Goal: Register for event/course

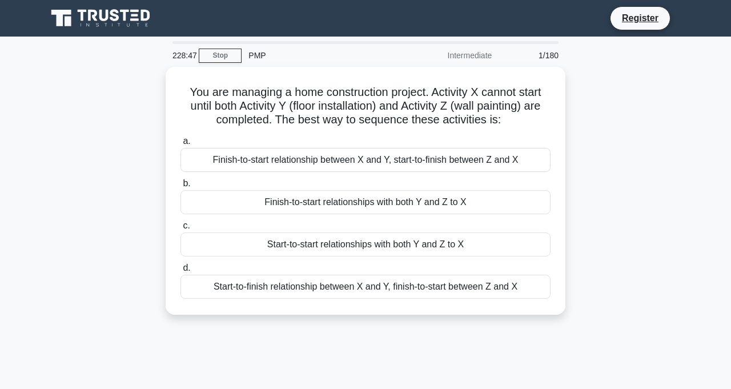
click at [289, 197] on div "Finish-to-start relationships with both Y and Z to X" at bounding box center [366, 202] width 370 height 24
click at [181, 187] on input "b. Finish-to-start relationships with both Y and Z to X" at bounding box center [181, 183] width 0 height 7
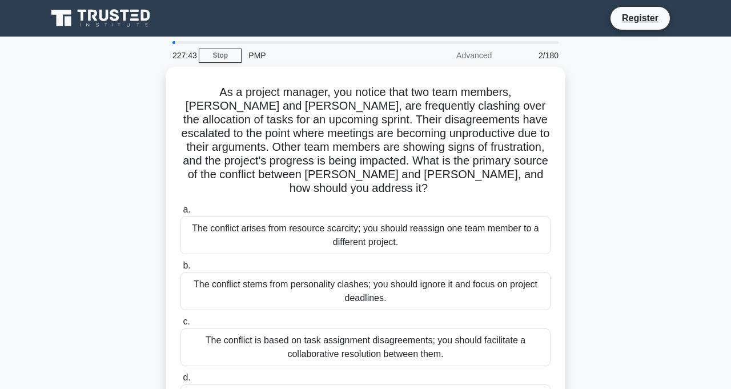
click at [393, 331] on div "The conflict is based on task assignment disagreements; you should facilitate a…" at bounding box center [366, 348] width 370 height 38
click at [181, 326] on input "c. The conflict is based on task assignment disagreements; you should facilitat…" at bounding box center [181, 321] width 0 height 7
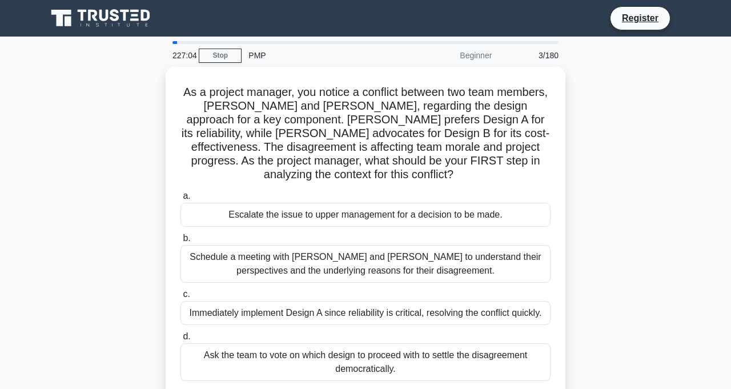
click at [351, 254] on div "Schedule a meeting with [PERSON_NAME] and [PERSON_NAME] to understand their per…" at bounding box center [366, 264] width 370 height 38
click at [181, 242] on input "b. Schedule a meeting with [PERSON_NAME] and [PERSON_NAME] to understand their …" at bounding box center [181, 238] width 0 height 7
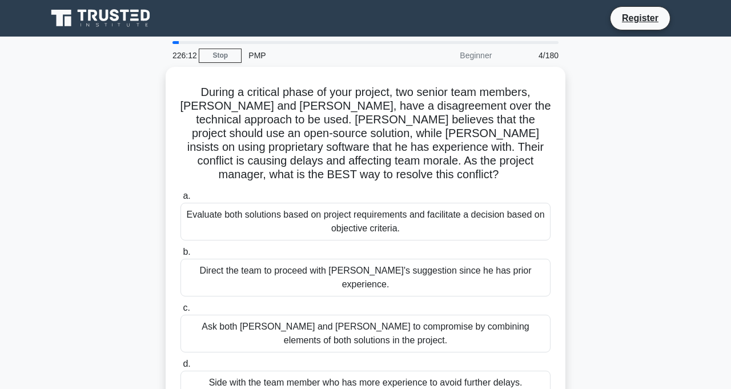
click at [382, 209] on div "Evaluate both solutions based on project requirements and facilitate a decision…" at bounding box center [366, 222] width 370 height 38
click at [181, 200] on input "a. Evaluate both solutions based on project requirements and facilitate a decis…" at bounding box center [181, 196] width 0 height 7
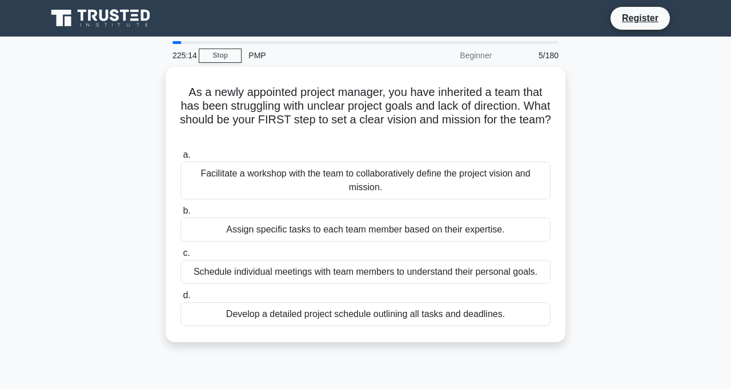
click at [373, 176] on div "Facilitate a workshop with the team to collaboratively define the project visio…" at bounding box center [366, 181] width 370 height 38
click at [181, 159] on input "a. Facilitate a workshop with the team to collaboratively define the project vi…" at bounding box center [181, 154] width 0 height 7
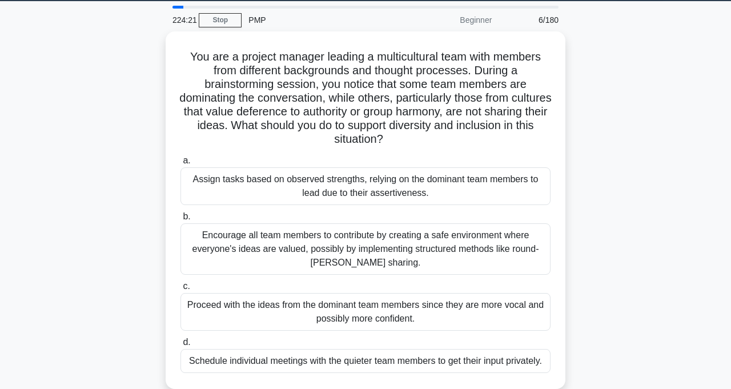
scroll to position [36, 0]
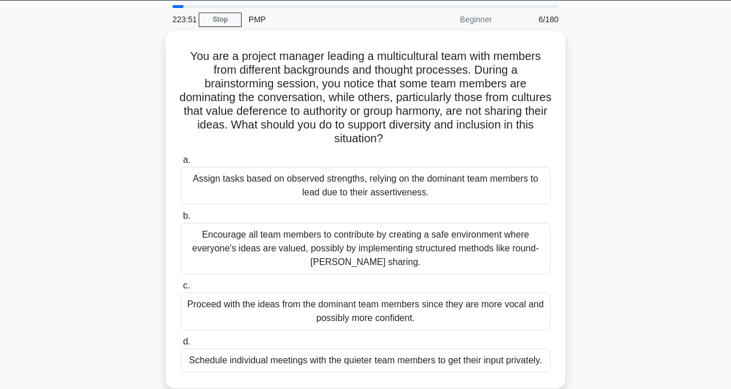
click at [385, 245] on div "Encourage all team members to contribute by creating a safe environment where e…" at bounding box center [366, 248] width 370 height 51
click at [181, 220] on input "b. Encourage all team members to contribute by creating a safe environment wher…" at bounding box center [181, 216] width 0 height 7
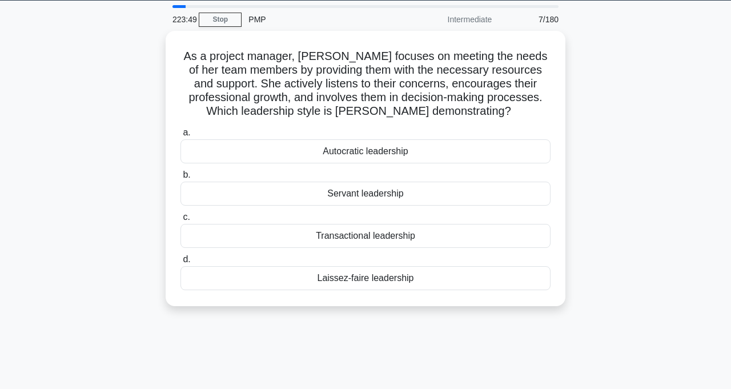
scroll to position [0, 0]
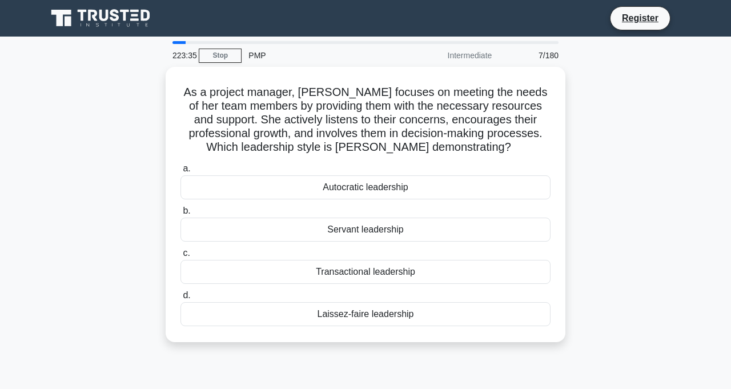
click at [403, 227] on div "Servant leadership" at bounding box center [366, 230] width 370 height 24
click at [181, 215] on input "b. Servant leadership" at bounding box center [181, 210] width 0 height 7
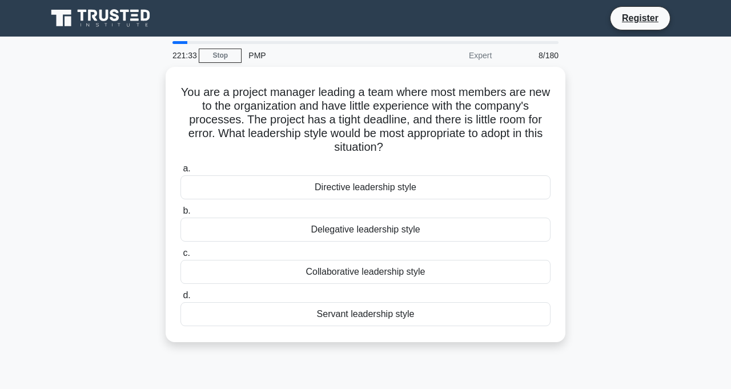
click at [392, 188] on div "Directive leadership style" at bounding box center [366, 187] width 370 height 24
click at [181, 173] on input "a. Directive leadership style" at bounding box center [181, 168] width 0 height 7
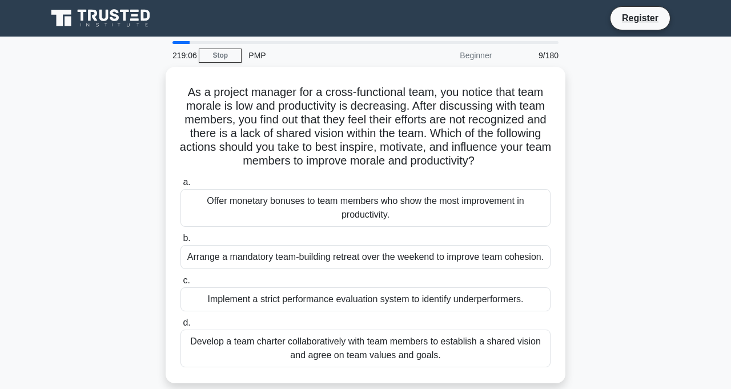
click at [360, 350] on div "Develop a team charter collaboratively with team members to establish a shared …" at bounding box center [366, 349] width 370 height 38
click at [181, 327] on input "d. Develop a team charter collaboratively with team members to establish a shar…" at bounding box center [181, 322] width 0 height 7
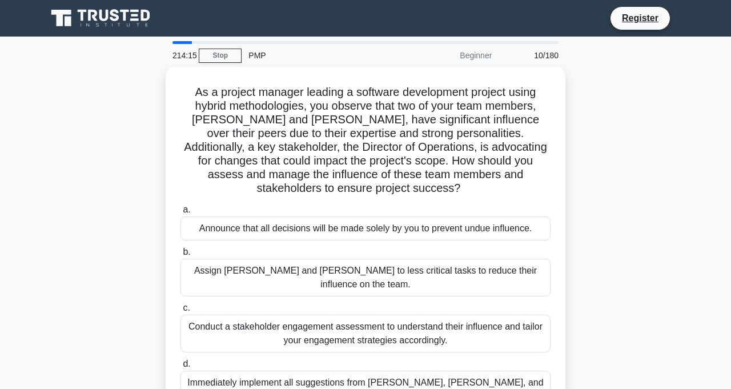
click at [394, 315] on div "Conduct a stakeholder engagement assessment to understand their influence and t…" at bounding box center [366, 334] width 370 height 38
click at [181, 308] on input "c. Conduct a stakeholder engagement assessment to understand their influence an…" at bounding box center [181, 308] width 0 height 7
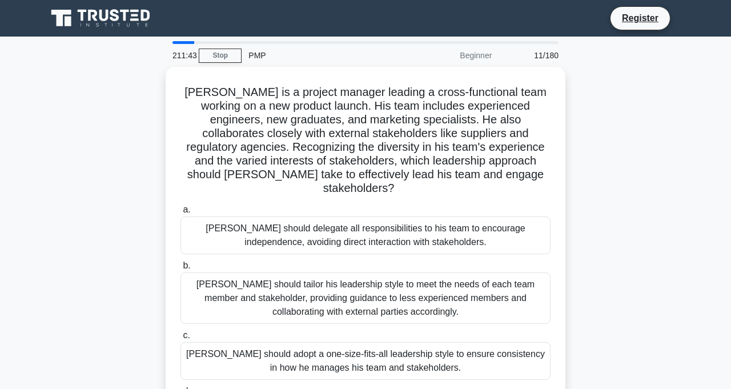
click at [400, 282] on div "[PERSON_NAME] should tailor his leadership style to meet the needs of each team…" at bounding box center [366, 298] width 370 height 51
click at [181, 270] on input "b. [PERSON_NAME] should tailor his leadership style to meet the needs of each t…" at bounding box center [181, 265] width 0 height 7
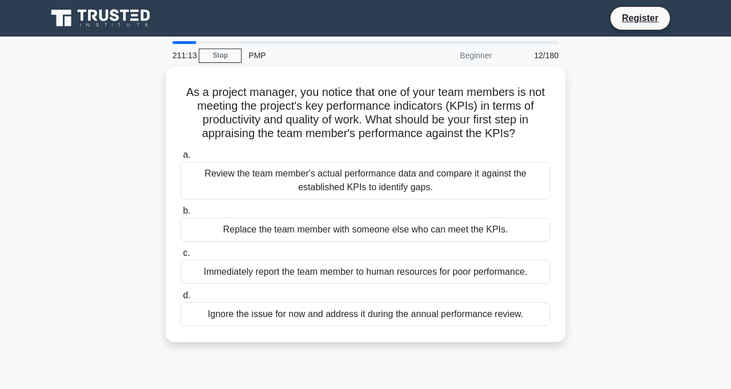
click at [431, 190] on div "Review the team member's actual performance data and compare it against the est…" at bounding box center [366, 181] width 370 height 38
click at [181, 159] on input "a. Review the team member's actual performance data and compare it against the …" at bounding box center [181, 154] width 0 height 7
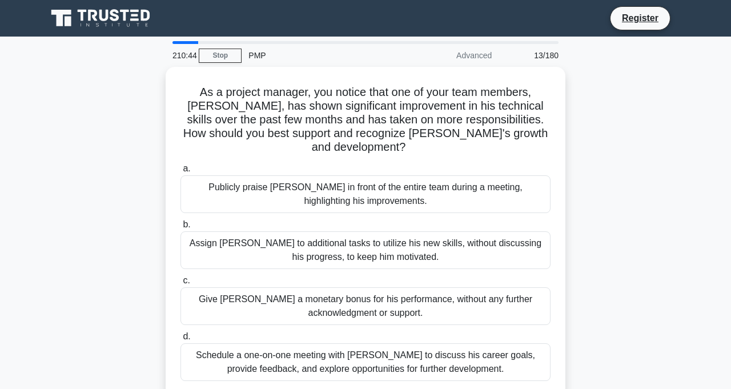
click at [373, 351] on div "Schedule a one-on-one meeting with [PERSON_NAME] to discuss his career goals, p…" at bounding box center [366, 362] width 370 height 38
click at [181, 341] on input "d. Schedule a one-on-one meeting with [PERSON_NAME] to discuss his career goals…" at bounding box center [181, 336] width 0 height 7
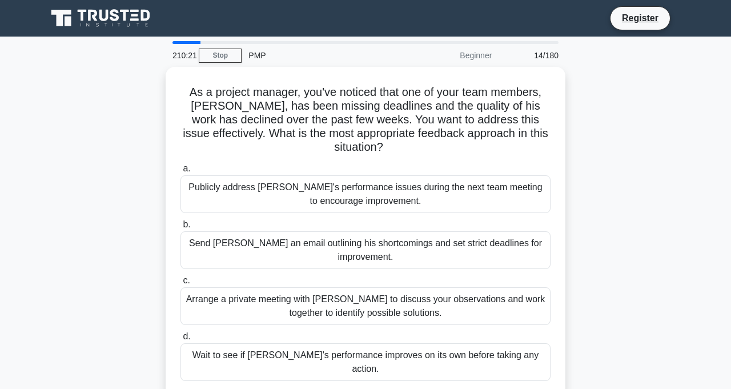
click at [242, 299] on div "Arrange a private meeting with [PERSON_NAME] to discuss your observations and w…" at bounding box center [366, 306] width 370 height 38
click at [181, 285] on input "c. Arrange a private meeting with [PERSON_NAME] to discuss your observations an…" at bounding box center [181, 280] width 0 height 7
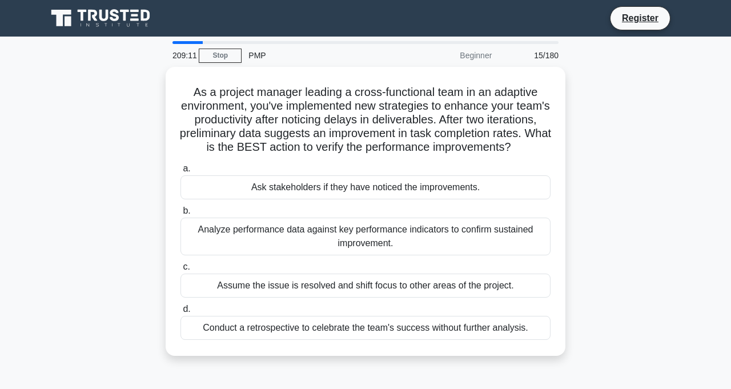
click at [657, 254] on div "As a project manager leading a cross-functional team in an adaptive environment…" at bounding box center [365, 218] width 651 height 303
click at [521, 234] on div "Analyze performance data against key performance indicators to confirm sustaine…" at bounding box center [366, 237] width 370 height 38
click at [181, 215] on input "b. Analyze performance data against key performance indicators to confirm susta…" at bounding box center [181, 210] width 0 height 7
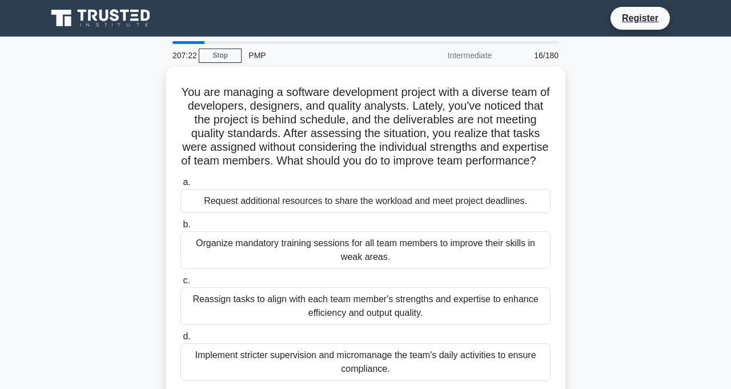
click at [365, 266] on div "Organize mandatory training sessions for all team members to improve their skil…" at bounding box center [366, 250] width 370 height 38
click at [181, 229] on input "b. Organize mandatory training sessions for all team members to improve their s…" at bounding box center [181, 224] width 0 height 7
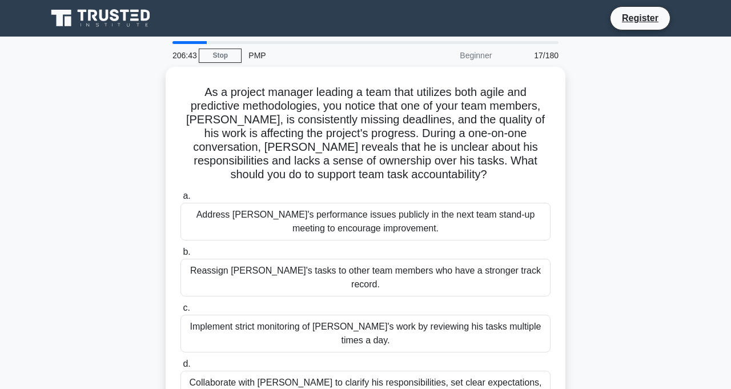
click at [456, 371] on div "Collaborate with [PERSON_NAME] to clarify his responsibilities, set clear expec…" at bounding box center [366, 390] width 370 height 38
click at [181, 361] on input "d. Collaborate with [PERSON_NAME] to clarify his responsibilities, set clear ex…" at bounding box center [181, 364] width 0 height 7
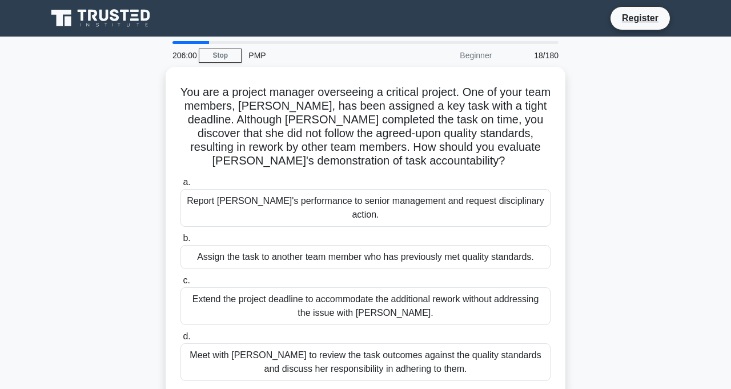
click at [429, 348] on div "Meet with [PERSON_NAME] to review the task outcomes against the quality standar…" at bounding box center [366, 362] width 370 height 38
click at [181, 341] on input "d. Meet with [PERSON_NAME] to review the task outcomes against the quality stan…" at bounding box center [181, 336] width 0 height 7
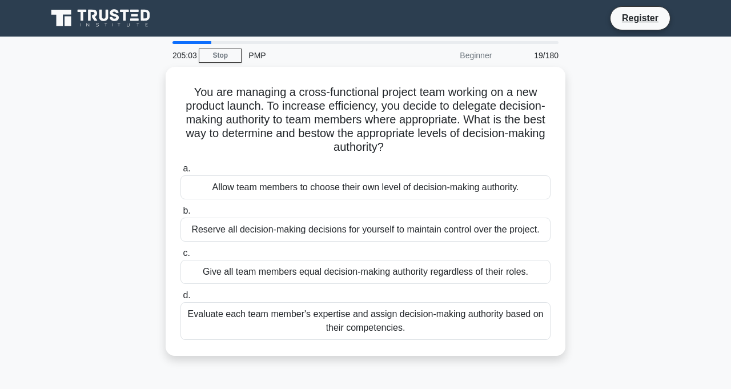
click at [351, 324] on div "Evaluate each team member's expertise and assign decision-making authority base…" at bounding box center [366, 321] width 370 height 38
click at [181, 299] on input "d. Evaluate each team member's expertise and assign decision-making authority b…" at bounding box center [181, 295] width 0 height 7
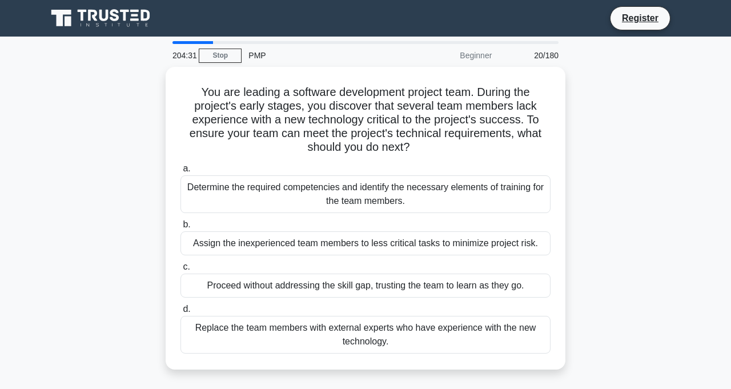
click at [378, 189] on div "Determine the required competencies and identify the necessary elements of trai…" at bounding box center [366, 194] width 370 height 38
click at [181, 173] on input "a. Determine the required competencies and identify the necessary elements of t…" at bounding box center [181, 168] width 0 height 7
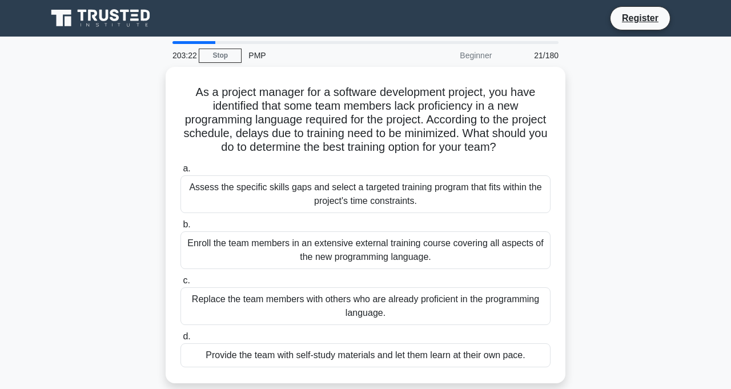
click at [339, 189] on div "Assess the specific skills gaps and select a targeted training program that fit…" at bounding box center [366, 194] width 370 height 38
click at [181, 173] on input "a. Assess the specific skills gaps and select a targeted training program that …" at bounding box center [181, 168] width 0 height 7
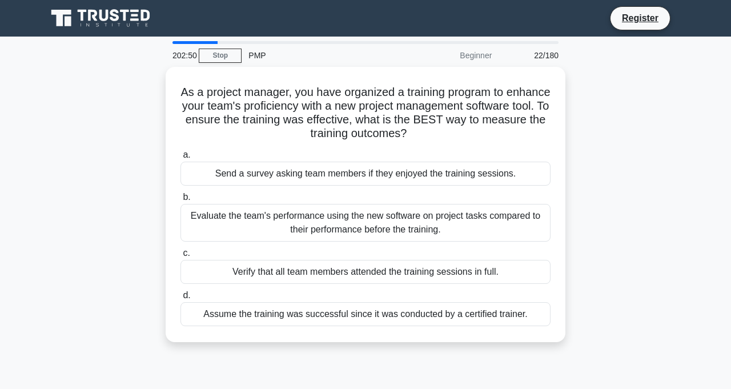
click at [395, 223] on div "Evaluate the team's performance using the new software on project tasks compare…" at bounding box center [366, 223] width 370 height 38
click at [181, 201] on input "b. Evaluate the team's performance using the new software on project tasks comp…" at bounding box center [181, 197] width 0 height 7
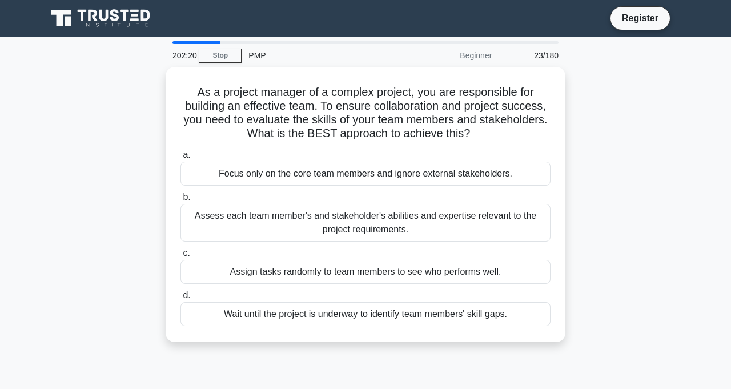
click at [383, 215] on div "Assess each team member's and stakeholder's abilities and expertise relevant to…" at bounding box center [366, 223] width 370 height 38
click at [181, 201] on input "b. Assess each team member's and stakeholder's abilities and expertise relevant…" at bounding box center [181, 197] width 0 height 7
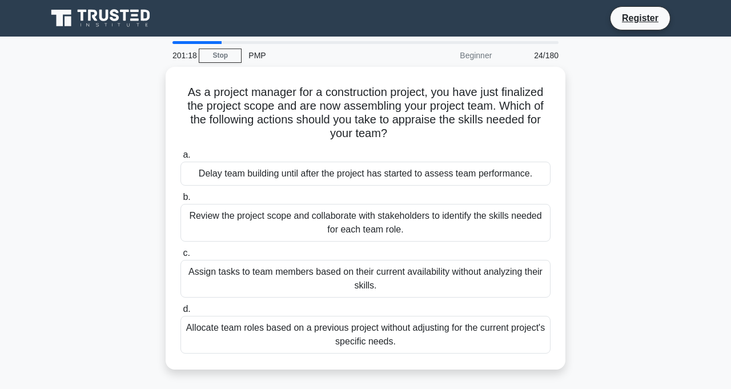
click at [511, 224] on div "Review the project scope and collaborate with stakeholders to identify the skil…" at bounding box center [366, 223] width 370 height 38
click at [181, 201] on input "b. Review the project scope and collaborate with stakeholders to identify the s…" at bounding box center [181, 197] width 0 height 7
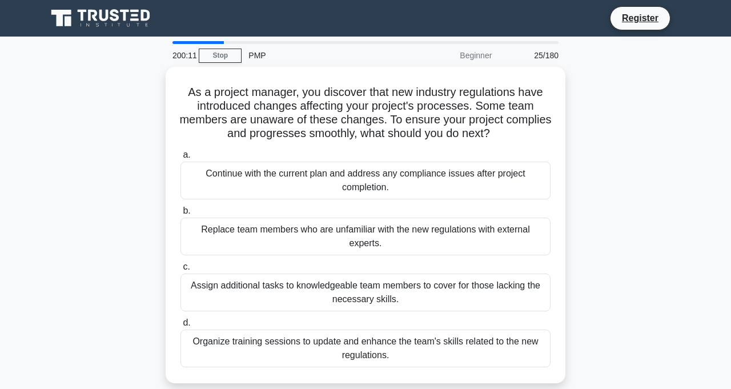
click at [471, 343] on div "Organize training sessions to update and enhance the team's skills related to t…" at bounding box center [366, 349] width 370 height 38
click at [181, 327] on input "d. Organize training sessions to update and enhance the team's skills related t…" at bounding box center [181, 322] width 0 height 7
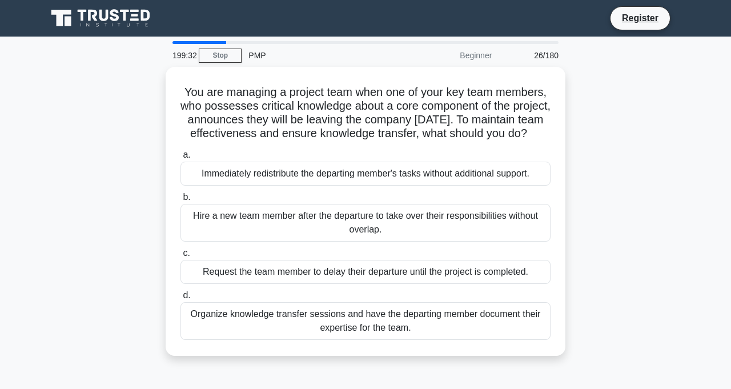
click at [370, 337] on div "Organize knowledge transfer sessions and have the departing member document the…" at bounding box center [366, 321] width 370 height 38
click at [181, 299] on input "d. Organize knowledge transfer sessions and have the departing member document …" at bounding box center [181, 295] width 0 height 7
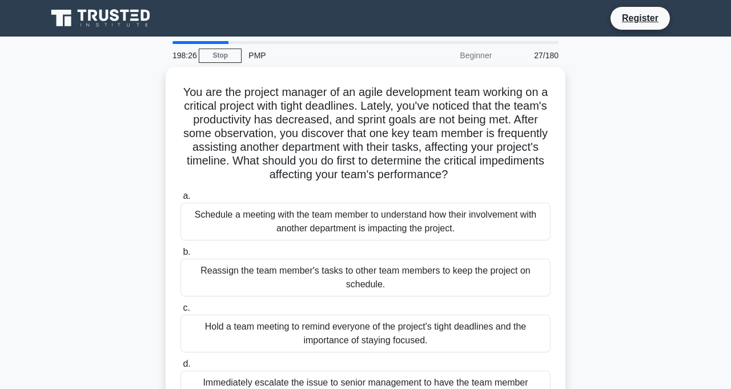
click at [409, 220] on div "Schedule a meeting with the team member to understand how their involvement wit…" at bounding box center [366, 222] width 370 height 38
click at [181, 200] on input "a. Schedule a meeting with the team member to understand how their involvement …" at bounding box center [181, 196] width 0 height 7
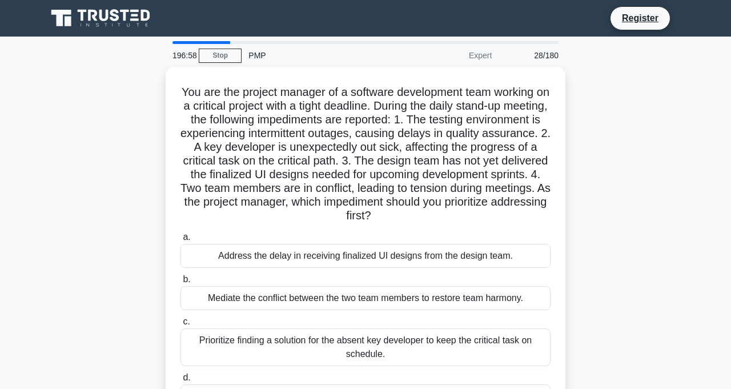
click at [285, 304] on div "Mediate the conflict between the two team members to restore team harmony." at bounding box center [366, 298] width 370 height 24
click at [181, 283] on input "b. Mediate the conflict between the two team members to restore team harmony." at bounding box center [181, 279] width 0 height 7
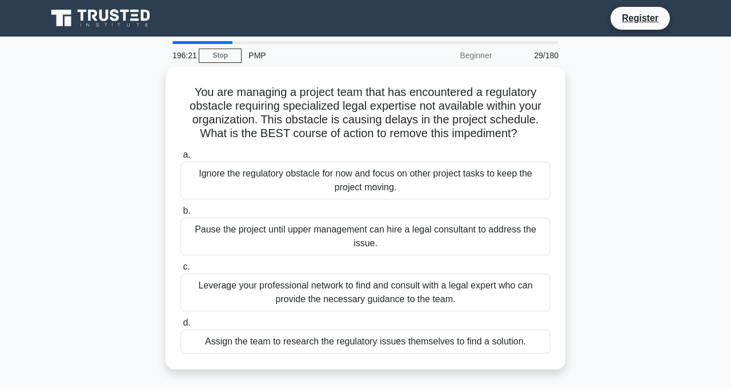
click at [319, 285] on div "Leverage your professional network to find and consult with a legal expert who …" at bounding box center [366, 293] width 370 height 38
click at [181, 271] on input "c. Leverage your professional network to find and consult with a legal expert w…" at bounding box center [181, 266] width 0 height 7
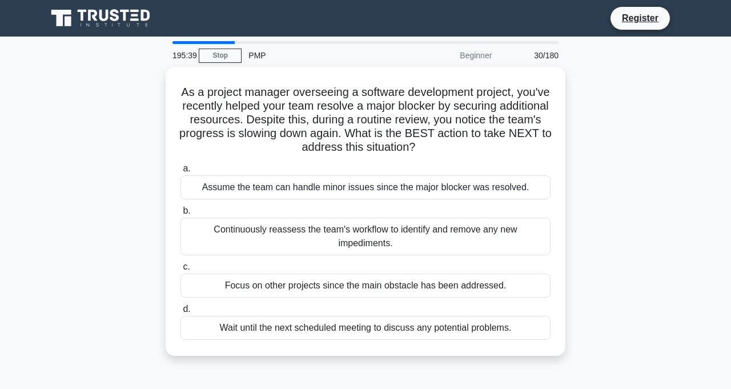
click at [302, 229] on div "Continuously reassess the team's workflow to identify and remove any new impedi…" at bounding box center [366, 237] width 370 height 38
click at [181, 215] on input "b. Continuously reassess the team's workflow to identify and remove any new imp…" at bounding box center [181, 210] width 0 height 7
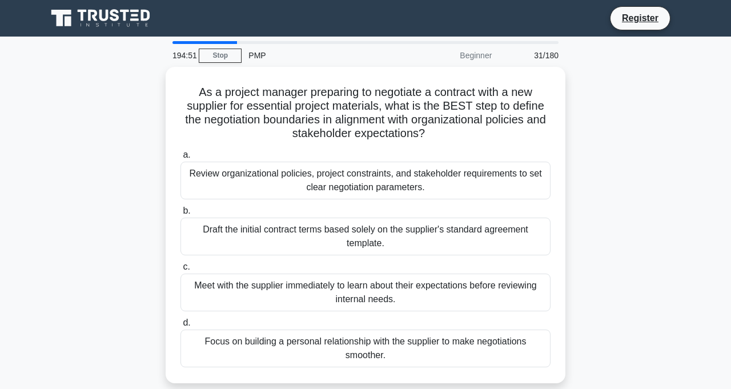
click at [342, 176] on div "Review organizational policies, project constraints, and stakeholder requiremen…" at bounding box center [366, 181] width 370 height 38
click at [181, 159] on input "a. Review organizational policies, project constraints, and stakeholder require…" at bounding box center [181, 154] width 0 height 7
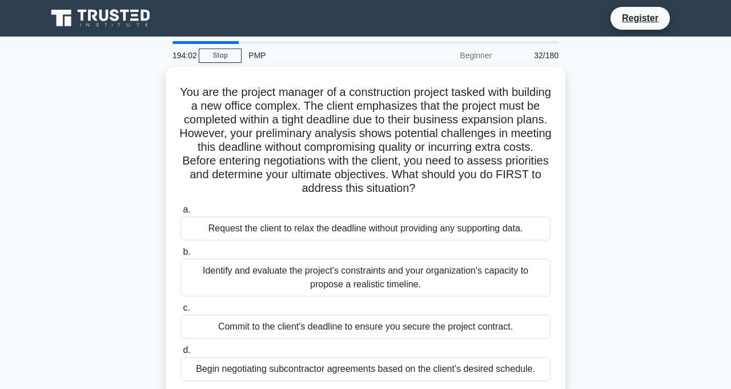
click at [407, 278] on div "Identify and evaluate the project's constraints and your organization's capacit…" at bounding box center [366, 278] width 370 height 38
click at [181, 256] on input "b. Identify and evaluate the project's constraints and your organization's capa…" at bounding box center [181, 252] width 0 height 7
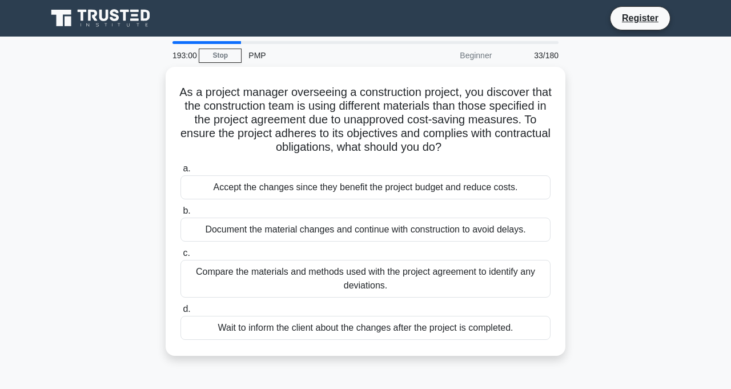
click at [349, 271] on div "Compare the materials and methods used with the project agreement to identify a…" at bounding box center [366, 279] width 370 height 38
click at [181, 257] on input "c. Compare the materials and methods used with the project agreement to identif…" at bounding box center [181, 253] width 0 height 7
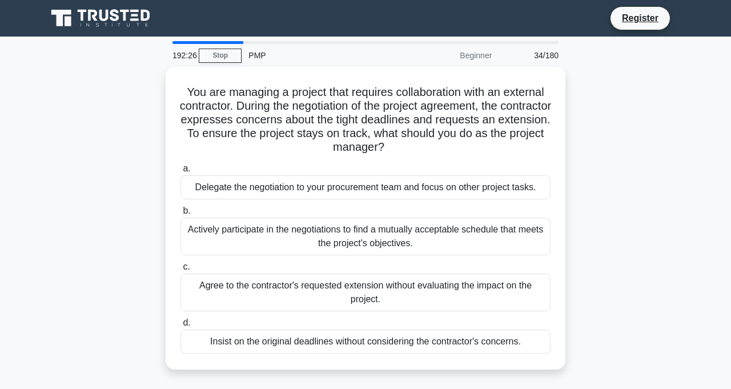
click at [390, 237] on div "Actively participate in the negotiations to find a mutually acceptable schedule…" at bounding box center [366, 237] width 370 height 38
click at [181, 215] on input "b. Actively participate in the negotiations to find a mutually acceptable sched…" at bounding box center [181, 210] width 0 height 7
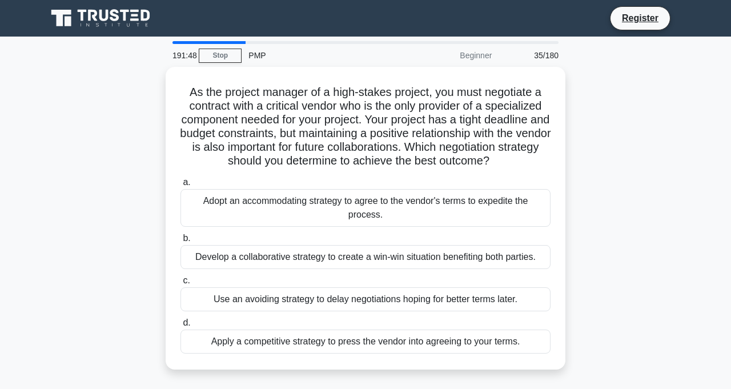
click at [466, 265] on div "Develop a collaborative strategy to create a win-win situation benefiting both …" at bounding box center [366, 257] width 370 height 24
click at [181, 242] on input "b. Develop a collaborative strategy to create a win-win situation benefiting bo…" at bounding box center [181, 238] width 0 height 7
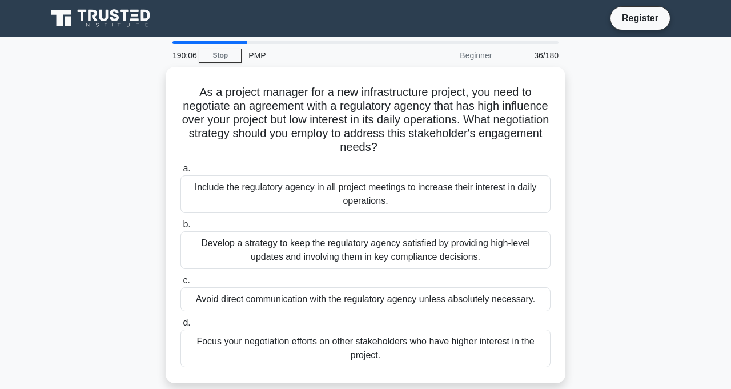
click at [343, 255] on div "Develop a strategy to keep the regulatory agency satisfied by providing high-le…" at bounding box center [366, 250] width 370 height 38
click at [181, 229] on input "b. Develop a strategy to keep the regulatory agency satisfied by providing high…" at bounding box center [181, 224] width 0 height 7
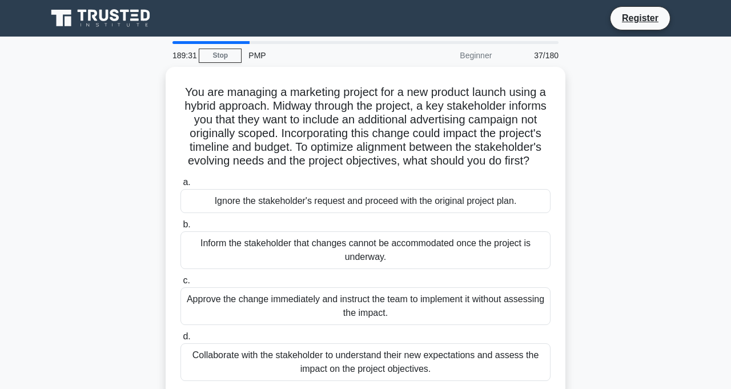
click at [376, 362] on div "Collaborate with the stakeholder to understand their new expectations and asses…" at bounding box center [366, 362] width 370 height 38
click at [181, 341] on input "d. Collaborate with the stakeholder to understand their new expectations and as…" at bounding box center [181, 336] width 0 height 7
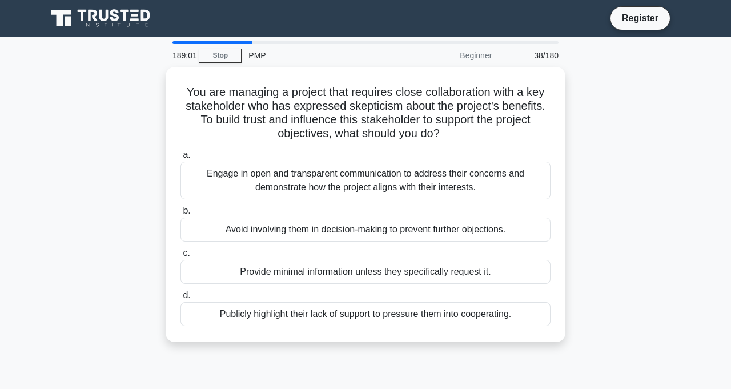
click at [362, 171] on div "Engage in open and transparent communication to address their concerns and demo…" at bounding box center [366, 181] width 370 height 38
click at [181, 159] on input "a. Engage in open and transparent communication to address their concerns and d…" at bounding box center [181, 154] width 0 height 7
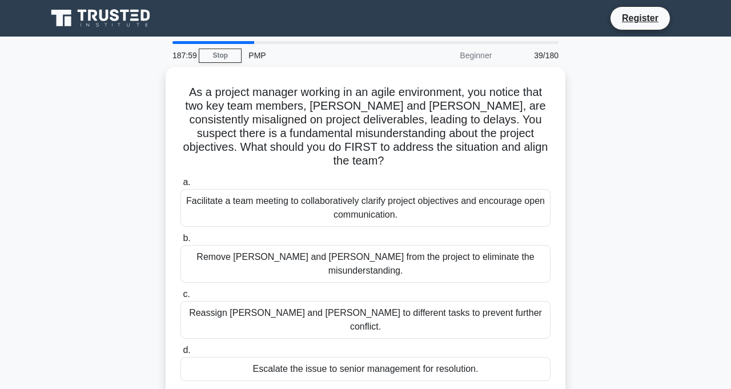
click at [359, 189] on div "Facilitate a team meeting to collaboratively clarify project objectives and enc…" at bounding box center [366, 208] width 370 height 38
click at [181, 186] on input "a. Facilitate a team meeting to collaboratively clarify project objectives and …" at bounding box center [181, 182] width 0 height 7
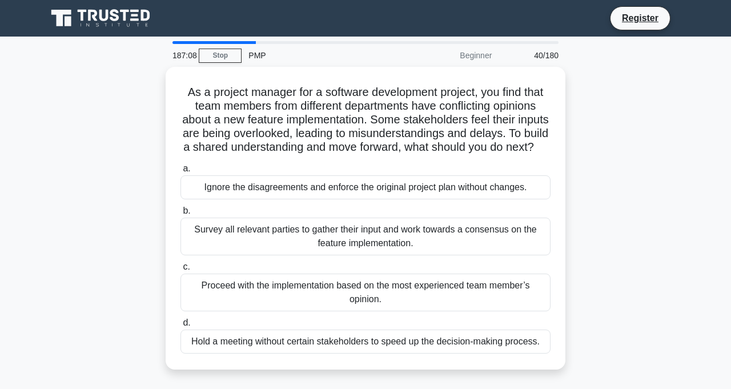
click at [355, 236] on div "Survey all relevant parties to gather their input and work towards a consensus …" at bounding box center [366, 237] width 370 height 38
click at [181, 215] on input "b. Survey all relevant parties to gather their input and work towards a consens…" at bounding box center [181, 210] width 0 height 7
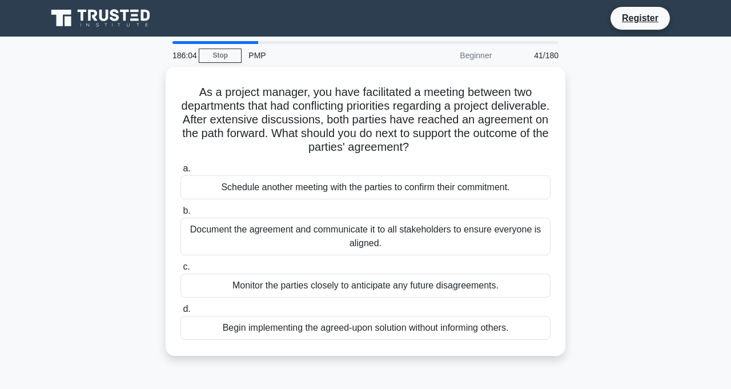
click at [367, 237] on div "Document the agreement and communicate it to all stakeholders to ensure everyon…" at bounding box center [366, 237] width 370 height 38
click at [181, 215] on input "b. Document the agreement and communicate it to all stakeholders to ensure ever…" at bounding box center [181, 210] width 0 height 7
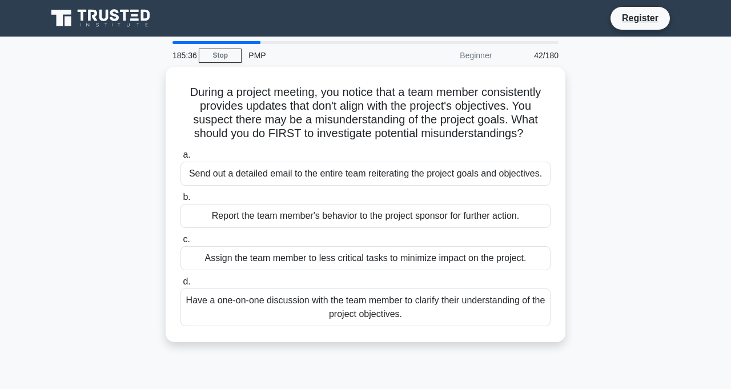
click at [461, 309] on div "Have a one-on-one discussion with the team member to clarify their understandin…" at bounding box center [366, 308] width 370 height 38
click at [181, 286] on input "d. Have a one-on-one discussion with the team member to clarify their understan…" at bounding box center [181, 281] width 0 height 7
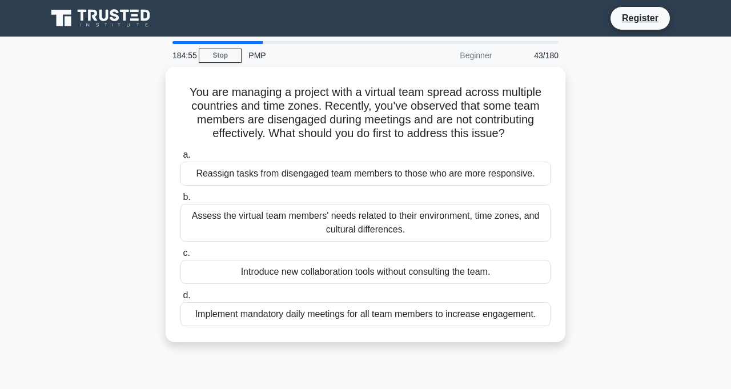
click at [474, 220] on div "Assess the virtual team members' needs related to their environment, time zones…" at bounding box center [366, 223] width 370 height 38
click at [181, 201] on input "b. Assess the virtual team members' needs related to their environment, time zo…" at bounding box center [181, 197] width 0 height 7
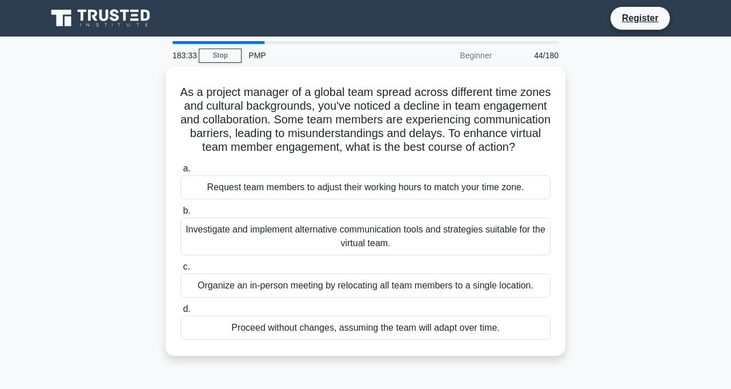
click at [336, 255] on div "Investigate and implement alternative communication tools and strategies suitab…" at bounding box center [366, 237] width 370 height 38
click at [181, 215] on input "b. Investigate and implement alternative communication tools and strategies sui…" at bounding box center [181, 210] width 0 height 7
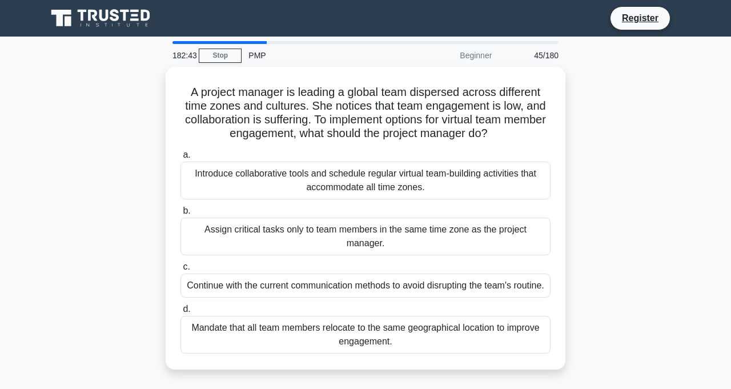
click at [233, 184] on div "Introduce collaborative tools and schedule regular virtual team-building activi…" at bounding box center [366, 181] width 370 height 38
click at [181, 159] on input "a. Introduce collaborative tools and schedule regular virtual team-building act…" at bounding box center [181, 154] width 0 height 7
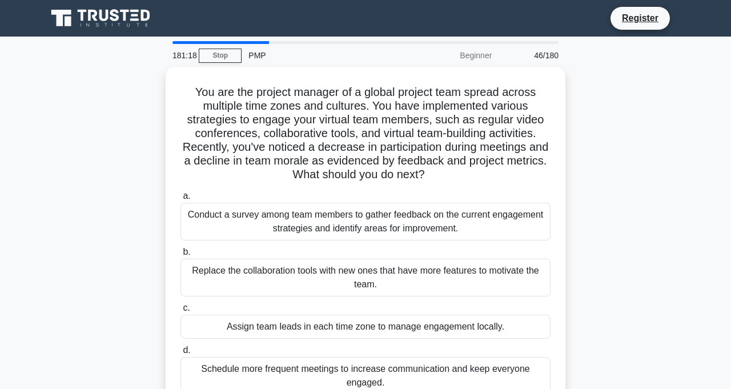
click at [443, 217] on div "Conduct a survey among team members to gather feedback on the current engagemen…" at bounding box center [366, 222] width 370 height 38
click at [181, 200] on input "a. Conduct a survey among team members to gather feedback on the current engage…" at bounding box center [181, 196] width 0 height 7
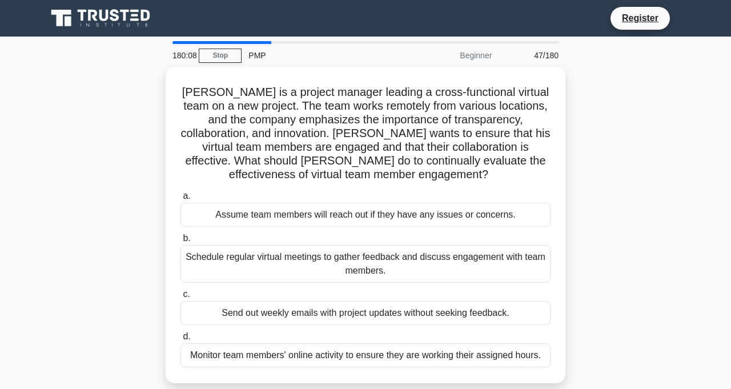
click at [288, 251] on div "Schedule regular virtual meetings to gather feedback and discuss engagement wit…" at bounding box center [366, 264] width 370 height 38
click at [181, 242] on input "b. Schedule regular virtual meetings to gather feedback and discuss engagement …" at bounding box center [181, 238] width 0 height 7
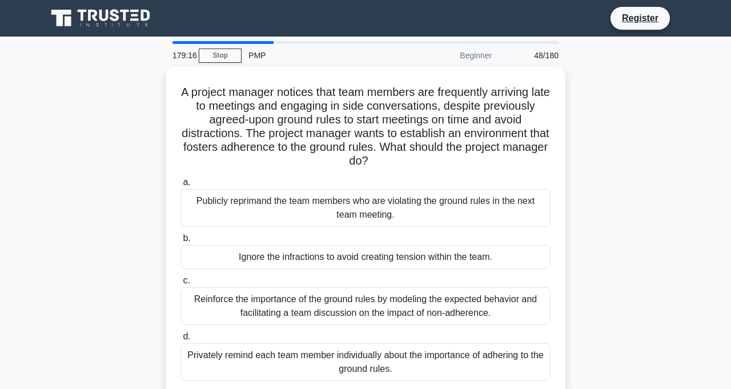
click at [321, 305] on div "Reinforce the importance of the ground rules by modeling the expected behavior …" at bounding box center [366, 306] width 370 height 38
click at [181, 285] on input "c. Reinforce the importance of the ground rules by modeling the expected behavi…" at bounding box center [181, 280] width 0 height 7
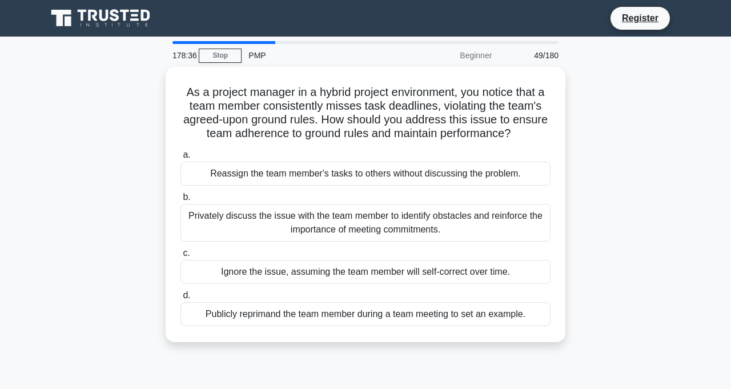
click at [256, 221] on div "Privately discuss the issue with the team member to identify obstacles and rein…" at bounding box center [366, 223] width 370 height 38
click at [181, 201] on input "b. Privately discuss the issue with the team member to identify obstacles and r…" at bounding box center [181, 197] width 0 height 7
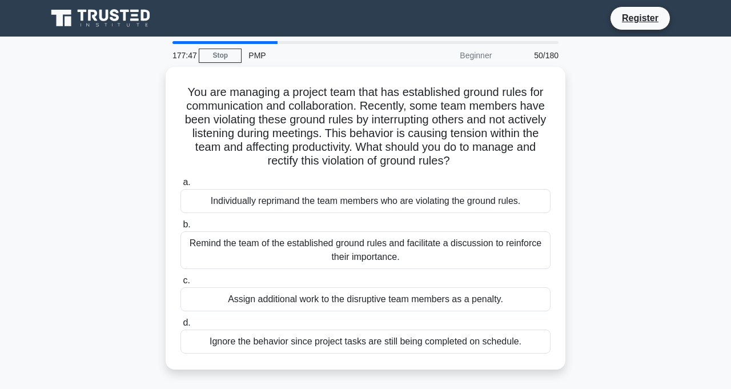
click at [218, 252] on div "Remind the team of the established ground rules and facilitate a discussion to …" at bounding box center [366, 250] width 370 height 38
click at [181, 229] on input "b. Remind the team of the established ground rules and facilitate a discussion …" at bounding box center [181, 224] width 0 height 7
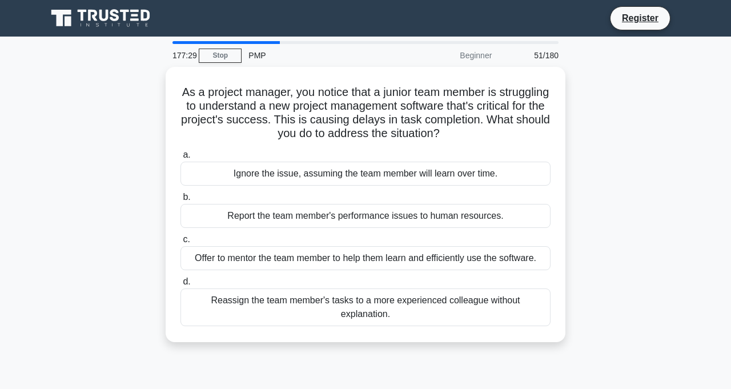
click at [227, 264] on div "Offer to mentor the team member to help them learn and efficiently use the soft…" at bounding box center [366, 258] width 370 height 24
click at [181, 243] on input "c. Offer to mentor the team member to help them learn and efficiently use the s…" at bounding box center [181, 239] width 0 height 7
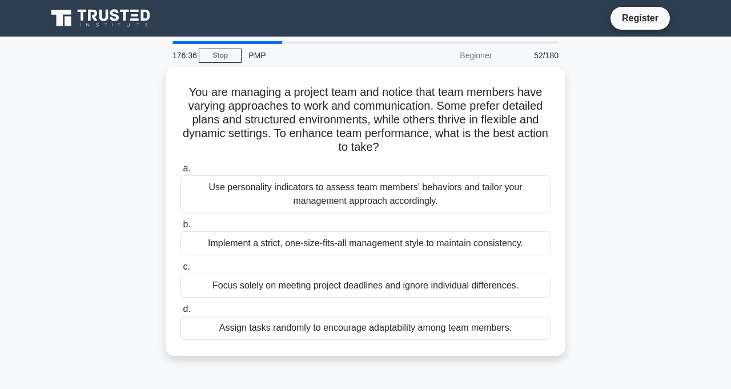
click at [407, 193] on div "Use personality indicators to assess team members' behaviors and tailor your ma…" at bounding box center [366, 194] width 370 height 38
click at [181, 173] on input "a. Use personality indicators to assess team members' behaviors and tailor your…" at bounding box center [181, 168] width 0 height 7
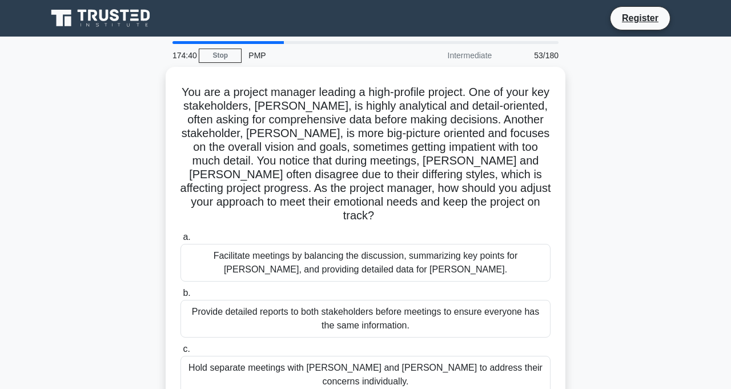
click at [514, 356] on div "Hold separate meetings with [PERSON_NAME] and [PERSON_NAME] to address their co…" at bounding box center [366, 375] width 370 height 38
click at [181, 352] on input "c. Hold separate meetings with [PERSON_NAME] and [PERSON_NAME] to address their…" at bounding box center [181, 349] width 0 height 7
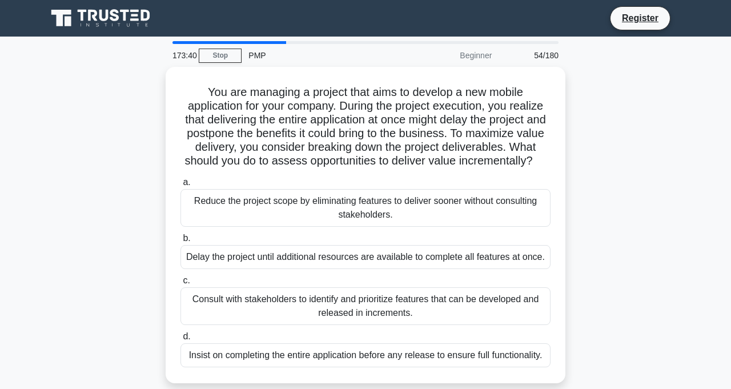
click at [374, 301] on div "Consult with stakeholders to identify and prioritize features that can be devel…" at bounding box center [366, 306] width 370 height 38
click at [181, 285] on input "c. Consult with stakeholders to identify and prioritize features that can be de…" at bounding box center [181, 280] width 0 height 7
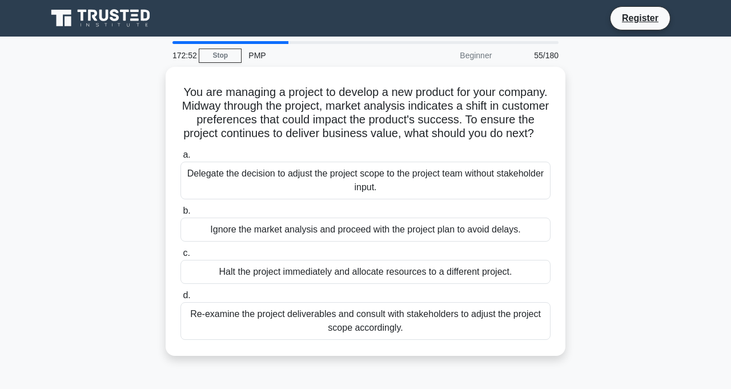
click at [367, 340] on div "Re-examine the project deliverables and consult with stakeholders to adjust the…" at bounding box center [366, 321] width 370 height 38
click at [181, 299] on input "d. Re-examine the project deliverables and consult with stakeholders to adjust …" at bounding box center [181, 295] width 0 height 7
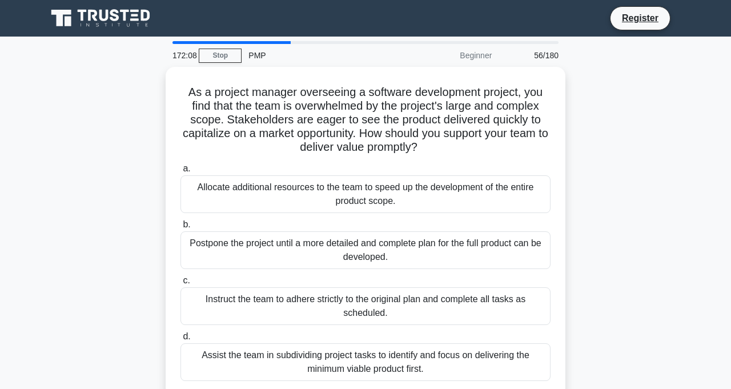
click at [360, 362] on div "Assist the team in subdividing project tasks to identify and focus on deliverin…" at bounding box center [366, 362] width 370 height 38
click at [181, 341] on input "d. Assist the team in subdividing project tasks to identify and focus on delive…" at bounding box center [181, 336] width 0 height 7
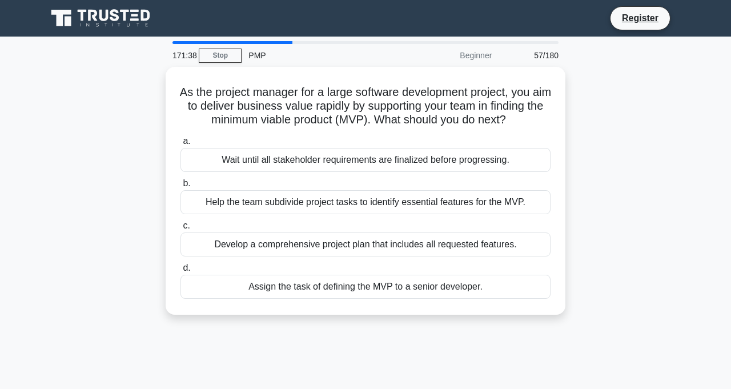
click at [391, 205] on div "Help the team subdivide project tasks to identify essential features for the MV…" at bounding box center [366, 202] width 370 height 24
click at [181, 187] on input "b. Help the team subdivide project tasks to identify essential features for the…" at bounding box center [181, 183] width 0 height 7
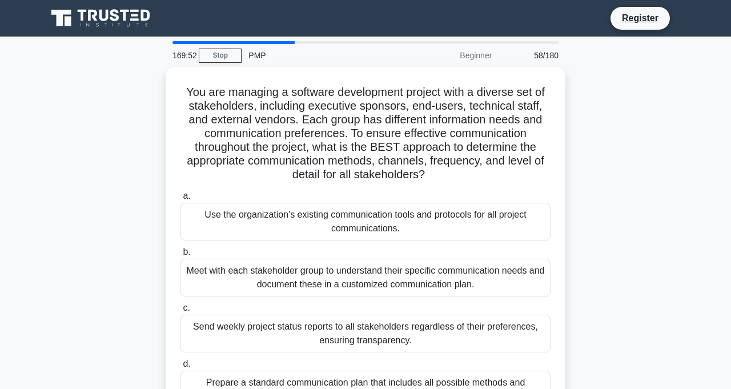
click at [379, 235] on div "Use the organization's existing communication tools and protocols for all proje…" at bounding box center [366, 222] width 370 height 38
click at [181, 200] on input "a. Use the organization's existing communication tools and protocols for all pr…" at bounding box center [181, 196] width 0 height 7
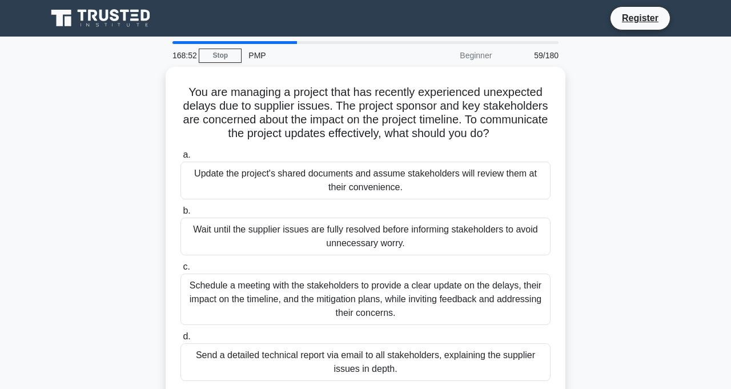
click at [346, 304] on div "Schedule a meeting with the stakeholders to provide a clear update on the delay…" at bounding box center [366, 299] width 370 height 51
click at [181, 271] on input "c. Schedule a meeting with the stakeholders to provide a clear update on the de…" at bounding box center [181, 266] width 0 height 7
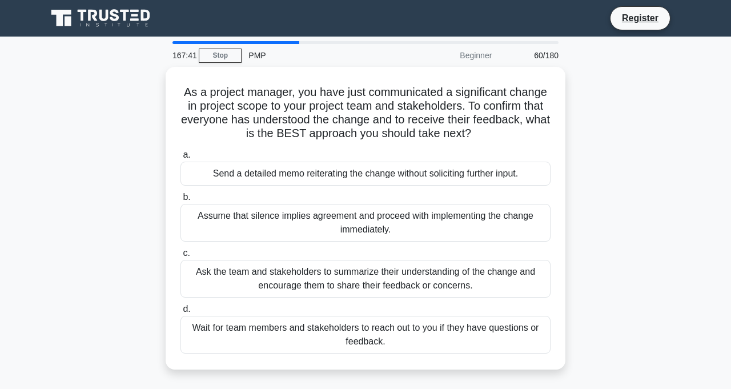
click at [414, 277] on div "Ask the team and stakeholders to summarize their understanding of the change an…" at bounding box center [366, 279] width 370 height 38
click at [181, 257] on input "c. Ask the team and stakeholders to summarize their understanding of the change…" at bounding box center [181, 253] width 0 height 7
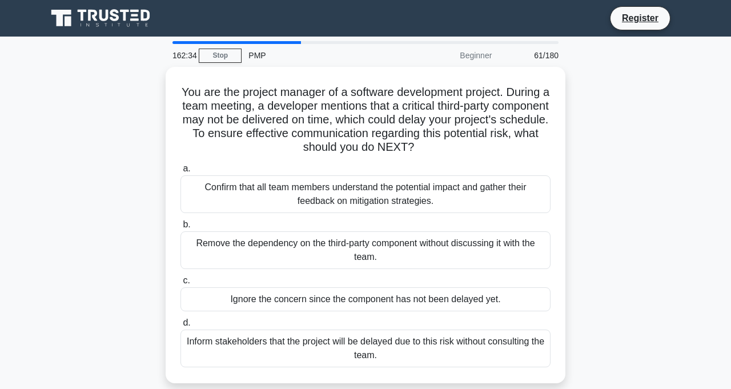
click at [398, 195] on div "Confirm that all team members understand the potential impact and gather their …" at bounding box center [366, 194] width 370 height 38
click at [181, 173] on input "a. Confirm that all team members understand the potential impact and gather the…" at bounding box center [181, 168] width 0 height 7
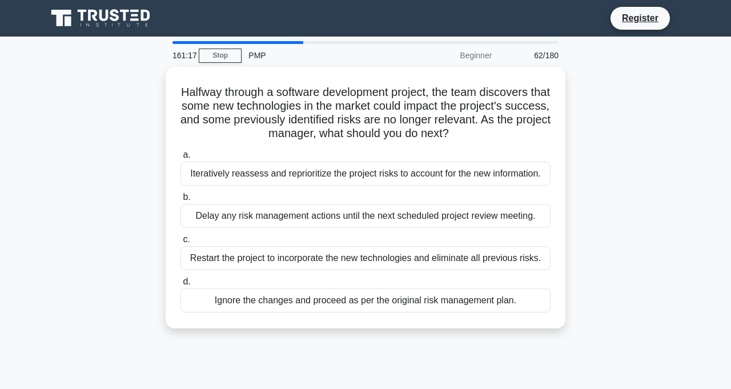
click at [327, 173] on div "Iteratively reassess and reprioritize the project risks to account for the new …" at bounding box center [366, 174] width 370 height 24
click at [181, 159] on input "a. Iteratively reassess and reprioritize the project risks to account for the n…" at bounding box center [181, 154] width 0 height 7
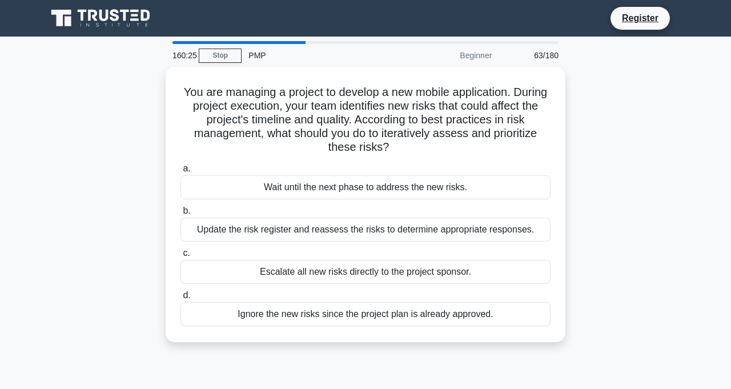
click at [322, 235] on div "Update the risk register and reassess the risks to determine appropriate respon…" at bounding box center [366, 230] width 370 height 24
click at [181, 215] on input "b. Update the risk register and reassess the risks to determine appropriate res…" at bounding box center [181, 210] width 0 height 7
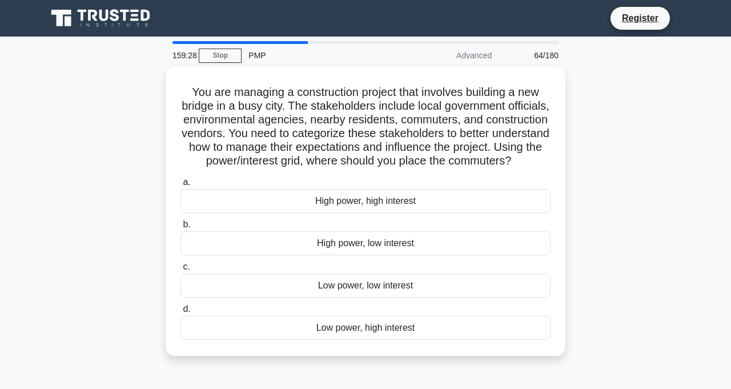
click at [358, 329] on div "Low power, high interest" at bounding box center [366, 328] width 370 height 24
click at [181, 313] on input "d. Low power, high interest" at bounding box center [181, 309] width 0 height 7
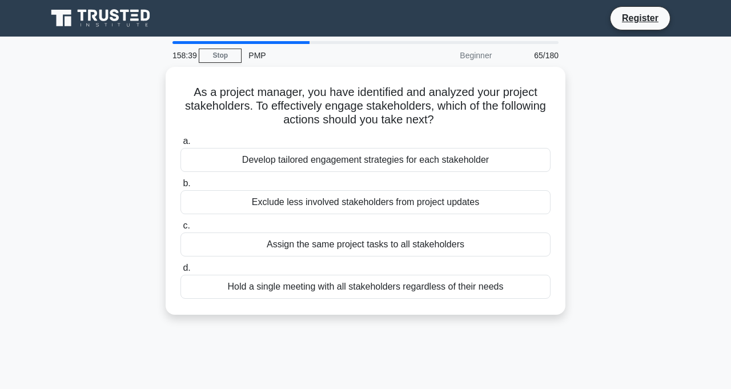
click at [409, 163] on div "Develop tailored engagement strategies for each stakeholder" at bounding box center [366, 160] width 370 height 24
click at [181, 145] on input "a. Develop tailored engagement strategies for each stakeholder" at bounding box center [181, 141] width 0 height 7
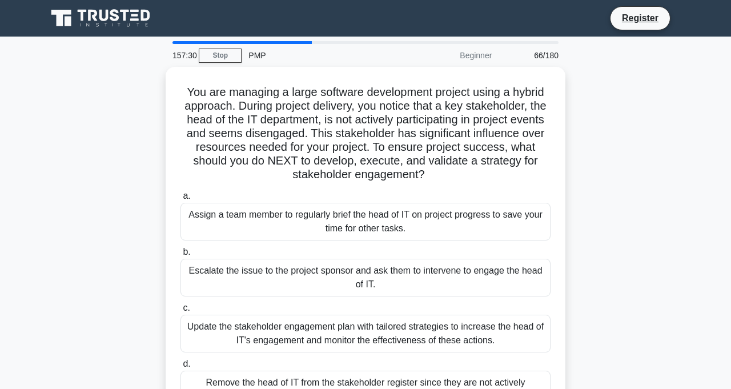
click at [478, 334] on div "Update the stakeholder engagement plan with tailored strategies to increase the…" at bounding box center [366, 334] width 370 height 38
click at [181, 312] on input "c. Update the stakeholder engagement plan with tailored strategies to increase …" at bounding box center [181, 308] width 0 height 7
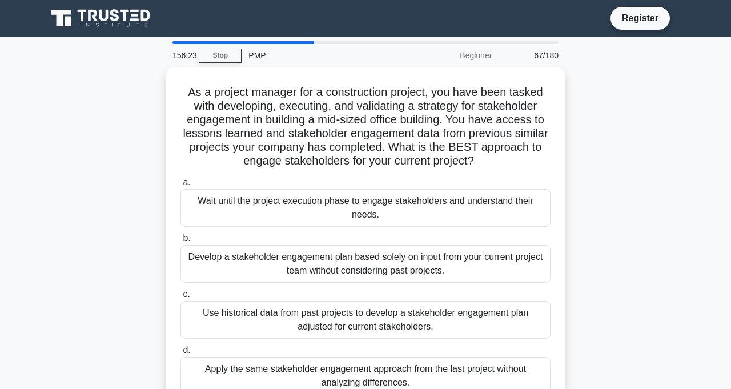
click at [384, 325] on div "Use historical data from past projects to develop a stakeholder engagement plan…" at bounding box center [366, 320] width 370 height 38
click at [181, 298] on input "c. Use historical data from past projects to develop a stakeholder engagement p…" at bounding box center [181, 294] width 0 height 7
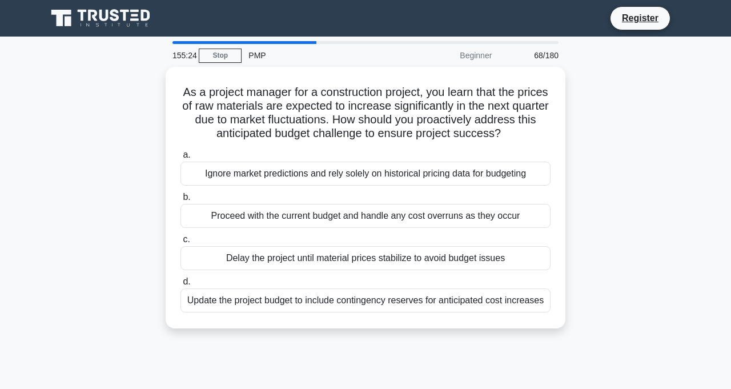
click at [381, 293] on div "Update the project budget to include contingency reserves for anticipated cost …" at bounding box center [366, 301] width 370 height 24
click at [181, 286] on input "d. Update the project budget to include contingency reserves for anticipated co…" at bounding box center [181, 281] width 0 height 7
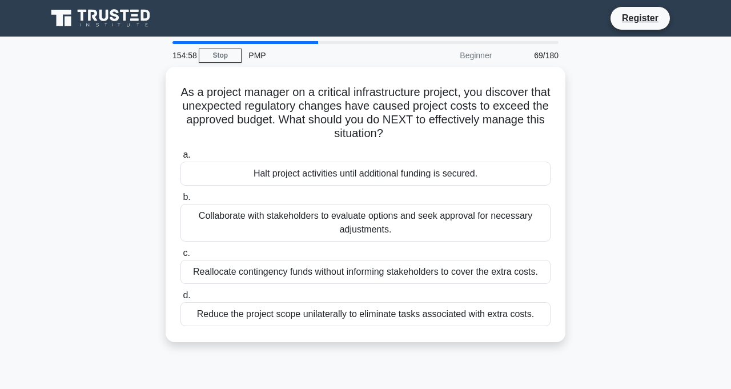
click at [374, 227] on div "Collaborate with stakeholders to evaluate options and seek approval for necessa…" at bounding box center [366, 223] width 370 height 38
click at [181, 201] on input "b. Collaborate with stakeholders to evaluate options and seek approval for nece…" at bounding box center [181, 197] width 0 height 7
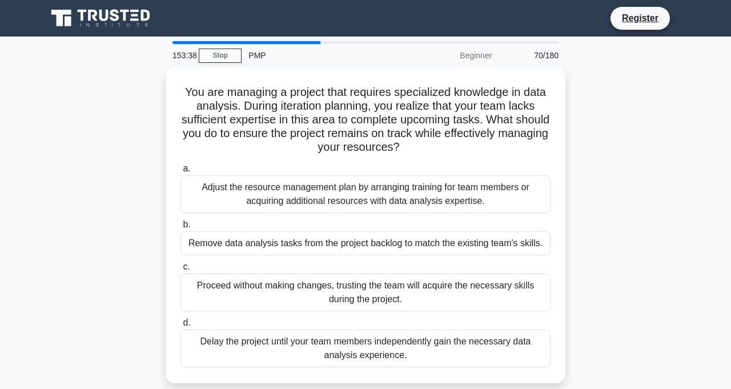
click at [283, 196] on div "Adjust the resource management plan by arranging training for team members or a…" at bounding box center [366, 194] width 370 height 38
click at [181, 173] on input "a. Adjust the resource management plan by arranging training for team members o…" at bounding box center [181, 168] width 0 height 7
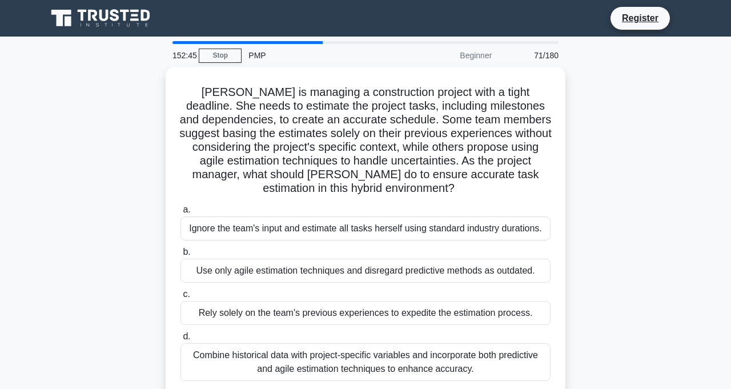
click at [362, 357] on div "Combine historical data with project-specific variables and incorporate both pr…" at bounding box center [366, 362] width 370 height 38
click at [181, 341] on input "d. Combine historical data with project-specific variables and incorporate both…" at bounding box center [181, 336] width 0 height 7
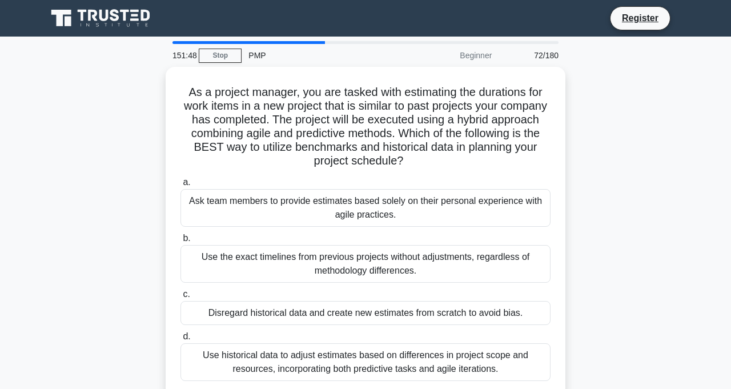
click at [295, 362] on div "Use historical data to adjust estimates based on differences in project scope a…" at bounding box center [366, 362] width 370 height 38
click at [181, 341] on input "d. Use historical data to adjust estimates based on differences in project scop…" at bounding box center [181, 336] width 0 height 7
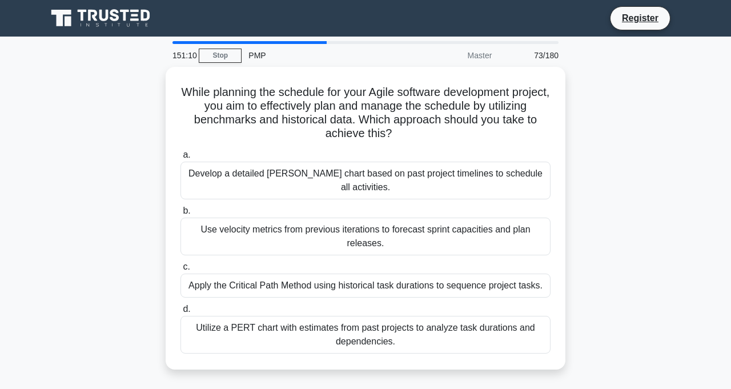
click at [1, 161] on main "151:10 Stop PMP Master 73/180 While planning the schedule for your Agile softwa…" at bounding box center [365, 327] width 731 height 581
click at [257, 219] on div "Use velocity metrics from previous iterations to forecast sprint capacities and…" at bounding box center [366, 237] width 370 height 38
click at [181, 215] on input "b. Use velocity metrics from previous iterations to forecast sprint capacities …" at bounding box center [181, 210] width 0 height 7
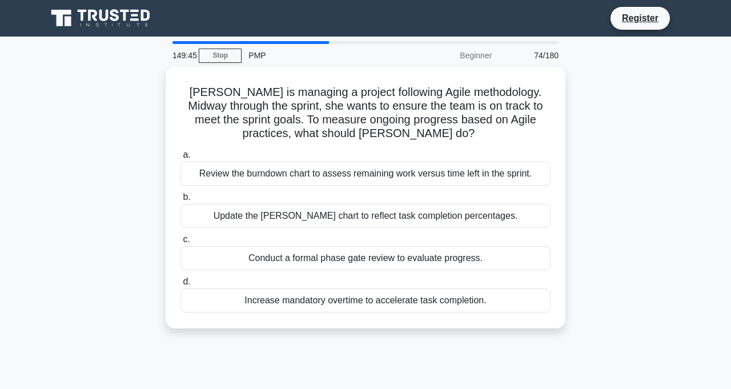
click at [406, 176] on div "Review the burndown chart to assess remaining work versus time left in the spri…" at bounding box center [366, 174] width 370 height 24
click at [181, 159] on input "a. Review the burndown chart to assess remaining work versus time left in the s…" at bounding box center [181, 154] width 0 height 7
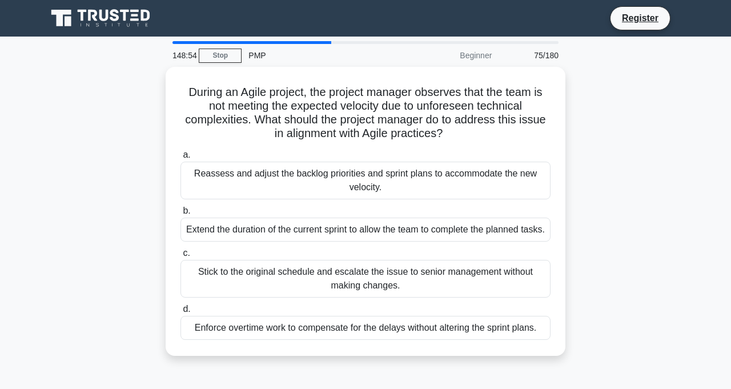
click at [382, 182] on div "Reassess and adjust the backlog priorities and sprint plans to accommodate the …" at bounding box center [366, 181] width 370 height 38
click at [181, 159] on input "a. Reassess and adjust the backlog priorities and sprint plans to accommodate t…" at bounding box center [181, 154] width 0 height 7
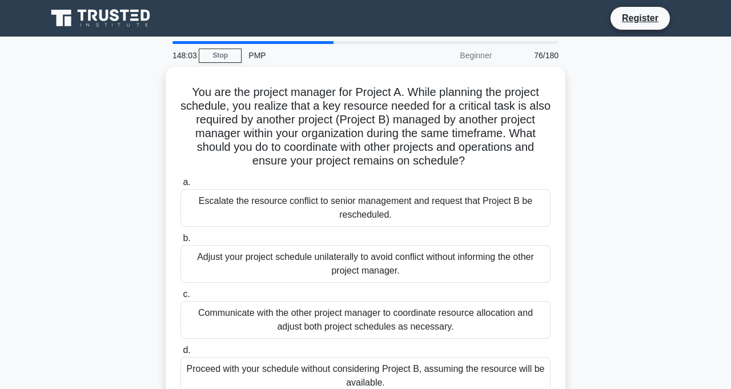
click at [367, 314] on div "Communicate with the other project manager to coordinate resource allocation an…" at bounding box center [366, 320] width 370 height 38
click at [181, 298] on input "c. Communicate with the other project manager to coordinate resource allocation…" at bounding box center [181, 294] width 0 height 7
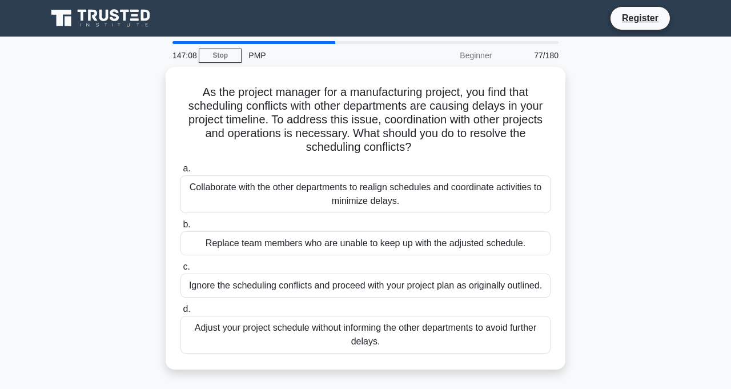
click at [375, 191] on div "Collaborate with the other departments to realign schedules and coordinate acti…" at bounding box center [366, 194] width 370 height 38
click at [181, 173] on input "a. Collaborate with the other departments to realign schedules and coordinate a…" at bounding box center [181, 168] width 0 height 7
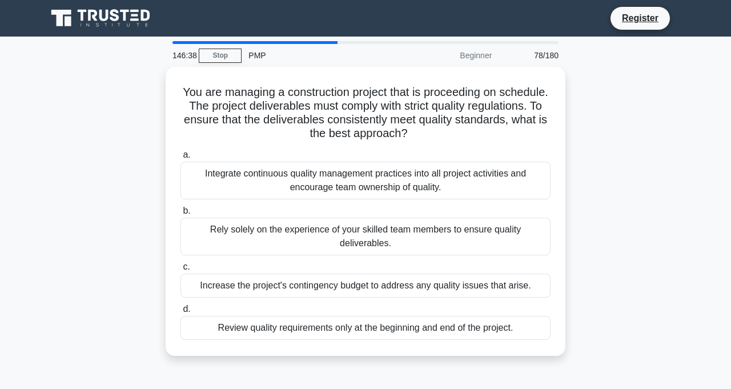
click at [415, 183] on div "Integrate continuous quality management practices into all project activities a…" at bounding box center [366, 181] width 370 height 38
click at [181, 159] on input "a. Integrate continuous quality management practices into all project activitie…" at bounding box center [181, 154] width 0 height 7
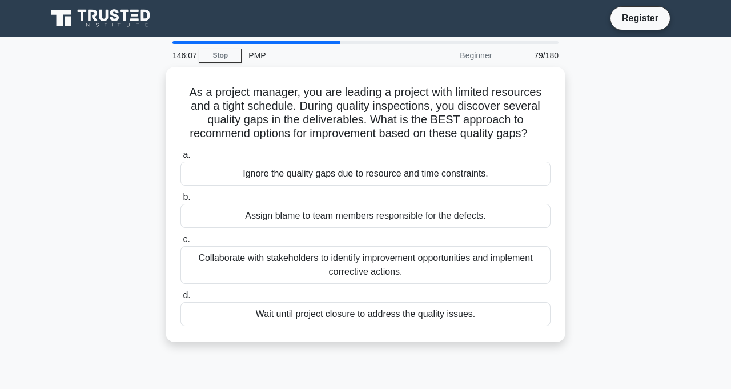
click at [373, 264] on div "Collaborate with stakeholders to identify improvement opportunities and impleme…" at bounding box center [366, 265] width 370 height 38
click at [181, 243] on input "c. Collaborate with stakeholders to identify improvement opportunities and impl…" at bounding box center [181, 239] width 0 height 7
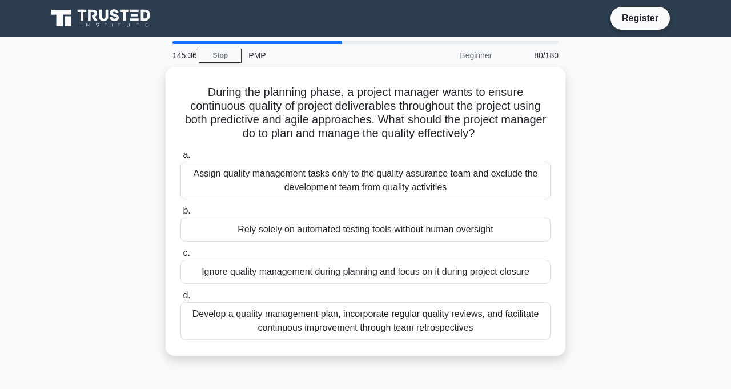
click at [349, 313] on div "Develop a quality management plan, incorporate regular quality reviews, and fac…" at bounding box center [366, 321] width 370 height 38
click at [181, 299] on input "d. Develop a quality management plan, incorporate regular quality reviews, and …" at bounding box center [181, 295] width 0 height 7
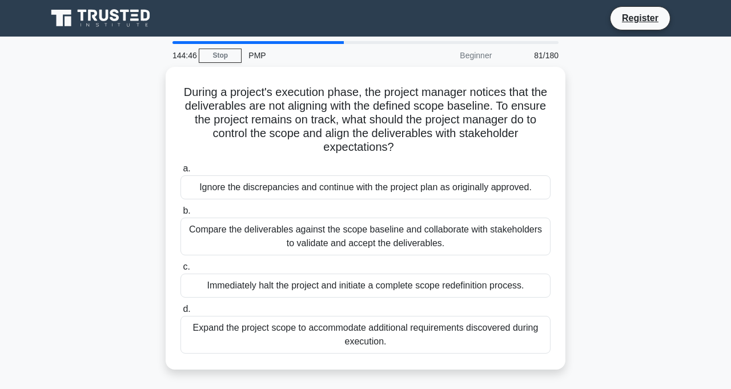
click at [330, 225] on div "Compare the deliverables against the scope baseline and collaborate with stakeh…" at bounding box center [366, 237] width 370 height 38
click at [181, 215] on input "b. Compare the deliverables against the scope baseline and collaborate with sta…" at bounding box center [181, 210] width 0 height 7
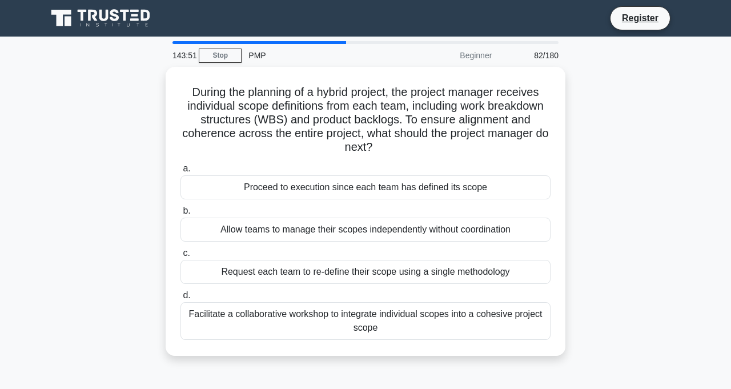
click at [357, 322] on div "Facilitate a collaborative workshop to integrate individual scopes into a cohes…" at bounding box center [366, 321] width 370 height 38
click at [181, 299] on input "d. Facilitate a collaborative workshop to integrate individual scopes into a co…" at bounding box center [181, 295] width 0 height 7
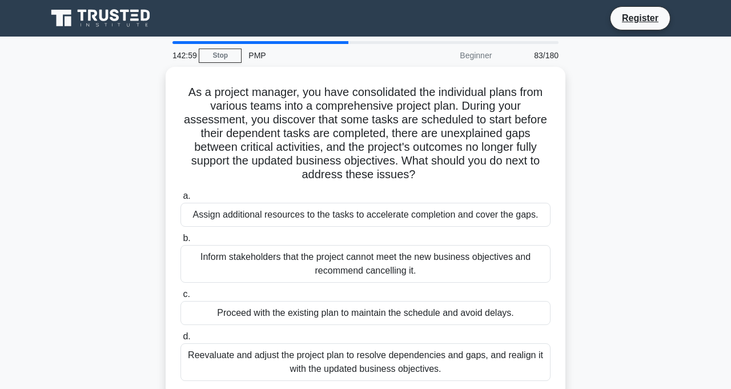
click at [366, 359] on div "Reevaluate and adjust the project plan to resolve dependencies and gaps, and re…" at bounding box center [366, 362] width 370 height 38
click at [181, 341] on input "d. Reevaluate and adjust the project plan to resolve dependencies and gaps, and…" at bounding box center [181, 336] width 0 height 7
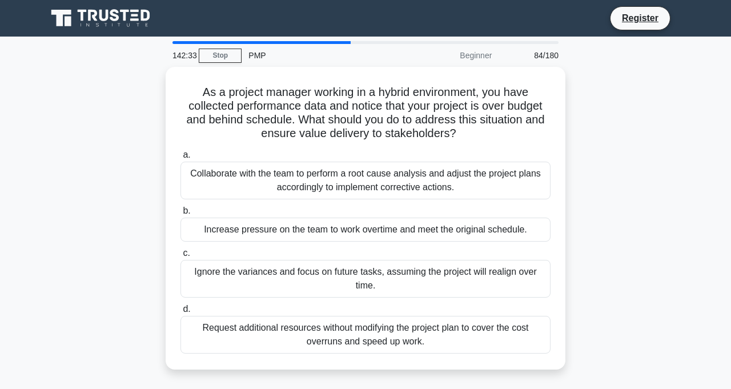
click at [393, 181] on div "Collaborate with the team to perform a root cause analysis and adjust the proje…" at bounding box center [366, 181] width 370 height 38
click at [181, 159] on input "a. Collaborate with the team to perform a root cause analysis and adjust the pr…" at bounding box center [181, 154] width 0 height 7
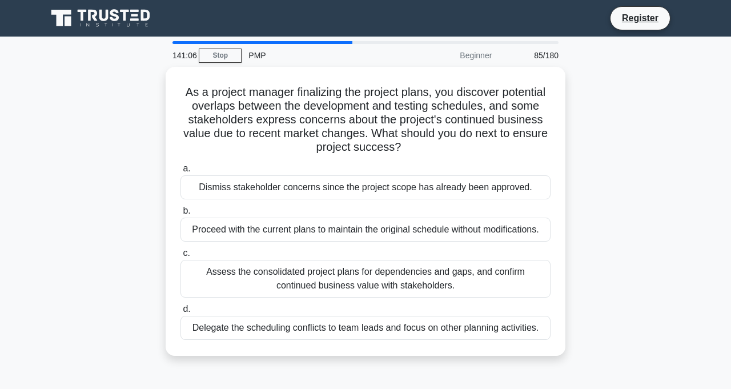
click at [412, 274] on div "Assess the consolidated project plans for dependencies and gaps, and confirm co…" at bounding box center [366, 279] width 370 height 38
click at [181, 257] on input "c. Assess the consolidated project plans for dependencies and gaps, and confirm…" at bounding box center [181, 253] width 0 height 7
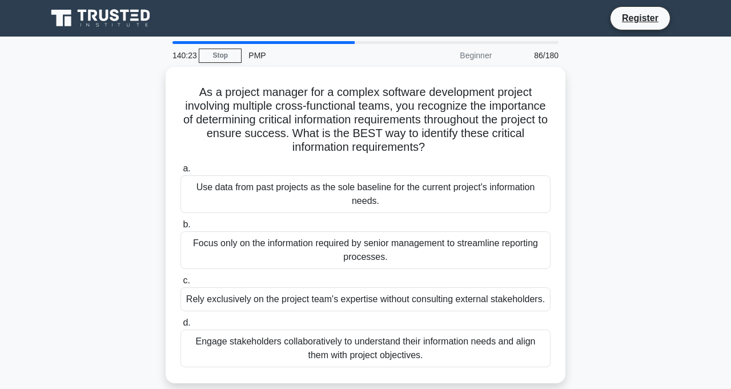
click at [372, 349] on div "Engage stakeholders collaboratively to understand their information needs and a…" at bounding box center [366, 349] width 370 height 38
click at [181, 327] on input "d. Engage stakeholders collaboratively to understand their information needs an…" at bounding box center [181, 322] width 0 height 7
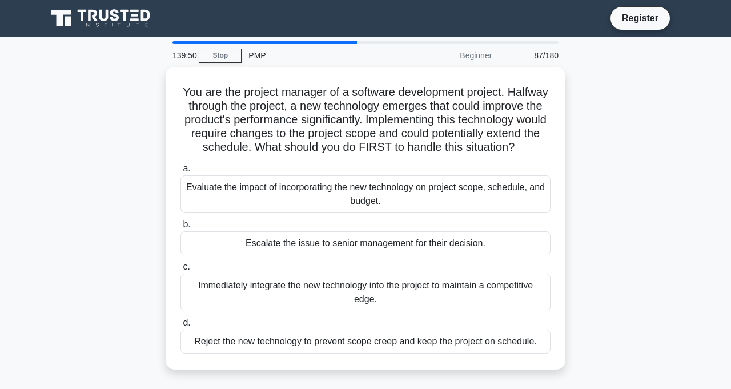
click at [342, 192] on div "Evaluate the impact of incorporating the new technology on project scope, sched…" at bounding box center [366, 194] width 370 height 38
click at [181, 173] on input "a. Evaluate the impact of incorporating the new technology on project scope, sc…" at bounding box center [181, 168] width 0 height 7
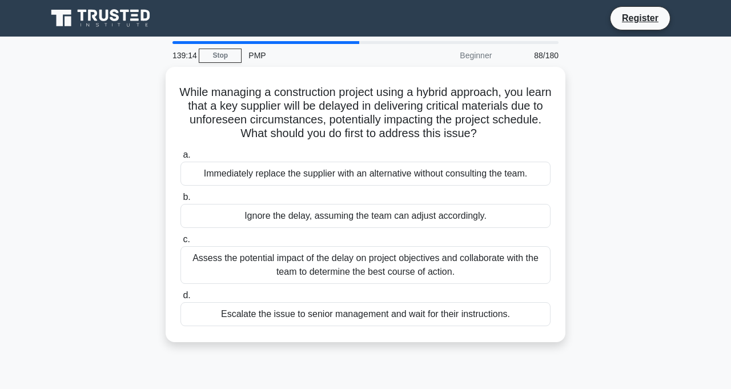
click at [414, 267] on div "Assess the potential impact of the delay on project objectives and collaborate …" at bounding box center [366, 265] width 370 height 38
click at [181, 243] on input "c. Assess the potential impact of the delay on project objectives and collabora…" at bounding box center [181, 239] width 0 height 7
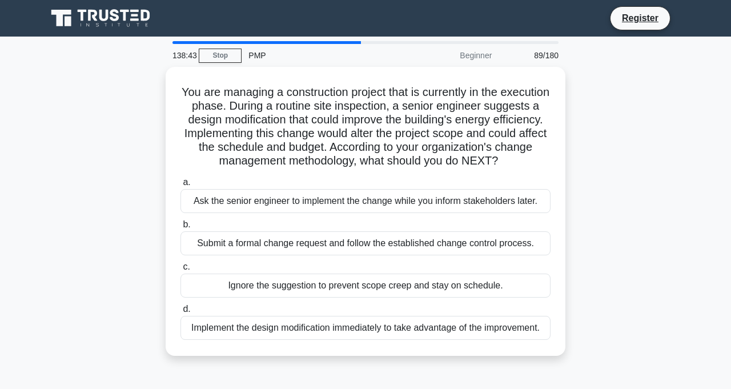
click at [333, 243] on div "Submit a formal change request and follow the established change control proces…" at bounding box center [366, 243] width 370 height 24
click at [181, 229] on input "b. Submit a formal change request and follow the established change control pro…" at bounding box center [181, 224] width 0 height 7
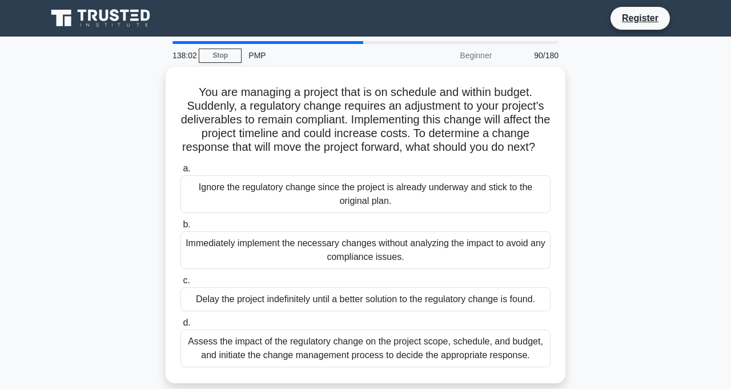
click at [467, 365] on div "Assess the impact of the regulatory change on the project scope, schedule, and …" at bounding box center [366, 349] width 370 height 38
click at [181, 327] on input "d. Assess the impact of the regulatory change on the project scope, schedule, a…" at bounding box center [181, 322] width 0 height 7
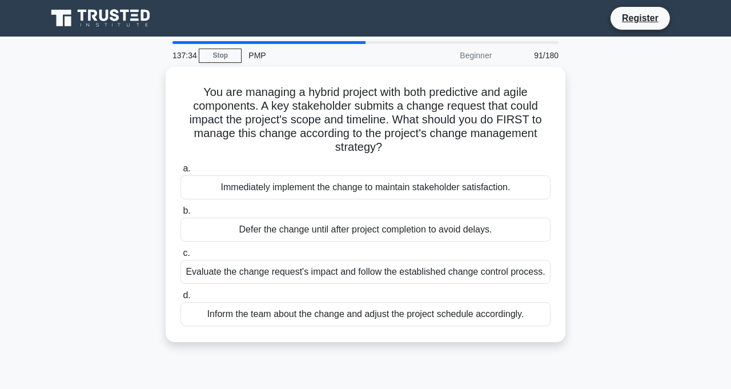
click at [493, 274] on div "Evaluate the change request's impact and follow the established change control …" at bounding box center [366, 272] width 370 height 24
click at [181, 257] on input "c. Evaluate the change request's impact and follow the established change contr…" at bounding box center [181, 253] width 0 height 7
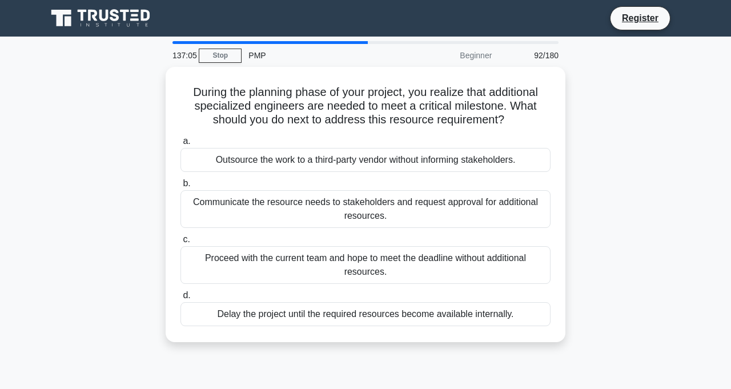
click at [387, 206] on div "Communicate the resource needs to stakeholders and request approval for additio…" at bounding box center [366, 209] width 370 height 38
click at [181, 187] on input "b. Communicate the resource needs to stakeholders and request approval for addi…" at bounding box center [181, 183] width 0 height 7
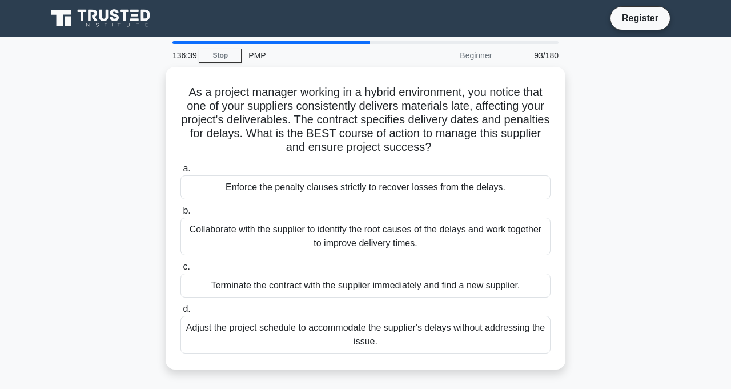
click at [395, 237] on div "Collaborate with the supplier to identify the root causes of the delays and wor…" at bounding box center [366, 237] width 370 height 38
click at [181, 215] on input "b. Collaborate with the supplier to identify the root causes of the delays and …" at bounding box center [181, 210] width 0 height 7
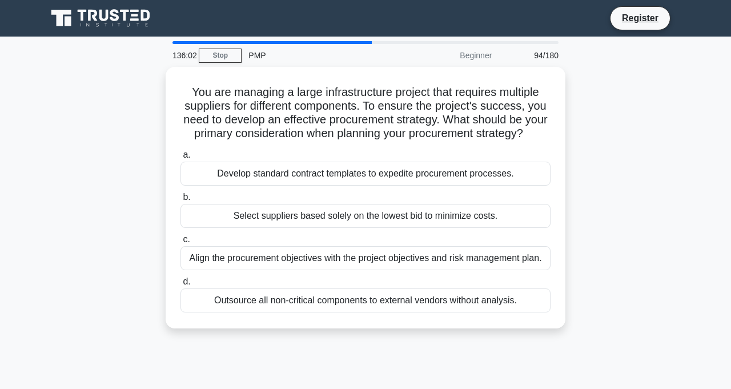
click at [405, 261] on div "Align the procurement objectives with the project objectives and risk managemen…" at bounding box center [366, 258] width 370 height 24
click at [181, 243] on input "c. Align the procurement objectives with the project objectives and risk manage…" at bounding box center [181, 239] width 0 height 7
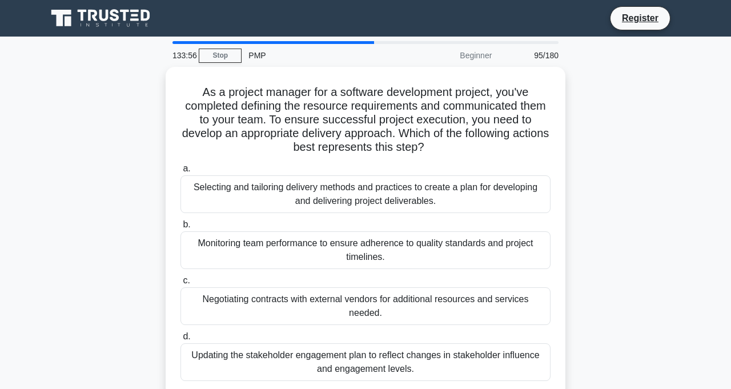
click at [405, 192] on div "Selecting and tailoring delivery methods and practices to create a plan for dev…" at bounding box center [366, 194] width 370 height 38
click at [181, 173] on input "a. Selecting and tailoring delivery methods and practices to create a plan for …" at bounding box center [181, 168] width 0 height 7
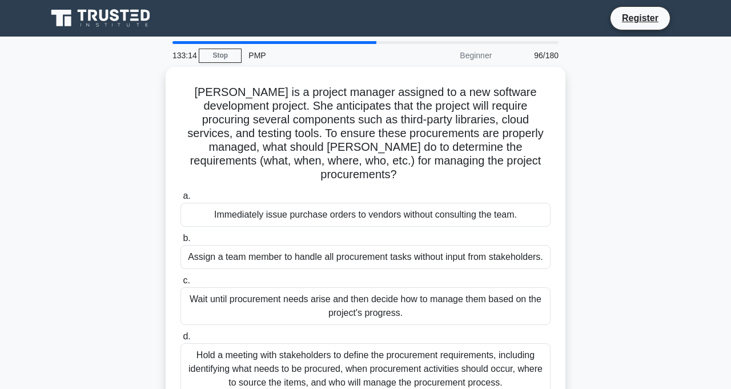
click at [383, 362] on div "Hold a meeting with stakeholders to define the procurement requirements, includ…" at bounding box center [366, 368] width 370 height 51
click at [181, 341] on input "d. Hold a meeting with stakeholders to define the procurement requirements, inc…" at bounding box center [181, 336] width 0 height 7
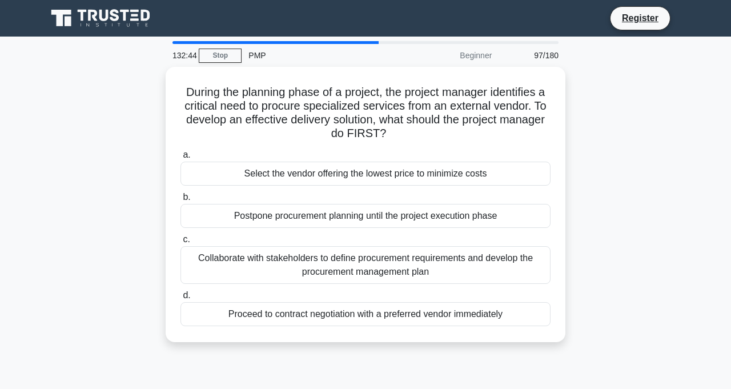
click at [391, 271] on div "Collaborate with stakeholders to define procurement requirements and develop th…" at bounding box center [366, 265] width 370 height 38
click at [181, 243] on input "c. Collaborate with stakeholders to define procurement requirements and develop…" at bounding box center [181, 239] width 0 height 7
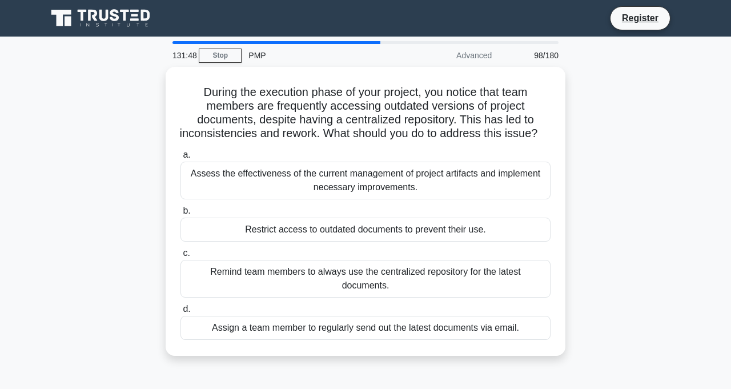
click at [387, 186] on div "Assess the effectiveness of the current management of project artifacts and imp…" at bounding box center [366, 181] width 370 height 38
click at [181, 159] on input "a. Assess the effectiveness of the current management of project artifacts and …" at bounding box center [181, 154] width 0 height 7
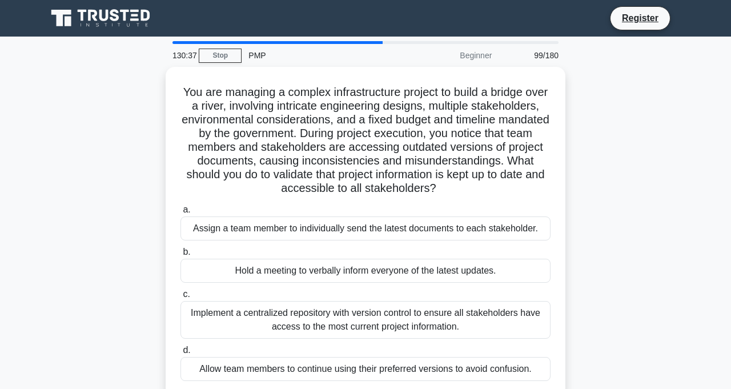
click at [420, 323] on div "Implement a centralized repository with version control to ensure all stakehold…" at bounding box center [366, 320] width 370 height 38
click at [181, 298] on input "c. Implement a centralized repository with version control to ensure all stakeh…" at bounding box center [181, 294] width 0 height 7
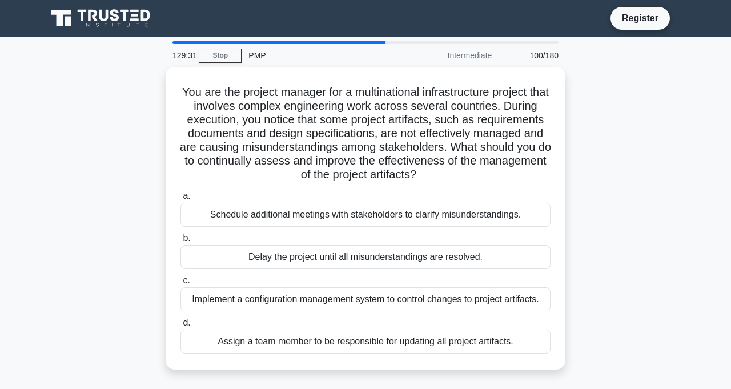
click at [511, 304] on div "Implement a configuration management system to control changes to project artif…" at bounding box center [366, 299] width 370 height 24
click at [181, 285] on input "c. Implement a configuration management system to control changes to project ar…" at bounding box center [181, 280] width 0 height 7
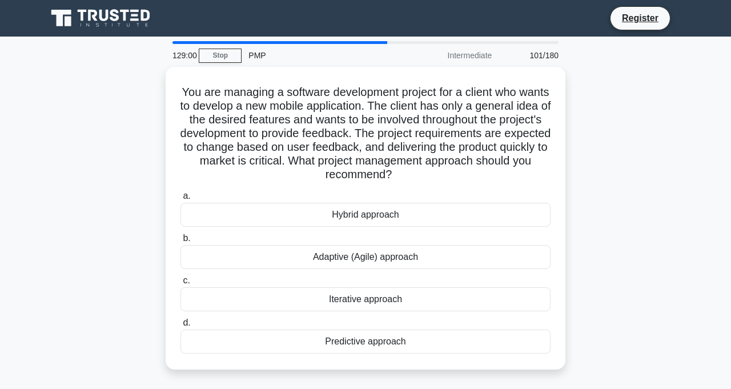
click at [490, 264] on div "Adaptive (Agile) approach" at bounding box center [366, 257] width 370 height 24
click at [181, 242] on input "b. Adaptive (Agile) approach" at bounding box center [181, 238] width 0 height 7
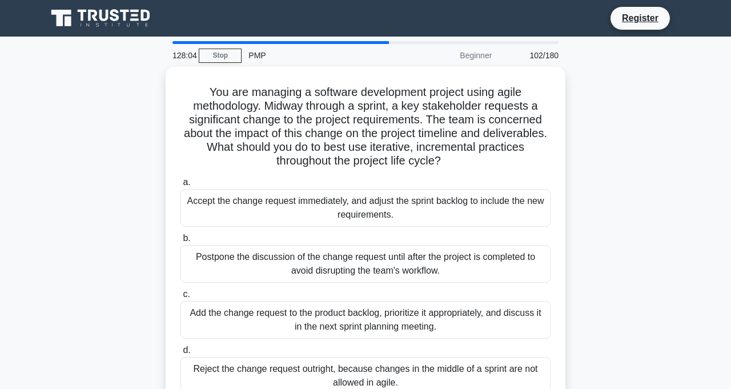
click at [481, 314] on div "Add the change request to the product backlog, prioritize it appropriately, and…" at bounding box center [366, 320] width 370 height 38
click at [181, 298] on input "c. Add the change request to the product backlog, prioritize it appropriately, …" at bounding box center [181, 294] width 0 height 7
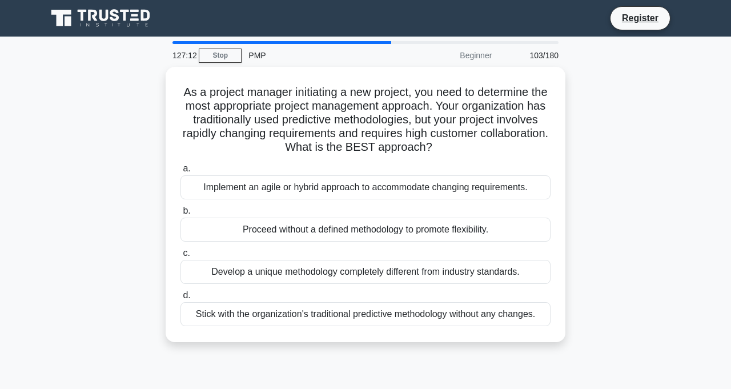
click at [517, 189] on div "Implement an agile or hybrid approach to accommodate changing requirements." at bounding box center [366, 187] width 370 height 24
click at [181, 173] on input "a. Implement an agile or hybrid approach to accommodate changing requirements." at bounding box center [181, 168] width 0 height 7
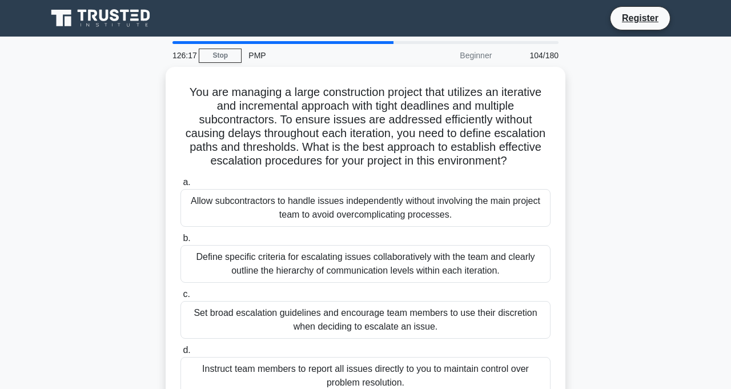
click at [506, 264] on div "Define specific criteria for escalating issues collaboratively with the team an…" at bounding box center [366, 264] width 370 height 38
click at [181, 242] on input "b. Define specific criteria for escalating issues collaboratively with the team…" at bounding box center [181, 238] width 0 height 7
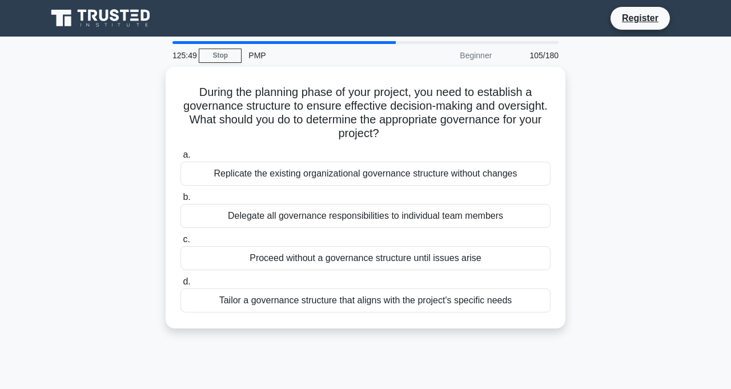
click at [494, 296] on div "Tailor a governance structure that aligns with the project's specific needs" at bounding box center [366, 301] width 370 height 24
click at [181, 286] on input "d. Tailor a governance structure that aligns with the project's specific needs" at bounding box center [181, 281] width 0 height 7
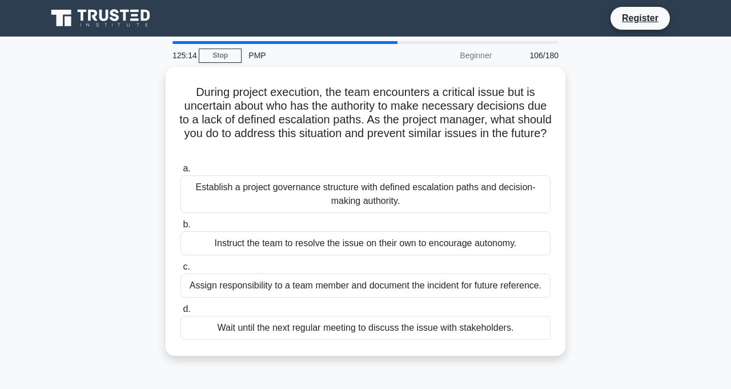
click at [507, 197] on div "Establish a project governance structure with defined escalation paths and deci…" at bounding box center [366, 194] width 370 height 38
click at [181, 173] on input "a. Establish a project governance structure with defined escalation paths and d…" at bounding box center [181, 168] width 0 height 7
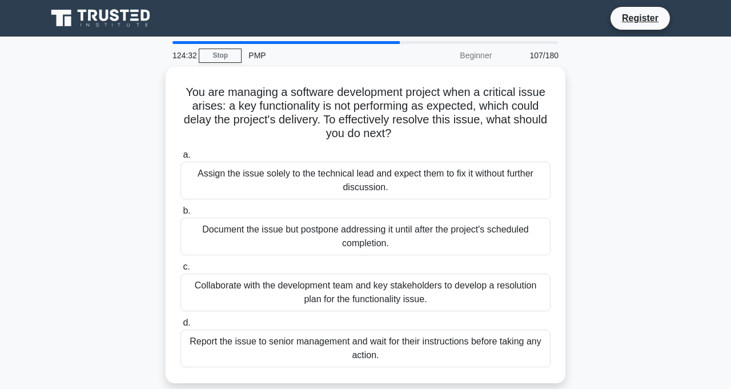
click at [482, 293] on div "Collaborate with the development team and key stakeholders to develop a resolut…" at bounding box center [366, 293] width 370 height 38
click at [181, 271] on input "c. Collaborate with the development team and key stakeholders to develop a reso…" at bounding box center [181, 266] width 0 height 7
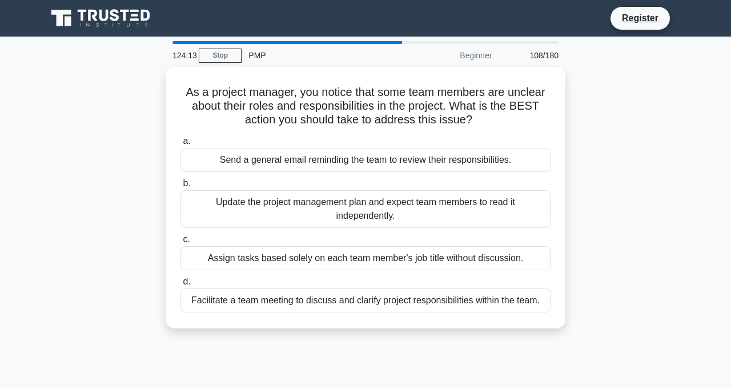
click at [519, 298] on div "Facilitate a team meeting to discuss and clarify project responsibilities withi…" at bounding box center [366, 301] width 370 height 24
click at [181, 286] on input "d. Facilitate a team meeting to discuss and clarify project responsibilities wi…" at bounding box center [181, 281] width 0 height 7
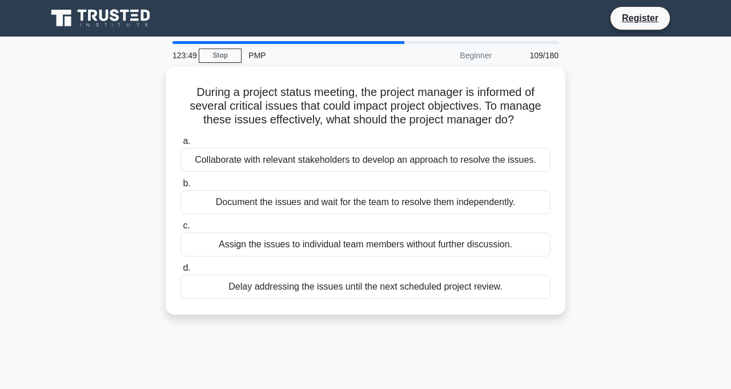
click at [498, 162] on div "Collaborate with relevant stakeholders to develop an approach to resolve the is…" at bounding box center [366, 160] width 370 height 24
click at [181, 145] on input "a. Collaborate with relevant stakeholders to develop an approach to resolve the…" at bounding box center [181, 141] width 0 height 7
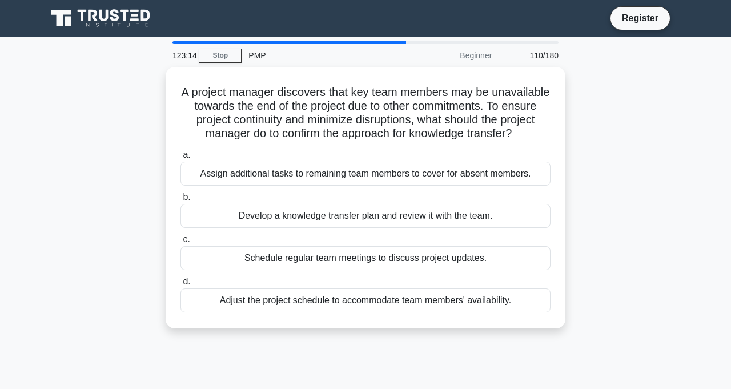
click at [491, 219] on div "Develop a knowledge transfer plan and review it with the team." at bounding box center [366, 216] width 370 height 24
click at [181, 201] on input "b. Develop a knowledge transfer plan and review it with the team." at bounding box center [181, 197] width 0 height 7
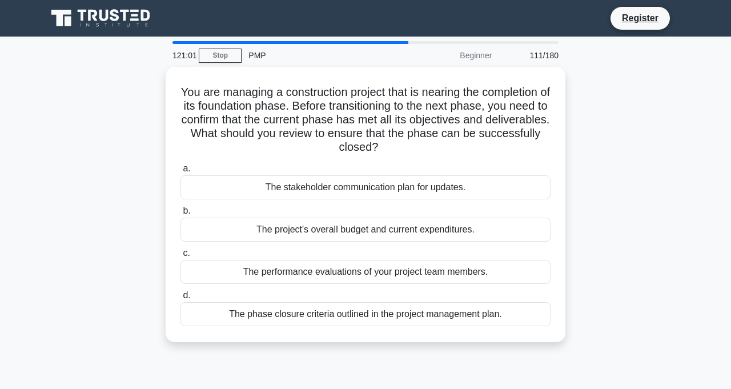
click at [420, 315] on div "The phase closure criteria outlined in the project management plan." at bounding box center [366, 314] width 370 height 24
click at [181, 299] on input "d. The phase closure criteria outlined in the project management plan." at bounding box center [181, 295] width 0 height 7
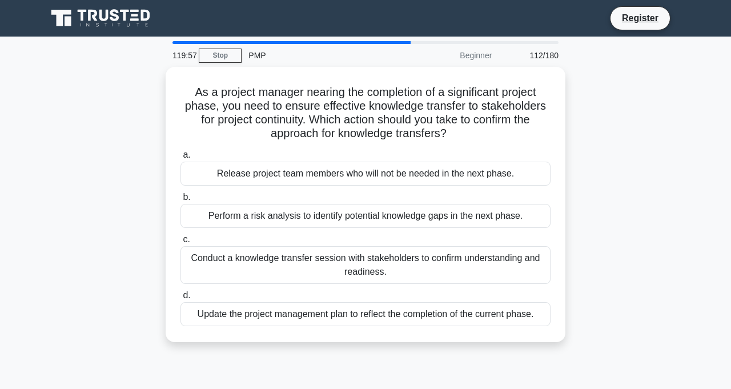
click at [369, 262] on div "Conduct a knowledge transfer session with stakeholders to confirm understanding…" at bounding box center [366, 265] width 370 height 38
click at [181, 243] on input "c. Conduct a knowledge transfer session with stakeholders to confirm understand…" at bounding box center [181, 239] width 0 height 7
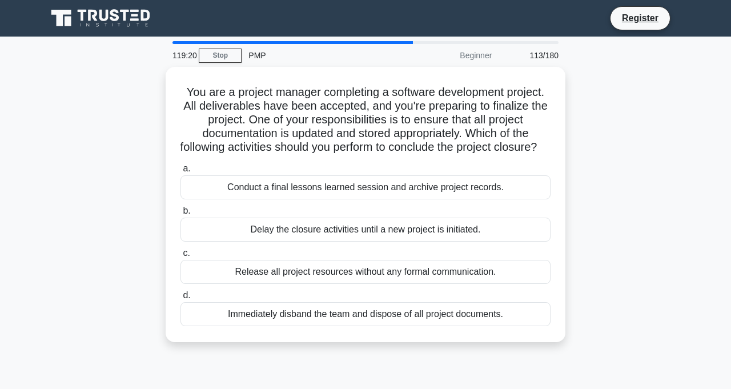
click at [447, 199] on div "Conduct a final lessons learned session and archive project records." at bounding box center [366, 187] width 370 height 24
click at [181, 173] on input "a. Conduct a final lessons learned session and archive project records." at bounding box center [181, 168] width 0 height 7
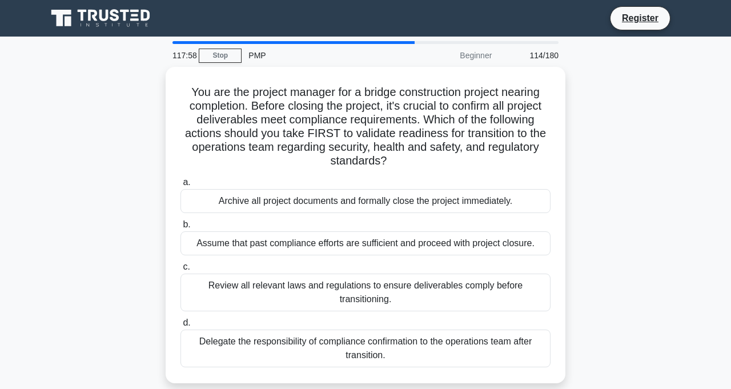
click at [414, 288] on div "Review all relevant laws and regulations to ensure deliverables comply before t…" at bounding box center [366, 293] width 370 height 38
click at [181, 271] on input "c. Review all relevant laws and regulations to ensure deliverables comply befor…" at bounding box center [181, 266] width 0 height 7
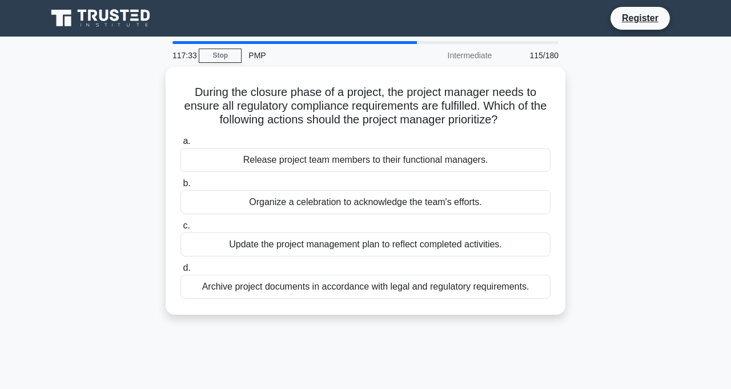
click at [487, 282] on div "Archive project documents in accordance with legal and regulatory requirements." at bounding box center [366, 287] width 370 height 24
click at [181, 272] on input "d. Archive project documents in accordance with legal and regulatory requiremen…" at bounding box center [181, 268] width 0 height 7
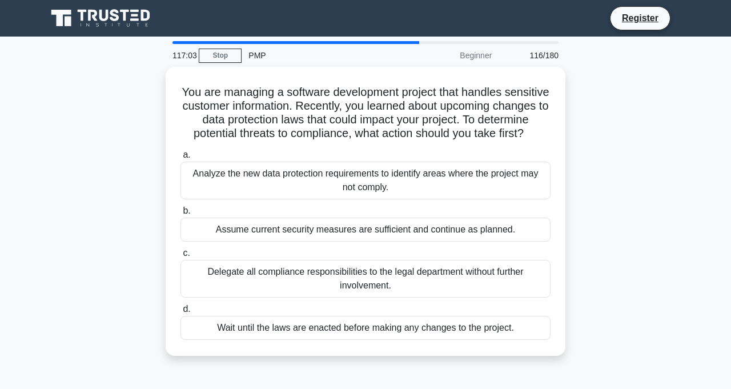
click at [507, 187] on div "Analyze the new data protection requirements to identify areas where the projec…" at bounding box center [366, 181] width 370 height 38
click at [181, 159] on input "a. Analyze the new data protection requirements to identify areas where the pro…" at bounding box center [181, 154] width 0 height 7
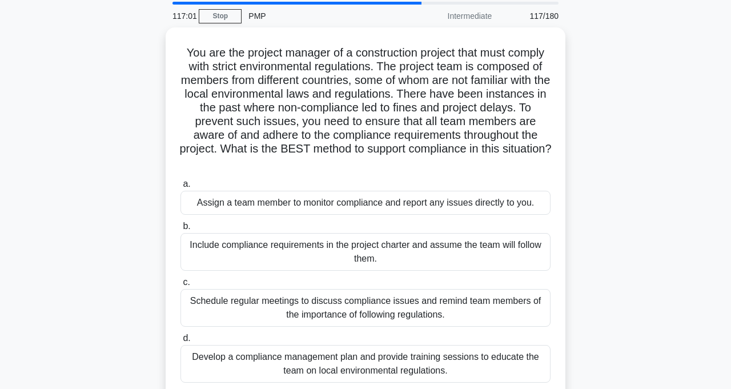
scroll to position [40, 0]
click at [427, 358] on div "Develop a compliance management plan and provide training sessions to educate t…" at bounding box center [366, 364] width 370 height 38
click at [181, 342] on input "d. Develop a compliance management plan and provide training sessions to educat…" at bounding box center [181, 337] width 0 height 7
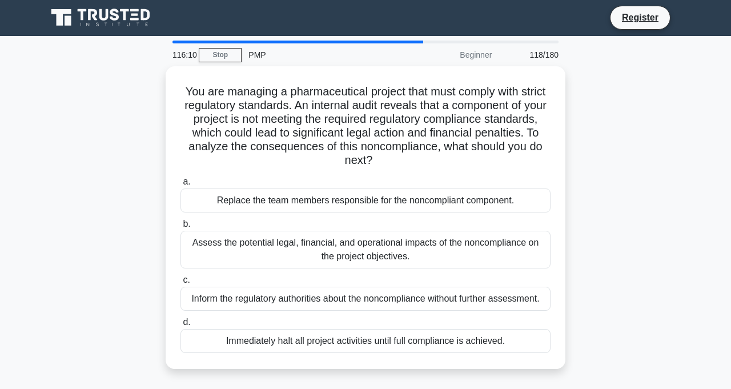
scroll to position [0, 0]
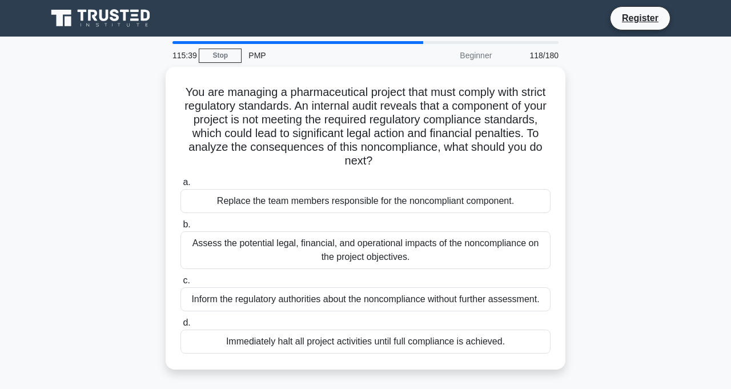
click at [502, 251] on div "Assess the potential legal, financial, and operational impacts of the noncompli…" at bounding box center [366, 250] width 370 height 38
click at [181, 229] on input "b. Assess the potential legal, financial, and operational impacts of the noncom…" at bounding box center [181, 224] width 0 height 7
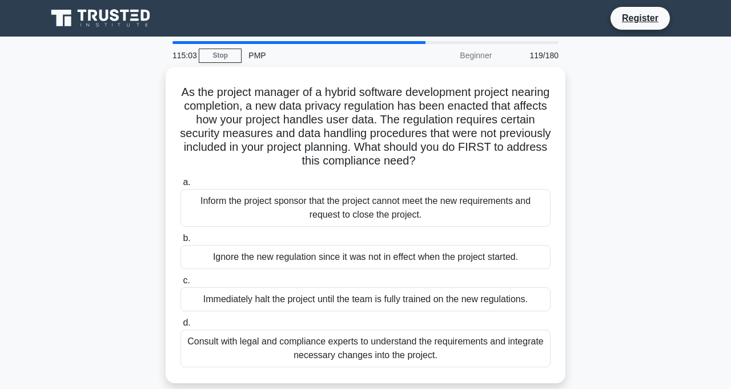
click at [424, 349] on div "Consult with legal and compliance experts to understand the requirements and in…" at bounding box center [366, 349] width 370 height 38
click at [181, 327] on input "d. Consult with legal and compliance experts to understand the requirements and…" at bounding box center [181, 322] width 0 height 7
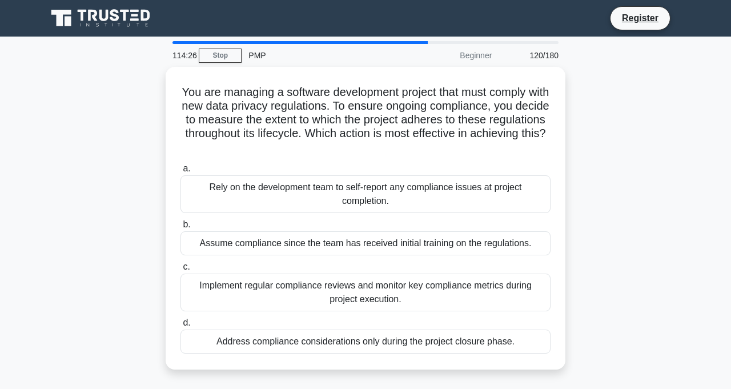
click at [442, 296] on div "Implement regular compliance reviews and monitor key compliance metrics during …" at bounding box center [366, 293] width 370 height 38
click at [181, 271] on input "c. Implement regular compliance reviews and monitor key compliance metrics duri…" at bounding box center [181, 266] width 0 height 7
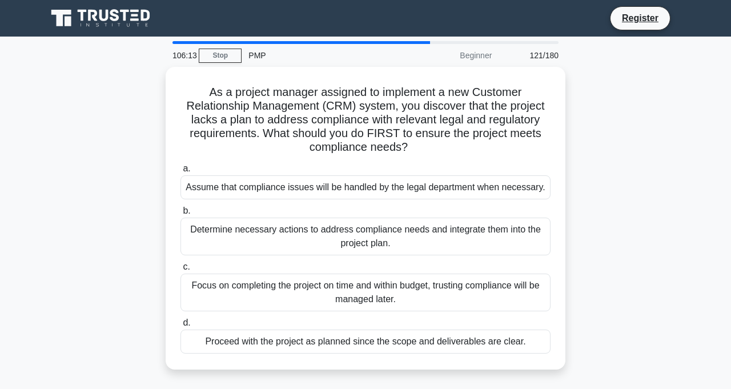
click at [367, 237] on div "Determine necessary actions to address compliance needs and integrate them into…" at bounding box center [366, 237] width 370 height 38
click at [181, 215] on input "b. Determine necessary actions to address compliance needs and integrate them i…" at bounding box center [181, 210] width 0 height 7
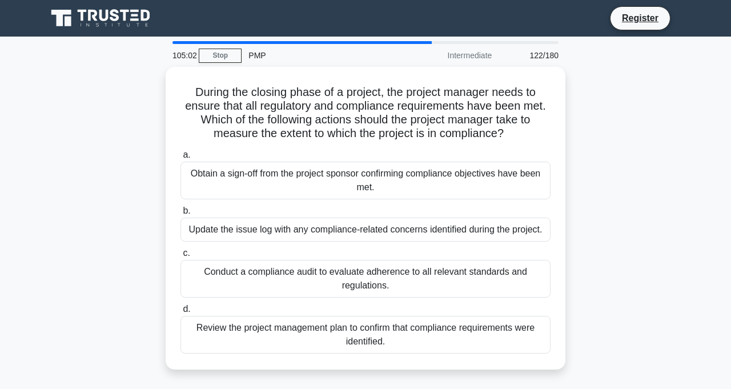
click at [370, 349] on div "Review the project management plan to confirm that compliance requirements were…" at bounding box center [366, 335] width 370 height 38
click at [181, 313] on input "d. Review the project management plan to confirm that compliance requirements w…" at bounding box center [181, 309] width 0 height 7
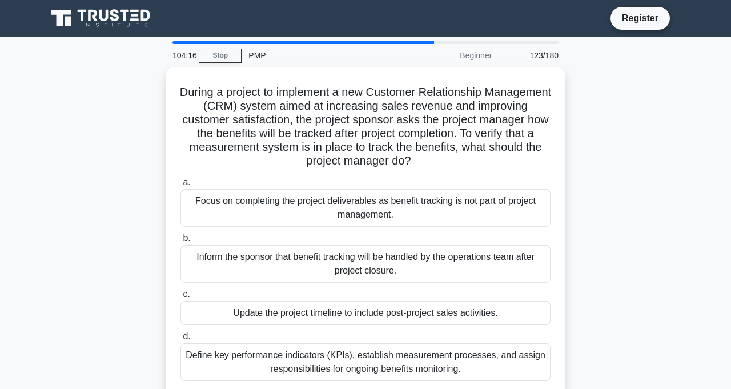
click at [389, 361] on div "Define key performance indicators (KPIs), establish measurement processes, and …" at bounding box center [366, 362] width 370 height 38
click at [181, 341] on input "d. Define key performance indicators (KPIs), establish measurement processes, a…" at bounding box center [181, 336] width 0 height 7
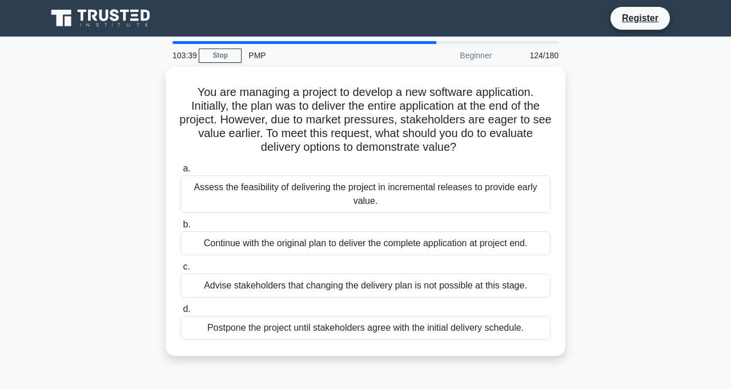
click at [257, 185] on div "Assess the feasibility of delivering the project in incremental releases to pro…" at bounding box center [366, 194] width 370 height 38
click at [181, 173] on input "a. Assess the feasibility of delivering the project in incremental releases to …" at bounding box center [181, 168] width 0 height 7
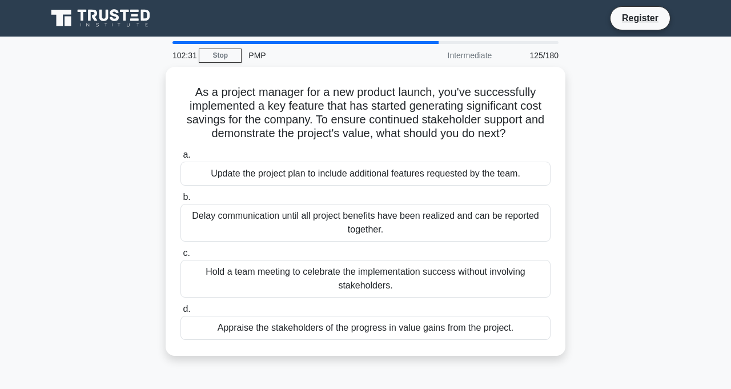
click at [464, 175] on div "Update the project plan to include additional features requested by the team." at bounding box center [366, 174] width 370 height 24
click at [181, 159] on input "a. Update the project plan to include additional features requested by the team." at bounding box center [181, 154] width 0 height 7
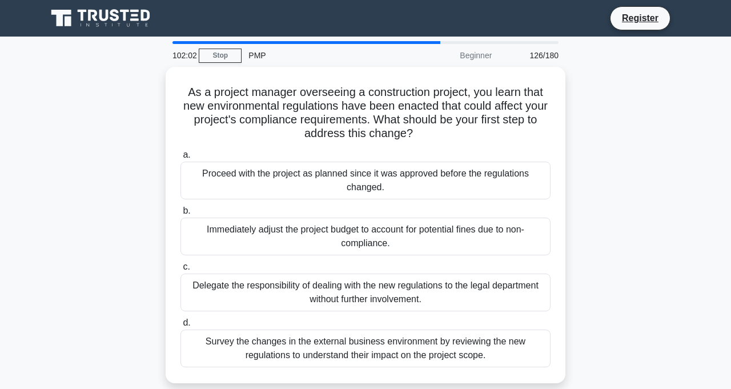
click at [422, 353] on div "Survey the changes in the external business environment by reviewing the new re…" at bounding box center [366, 349] width 370 height 38
click at [181, 327] on input "d. Survey the changes in the external business environment by reviewing the new…" at bounding box center [181, 322] width 0 height 7
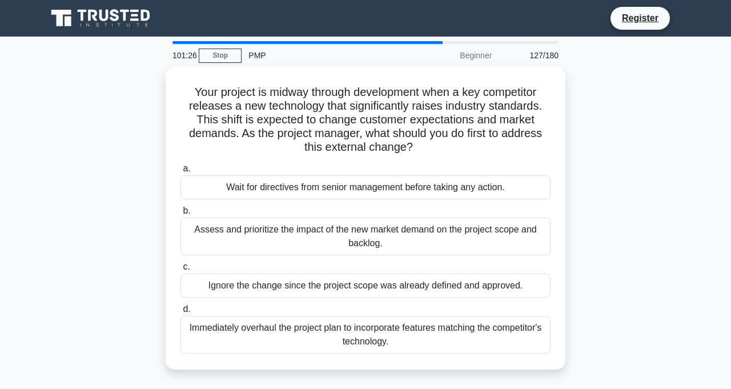
click at [381, 232] on div "Assess and prioritize the impact of the new market demand on the project scope …" at bounding box center [366, 237] width 370 height 38
click at [181, 215] on input "b. Assess and prioritize the impact of the new market demand on the project sco…" at bounding box center [181, 210] width 0 height 7
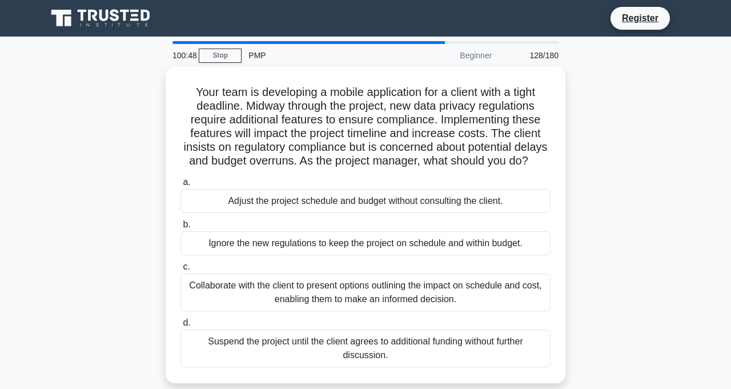
click at [389, 297] on div "Collaborate with the client to present options outlining the impact on schedule…" at bounding box center [366, 293] width 370 height 38
click at [181, 271] on input "c. Collaborate with the client to present options outlining the impact on sched…" at bounding box center [181, 266] width 0 height 7
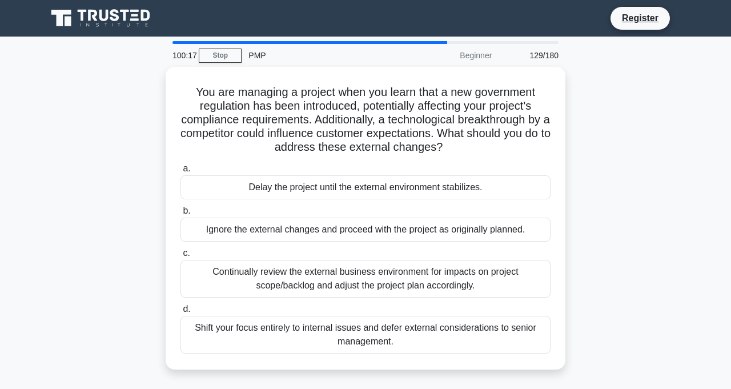
click at [435, 279] on div "Continually review the external business environment for impacts on project sco…" at bounding box center [366, 279] width 370 height 38
click at [181, 257] on input "c. Continually review the external business environment for impacts on project …" at bounding box center [181, 253] width 0 height 7
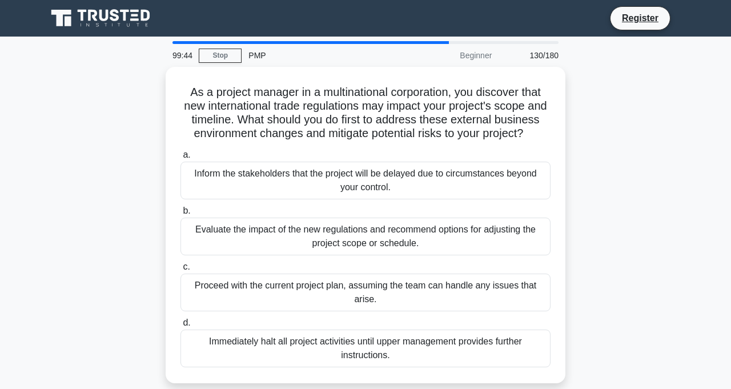
click at [393, 235] on div "Evaluate the impact of the new regulations and recommend options for adjusting …" at bounding box center [366, 237] width 370 height 38
click at [181, 215] on input "b. Evaluate the impact of the new regulations and recommend options for adjusti…" at bounding box center [181, 210] width 0 height 7
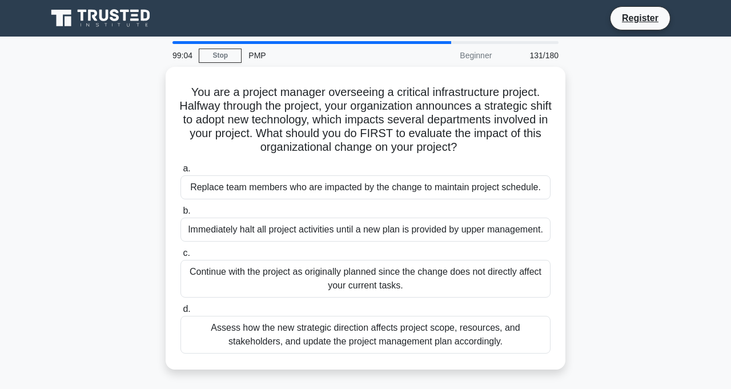
click at [333, 336] on div "Assess how the new strategic direction affects project scope, resources, and st…" at bounding box center [366, 335] width 370 height 38
click at [181, 313] on input "d. Assess how the new strategic direction affects project scope, resources, and…" at bounding box center [181, 309] width 0 height 7
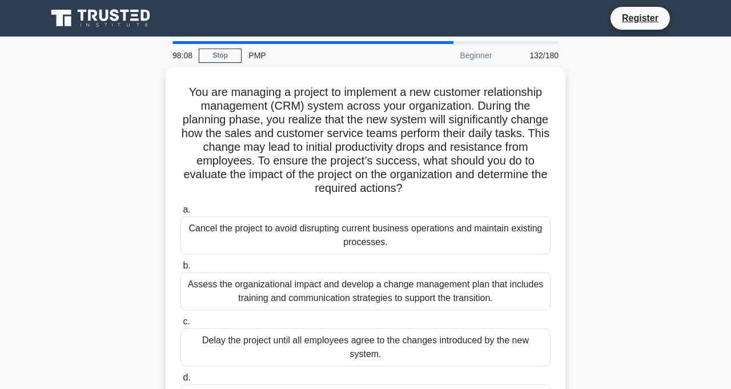
click at [311, 297] on div "Assess the organizational impact and develop a change management plan that incl…" at bounding box center [366, 292] width 370 height 38
click at [181, 270] on input "b. Assess the organizational impact and develop a change management plan that i…" at bounding box center [181, 265] width 0 height 7
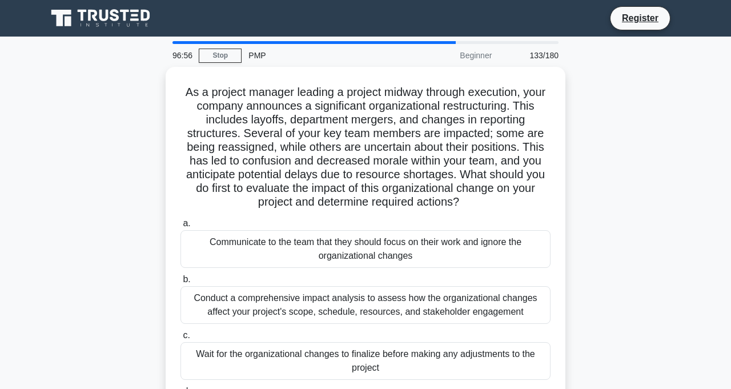
click at [247, 306] on div "Conduct a comprehensive impact analysis to assess how the organizational change…" at bounding box center [366, 305] width 370 height 38
click at [181, 283] on input "b. Conduct a comprehensive impact analysis to assess how the organizational cha…" at bounding box center [181, 279] width 0 height 7
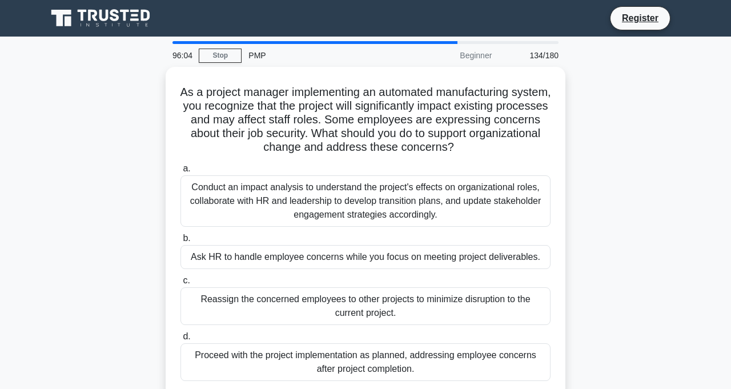
click at [318, 193] on div "Conduct an impact analysis to understand the project's effects on organizationa…" at bounding box center [366, 200] width 370 height 51
click at [181, 173] on input "a. Conduct an impact analysis to understand the project's effects on organizati…" at bounding box center [181, 168] width 0 height 7
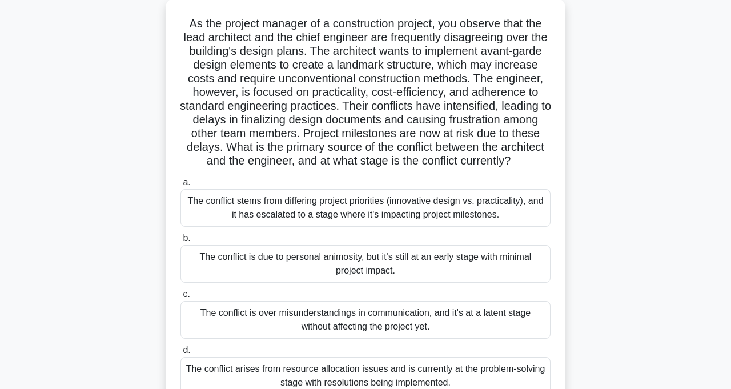
scroll to position [70, 0]
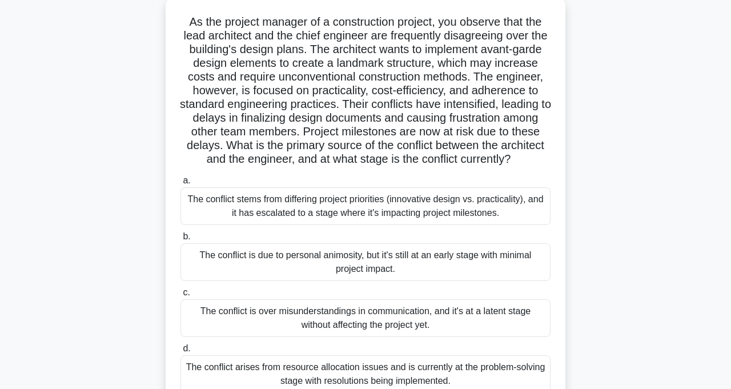
click at [441, 206] on div "The conflict stems from differing project priorities (innovative design vs. pra…" at bounding box center [366, 206] width 370 height 38
click at [181, 185] on input "a. The conflict stems from differing project priorities (innovative design vs. …" at bounding box center [181, 180] width 0 height 7
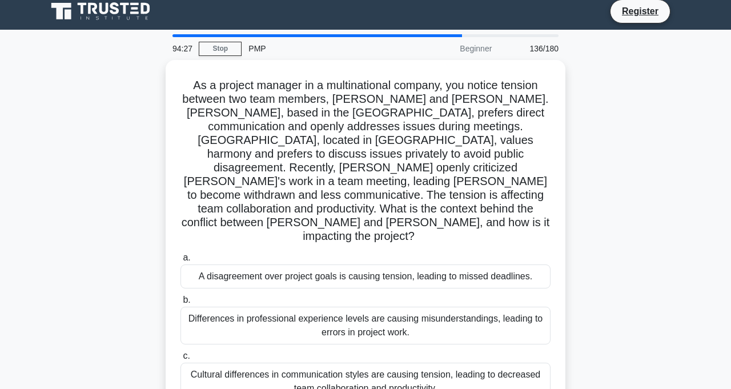
scroll to position [0, 0]
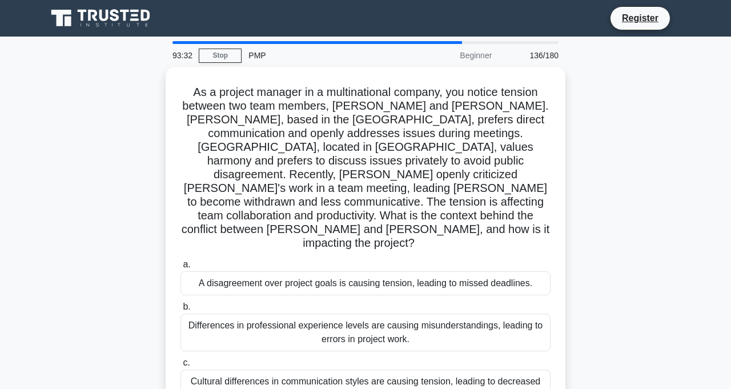
click at [387, 370] on div "Cultural differences in communication styles are causing tension, leading to de…" at bounding box center [366, 389] width 370 height 38
click at [181, 359] on input "c. Cultural differences in communication styles are causing tension, leading to…" at bounding box center [181, 362] width 0 height 7
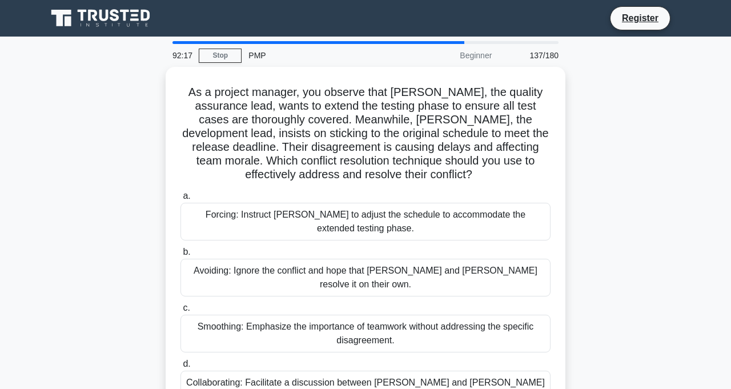
click at [346, 381] on div "Collaborating: Facilitate a discussion between [PERSON_NAME] and [PERSON_NAME] …" at bounding box center [366, 390] width 370 height 38
click at [181, 368] on input "d. Collaborating: Facilitate a discussion between [PERSON_NAME] and [PERSON_NAM…" at bounding box center [181, 364] width 0 height 7
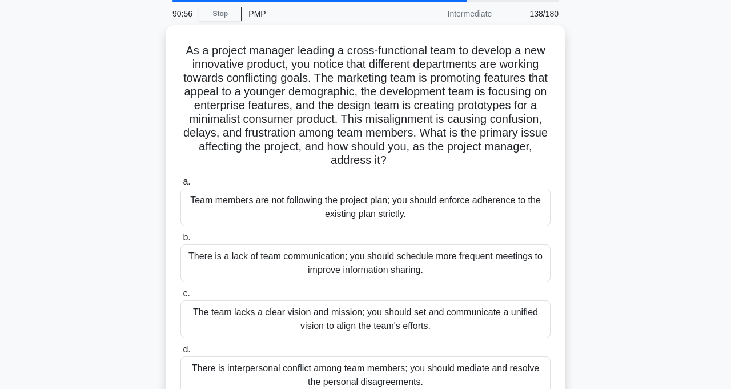
scroll to position [42, 0]
click at [394, 318] on div "The team lacks a clear vision and mission; you should set and communicate a uni…" at bounding box center [366, 319] width 370 height 38
click at [181, 297] on input "c. The team lacks a clear vision and mission; you should set and communicate a …" at bounding box center [181, 293] width 0 height 7
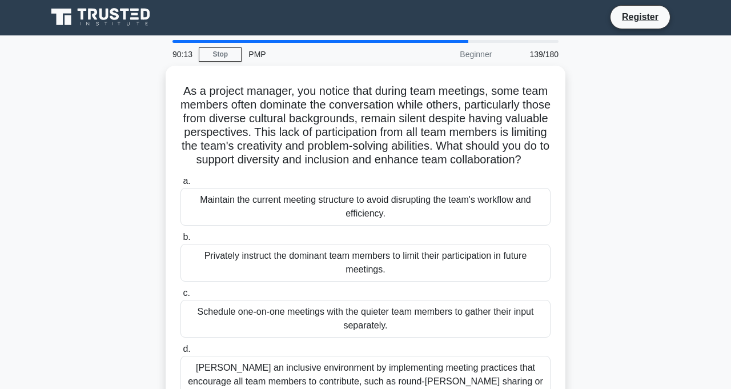
scroll to position [0, 0]
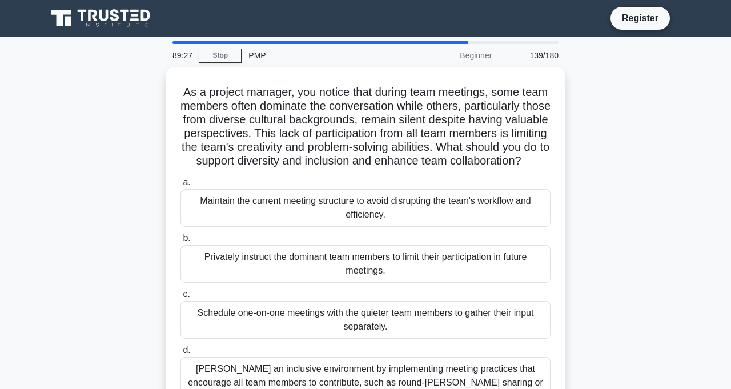
click at [370, 389] on div "[PERSON_NAME] an inclusive environment by implementing meeting practices that e…" at bounding box center [366, 382] width 370 height 51
click at [181, 354] on input "[PERSON_NAME] an inclusive environment by implementing meeting practices that e…" at bounding box center [181, 350] width 0 height 7
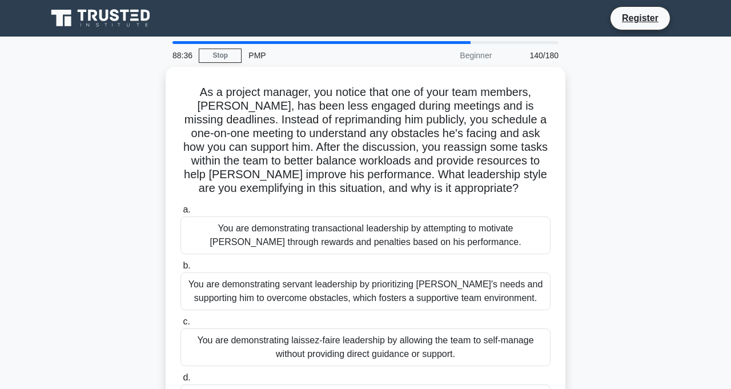
click at [409, 290] on div "You are demonstrating servant leadership by prioritizing [PERSON_NAME]'s needs …" at bounding box center [366, 292] width 370 height 38
click at [181, 270] on input "b. You are demonstrating servant leadership by prioritizing [PERSON_NAME]'s nee…" at bounding box center [181, 265] width 0 height 7
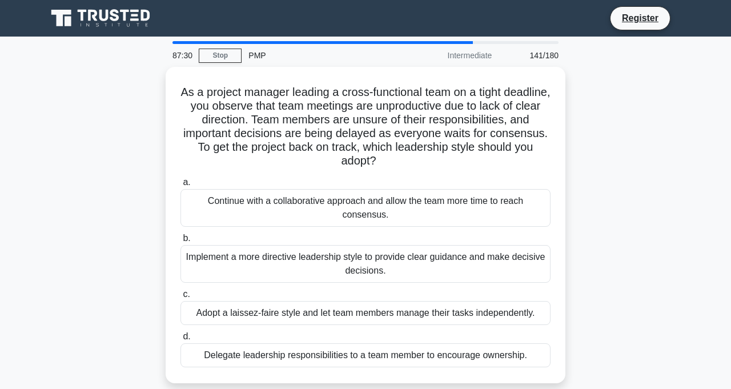
click at [231, 262] on div "Implement a more directive leadership style to provide clear guidance and make …" at bounding box center [366, 264] width 370 height 38
click at [181, 242] on input "b. Implement a more directive leadership style to provide clear guidance and ma…" at bounding box center [181, 238] width 0 height 7
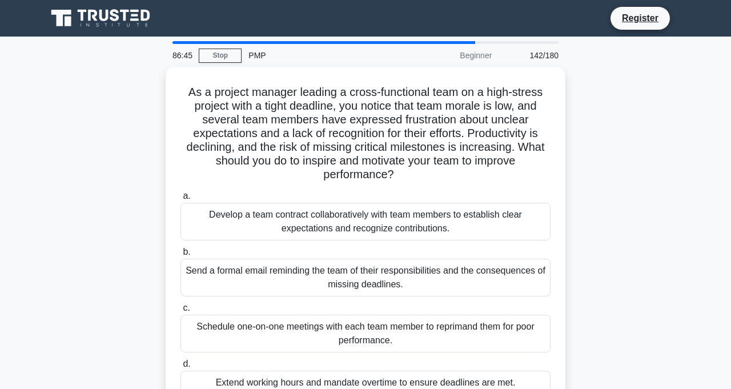
click at [403, 227] on div "Develop a team contract collaboratively with team members to establish clear ex…" at bounding box center [366, 222] width 370 height 38
click at [181, 200] on input "a. Develop a team contract collaboratively with team members to establish clear…" at bounding box center [181, 196] width 0 height 7
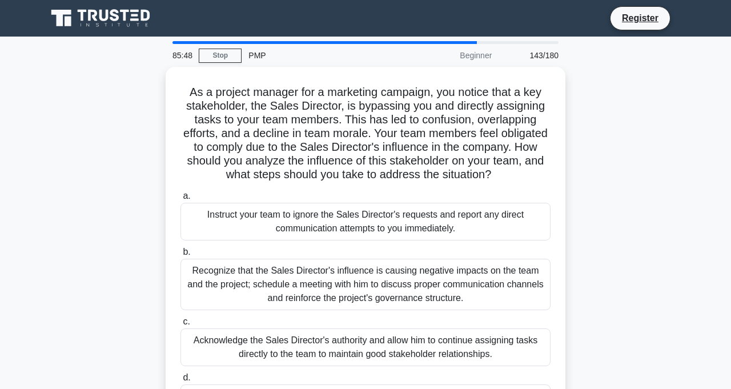
click at [405, 285] on div "Recognize that the Sales Director's influence is causing negative impacts on th…" at bounding box center [366, 284] width 370 height 51
click at [181, 256] on input "b. Recognize that the Sales Director's influence is causing negative impacts on…" at bounding box center [181, 252] width 0 height 7
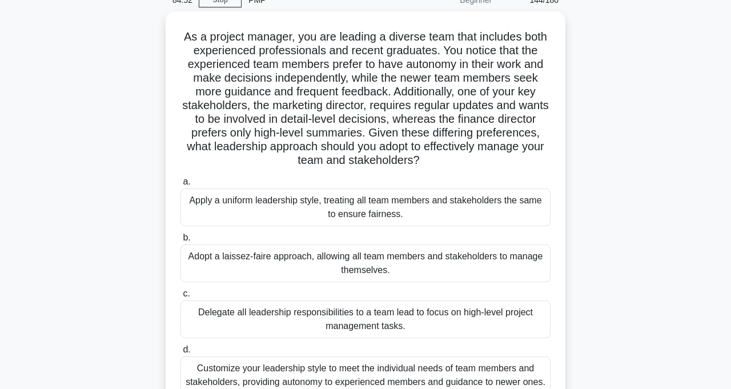
scroll to position [57, 0]
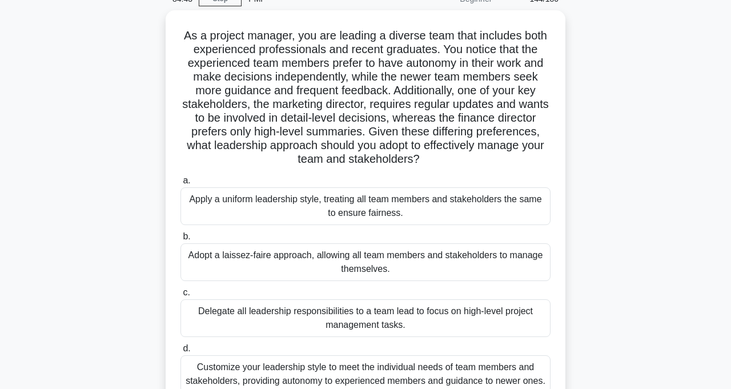
click at [510, 375] on div "Customize your leadership style to meet the individual needs of team members an…" at bounding box center [366, 374] width 370 height 38
click at [181, 353] on input "d. Customize your leadership style to meet the individual needs of team members…" at bounding box center [181, 348] width 0 height 7
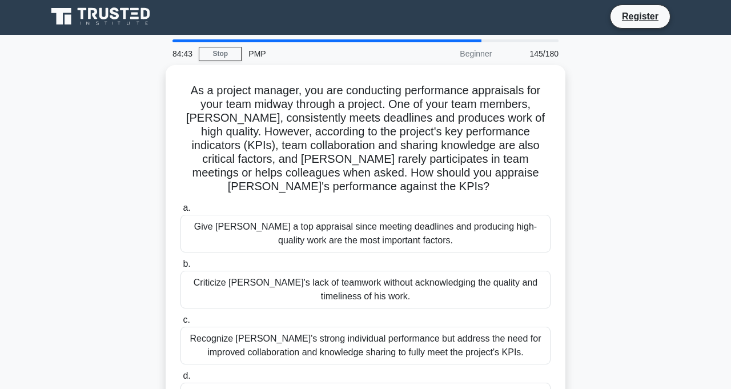
scroll to position [0, 0]
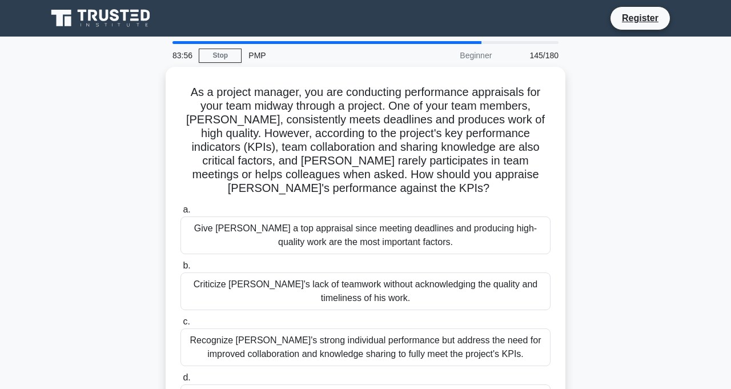
click at [491, 350] on div "Recognize [PERSON_NAME]'s strong individual performance but address the need fo…" at bounding box center [366, 348] width 370 height 38
click at [181, 326] on input "c. Recognize [PERSON_NAME]'s strong individual performance but address the need…" at bounding box center [181, 321] width 0 height 7
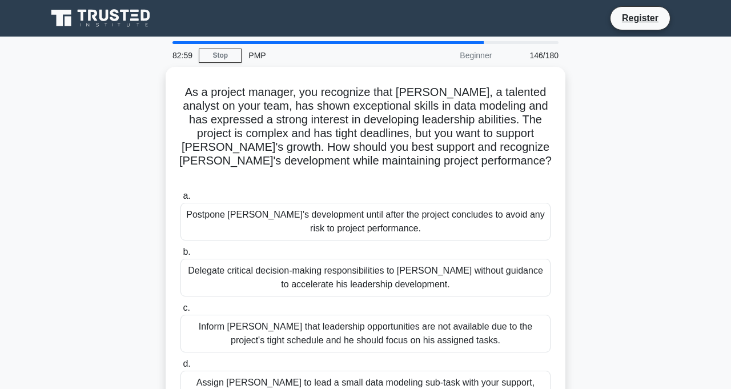
click at [181, 368] on input "d. Assign [PERSON_NAME] to lead a small data modeling sub-task with your suppor…" at bounding box center [181, 364] width 0 height 7
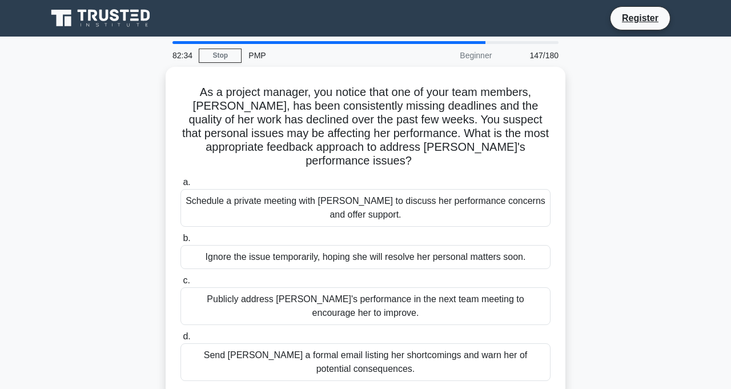
click at [501, 194] on div "Schedule a private meeting with [PERSON_NAME] to discuss her performance concer…" at bounding box center [366, 208] width 370 height 38
click at [181, 186] on input "a. Schedule a private meeting with [PERSON_NAME] to discuss her performance con…" at bounding box center [181, 182] width 0 height 7
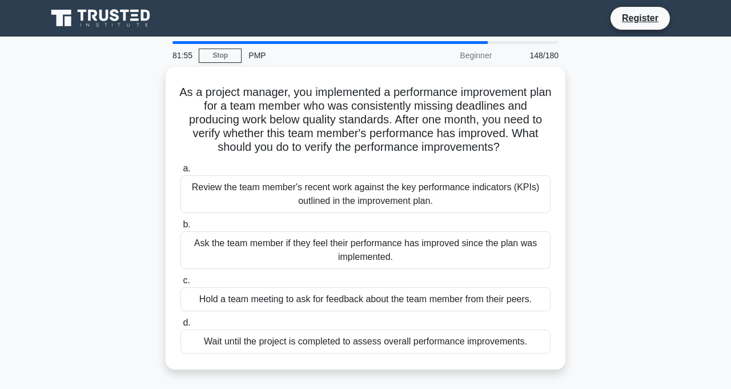
click at [510, 192] on div "Review the team member's recent work against the key performance indicators (KP…" at bounding box center [366, 194] width 370 height 38
click at [181, 173] on input "a. Review the team member's recent work against the key performance indicators …" at bounding box center [181, 168] width 0 height 7
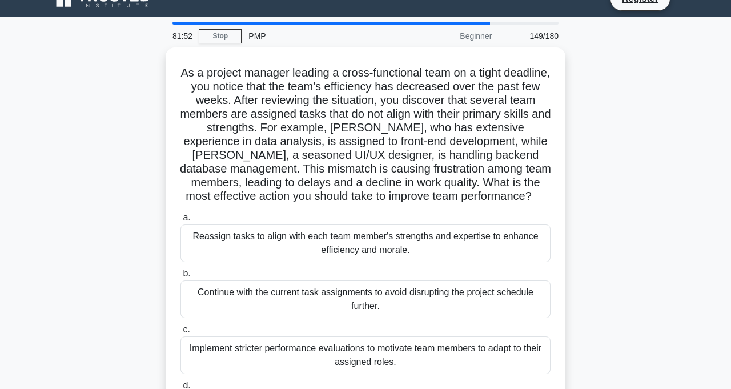
scroll to position [20, 0]
click at [476, 242] on div "Reassign tasks to align with each team member's strengths and expertise to enha…" at bounding box center [366, 243] width 370 height 38
click at [181, 221] on input "a. Reassign tasks to align with each team member's strengths and expertise to e…" at bounding box center [181, 217] width 0 height 7
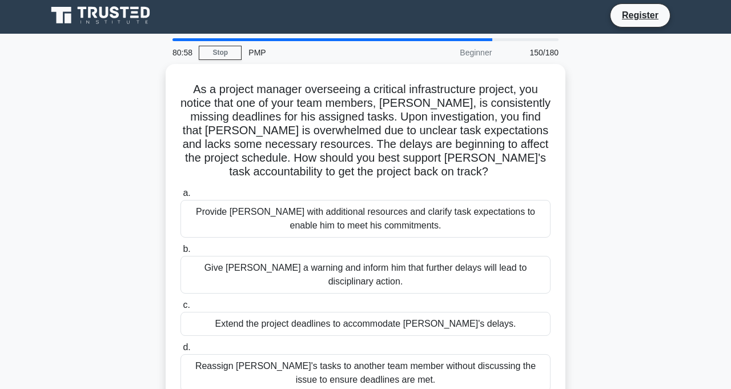
scroll to position [0, 0]
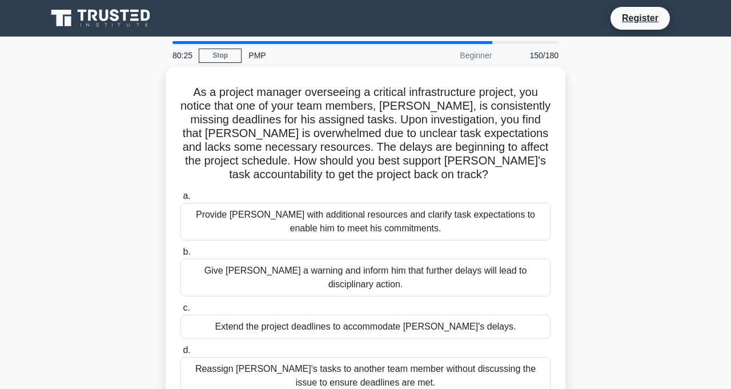
click at [501, 222] on div "Provide [PERSON_NAME] with additional resources and clarify task expectations t…" at bounding box center [366, 222] width 370 height 38
click at [181, 200] on input "a. Provide [PERSON_NAME] with additional resources and clarify task expectation…" at bounding box center [181, 196] width 0 height 7
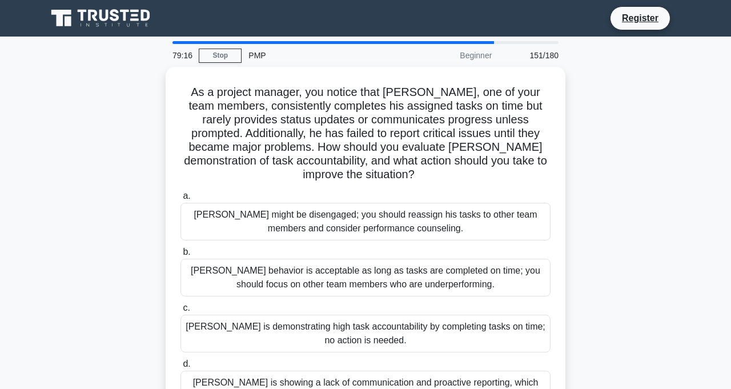
click at [181, 368] on input "[PERSON_NAME] is showing a lack of communication and proactive reporting, which…" at bounding box center [181, 364] width 0 height 7
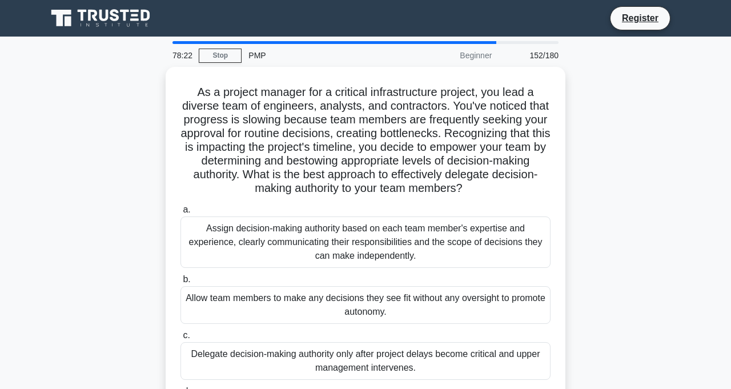
click at [363, 242] on div "Assign decision-making authority based on each team member's expertise and expe…" at bounding box center [366, 242] width 370 height 51
click at [181, 214] on input "a. Assign decision-making authority based on each team member's expertise and e…" at bounding box center [181, 209] width 0 height 7
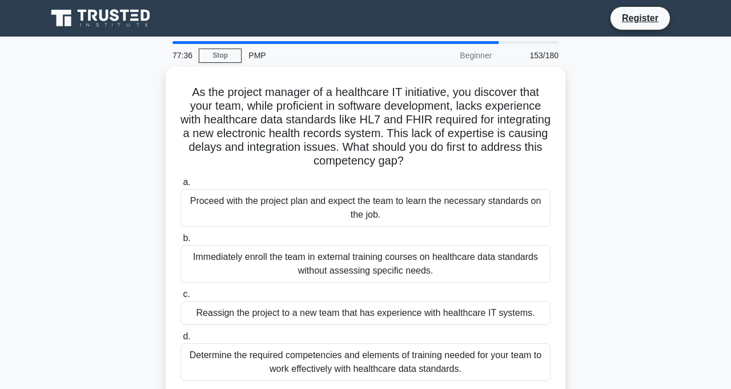
click at [417, 358] on div "Determine the required competencies and elements of training needed for your te…" at bounding box center [366, 362] width 370 height 38
click at [181, 341] on input "d. Determine the required competencies and elements of training needed for your…" at bounding box center [181, 336] width 0 height 7
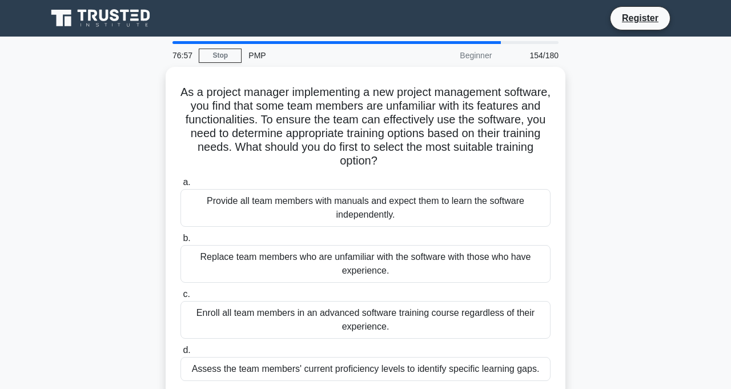
click at [519, 370] on div "Assess the team members' current proficiency levels to identify specific learni…" at bounding box center [366, 369] width 370 height 24
click at [181, 354] on input "d. Assess the team members' current proficiency levels to identify specific lea…" at bounding box center [181, 350] width 0 height 7
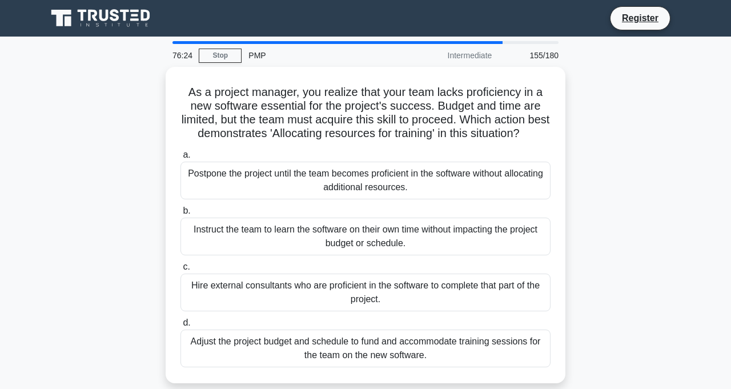
click at [386, 349] on div "Adjust the project budget and schedule to fund and accommodate training session…" at bounding box center [366, 349] width 370 height 38
click at [181, 327] on input "d. Adjust the project budget and schedule to fund and accommodate training sess…" at bounding box center [181, 322] width 0 height 7
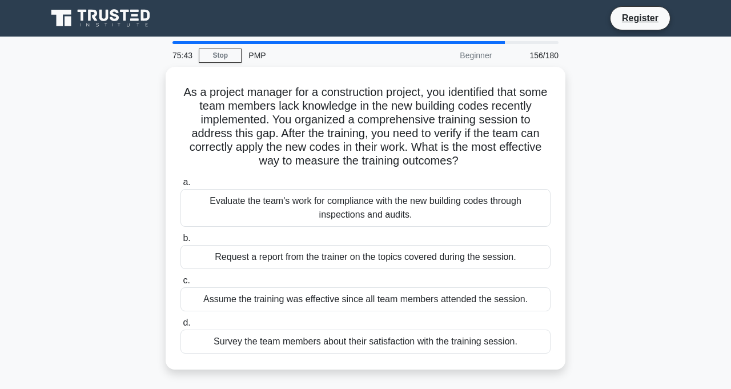
click at [414, 203] on div "Evaluate the team's work for compliance with the new building codes through ins…" at bounding box center [366, 208] width 370 height 38
click at [181, 186] on input "a. Evaluate the team's work for compliance with the new building codes through …" at bounding box center [181, 182] width 0 height 7
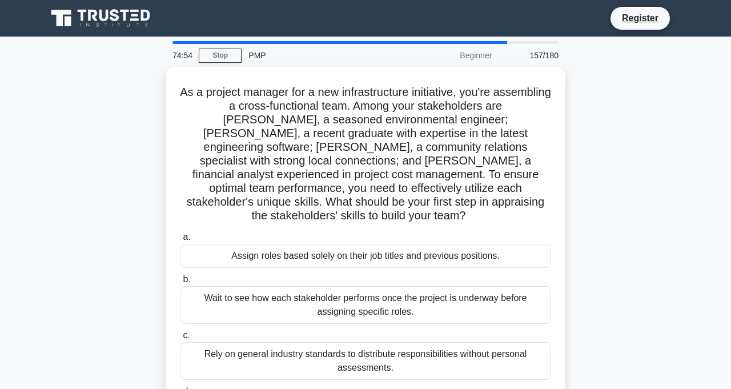
click at [181, 389] on input "d. Hold individual meetings to assess each stakeholder's strengths, expertise, …" at bounding box center [181, 391] width 0 height 7
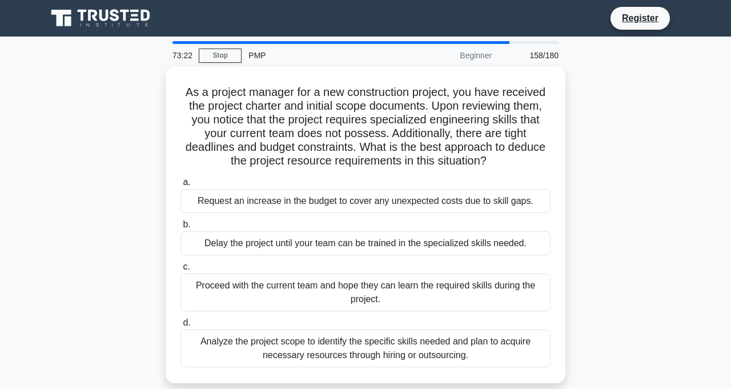
click at [513, 206] on div "Request an increase in the budget to cover any unexpected costs due to skill ga…" at bounding box center [366, 201] width 370 height 24
click at [181, 186] on input "a. Request an increase in the budget to cover any unexpected costs due to skill…" at bounding box center [181, 182] width 0 height 7
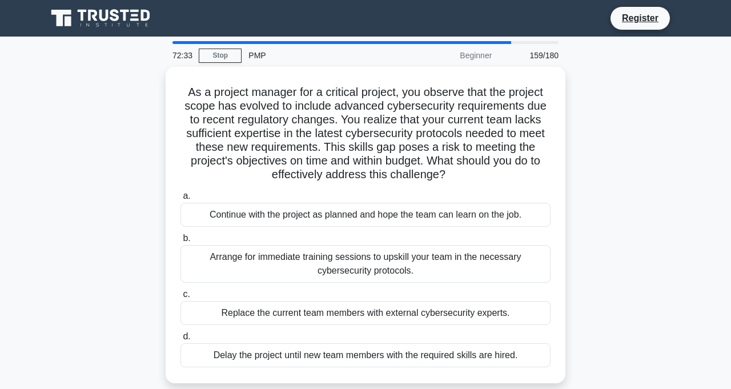
click at [333, 252] on div "Arrange for immediate training sessions to upskill your team in the necessary c…" at bounding box center [366, 264] width 370 height 38
click at [181, 242] on input "b. Arrange for immediate training sessions to upskill your team in the necessar…" at bounding box center [181, 238] width 0 height 7
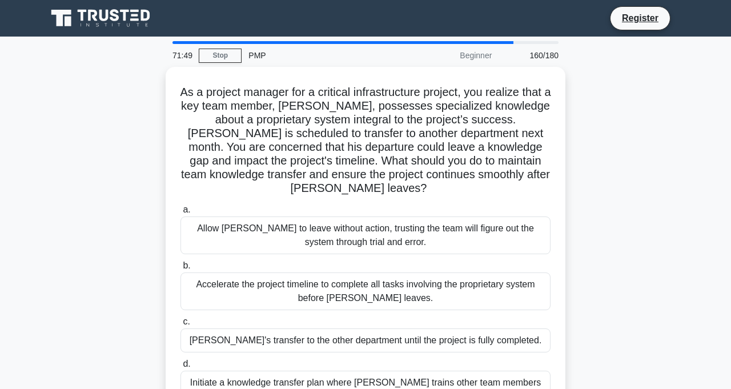
click at [459, 371] on div "Initiate a knowledge transfer plan where [PERSON_NAME] trains other team member…" at bounding box center [366, 390] width 370 height 38
click at [181, 368] on input "d. Initiate a knowledge transfer plan where [PERSON_NAME] trains other team mem…" at bounding box center [181, 364] width 0 height 7
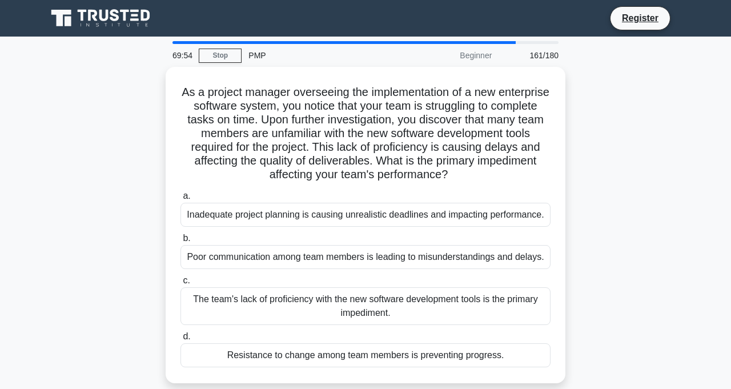
click at [241, 304] on div "The team's lack of proficiency with the new software development tools is the p…" at bounding box center [366, 306] width 370 height 38
click at [181, 285] on input "c. The team's lack of proficiency with the new software development tools is th…" at bounding box center [181, 280] width 0 height 7
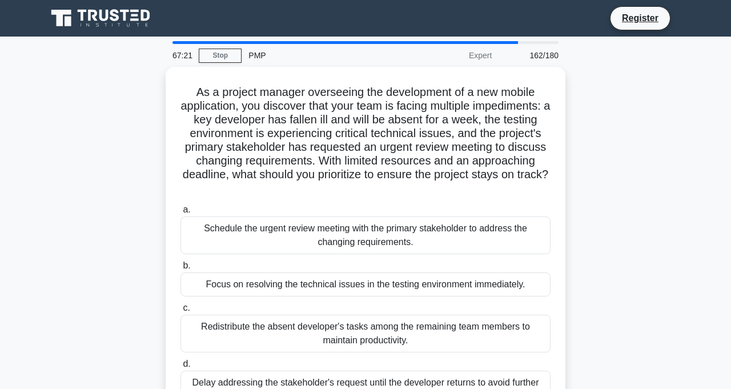
click at [474, 233] on div "Schedule the urgent review meeting with the primary stakeholder to address the …" at bounding box center [366, 236] width 370 height 38
click at [181, 214] on input "a. Schedule the urgent review meeting with the primary stakeholder to address t…" at bounding box center [181, 209] width 0 height 7
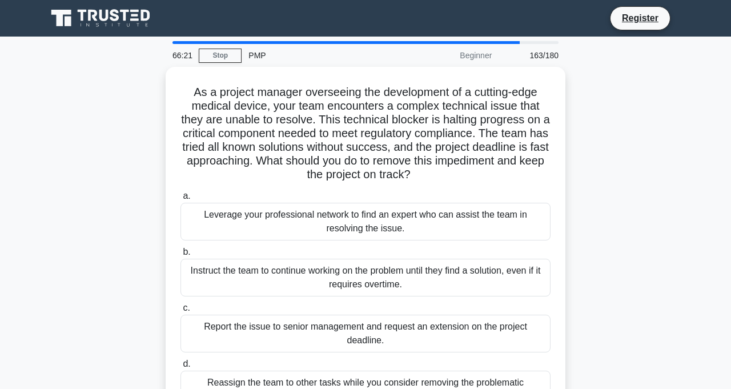
click at [349, 221] on div "Leverage your professional network to find an expert who can assist the team in…" at bounding box center [366, 222] width 370 height 38
click at [181, 200] on input "a. Leverage your professional network to find an expert who can assist the team…" at bounding box center [181, 196] width 0 height 7
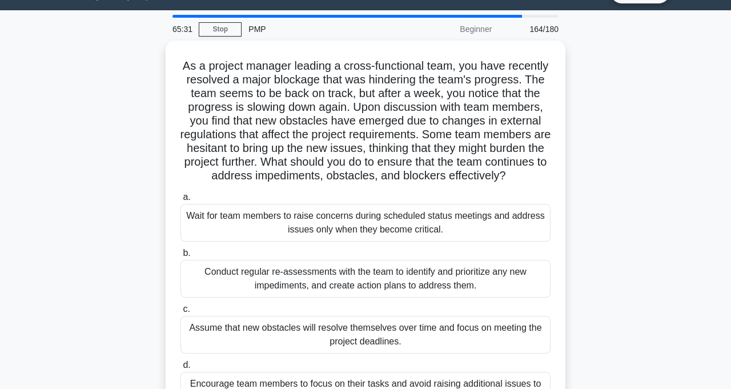
scroll to position [27, 0]
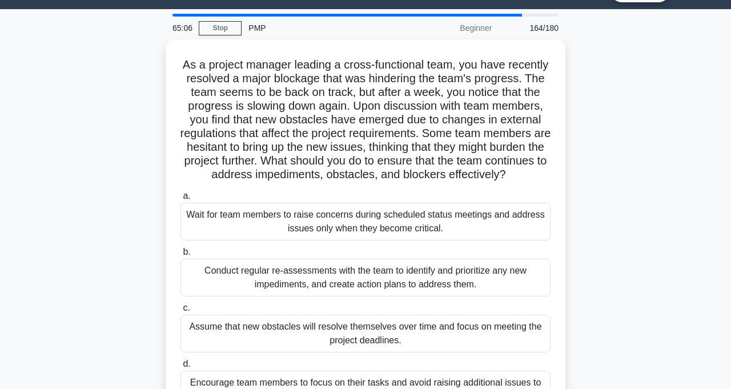
click at [309, 283] on div "Conduct regular re-assessments with the team to identify and prioritize any new…" at bounding box center [366, 278] width 370 height 38
click at [181, 256] on input "b. Conduct regular re-assessments with the team to identify and prioritize any …" at bounding box center [181, 252] width 0 height 7
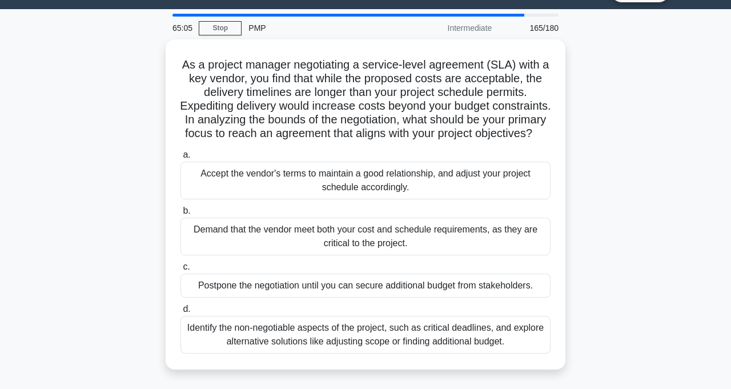
scroll to position [0, 0]
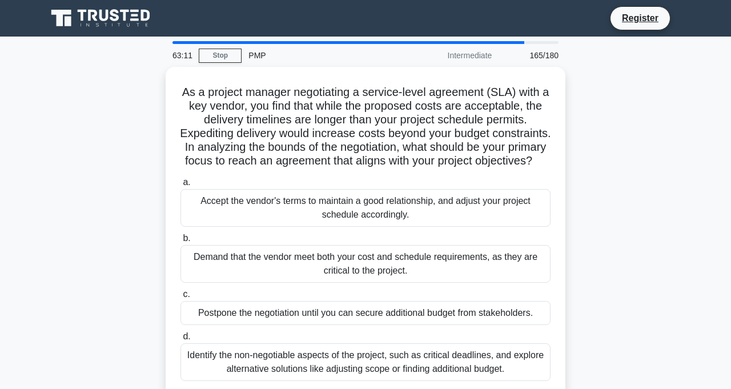
click at [265, 378] on div "Identify the non-negotiable aspects of the project, such as critical deadlines,…" at bounding box center [366, 362] width 370 height 38
click at [181, 341] on input "d. Identify the non-negotiable aspects of the project, such as critical deadlin…" at bounding box center [181, 336] width 0 height 7
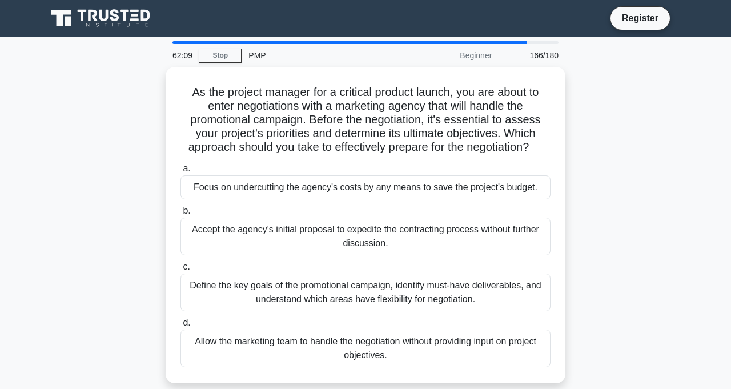
click at [267, 292] on div "Define the key goals of the promotional campaign, identify must-have deliverabl…" at bounding box center [366, 293] width 370 height 38
click at [181, 271] on input "c. Define the key goals of the promotional campaign, identify must-have deliver…" at bounding box center [181, 266] width 0 height 7
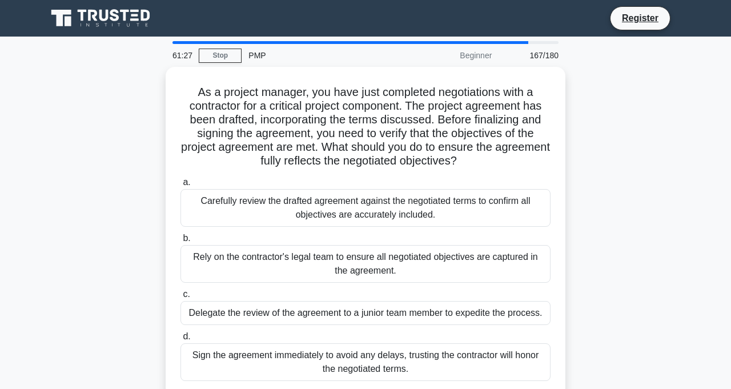
click at [358, 210] on div "Carefully review the drafted agreement against the negotiated terms to confirm …" at bounding box center [366, 208] width 370 height 38
click at [181, 186] on input "a. Carefully review the drafted agreement against the negotiated terms to confi…" at bounding box center [181, 182] width 0 height 7
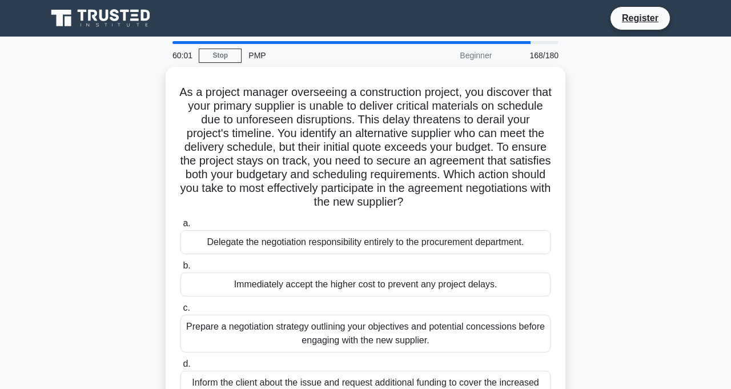
click at [363, 334] on div "Prepare a negotiation strategy outlining your objectives and potential concessi…" at bounding box center [366, 334] width 370 height 38
click at [181, 312] on input "c. Prepare a negotiation strategy outlining your objectives and potential conce…" at bounding box center [181, 308] width 0 height 7
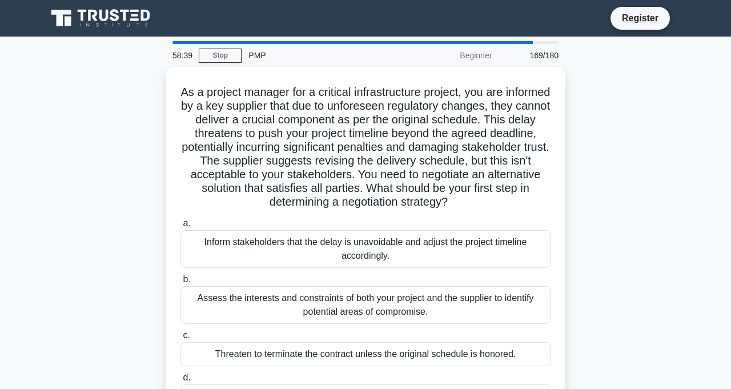
click at [343, 298] on div "Assess the interests and constraints of both your project and the supplier to i…" at bounding box center [366, 305] width 370 height 38
click at [181, 283] on input "b. Assess the interests and constraints of both your project and the supplier t…" at bounding box center [181, 279] width 0 height 7
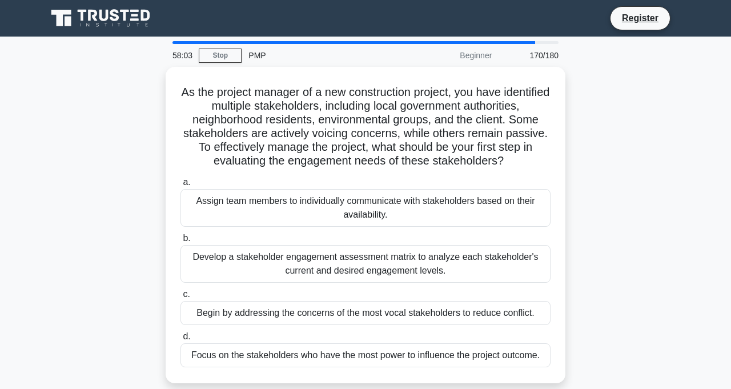
click at [333, 263] on div "Develop a stakeholder engagement assessment matrix to analyze each stakeholder'…" at bounding box center [366, 264] width 370 height 38
click at [181, 242] on input "b. Develop a stakeholder engagement assessment matrix to analyze each stakehold…" at bounding box center [181, 238] width 0 height 7
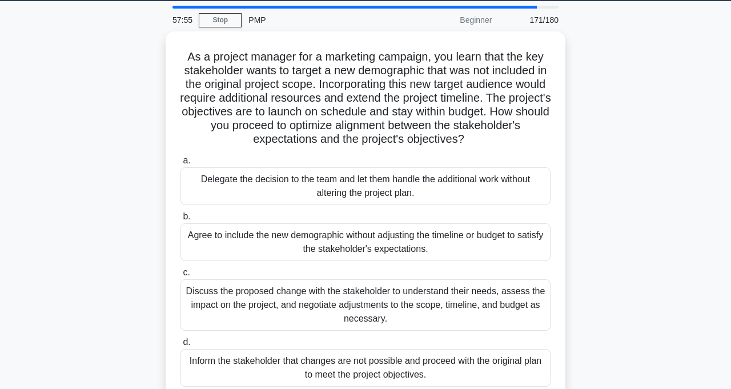
scroll to position [37, 0]
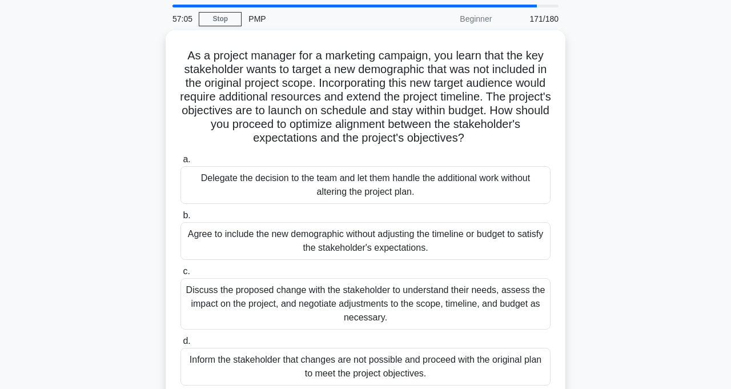
click at [379, 295] on div "Discuss the proposed change with the stakeholder to understand their needs, ass…" at bounding box center [366, 303] width 370 height 51
click at [181, 275] on input "c. Discuss the proposed change with the stakeholder to understand their needs, …" at bounding box center [181, 271] width 0 height 7
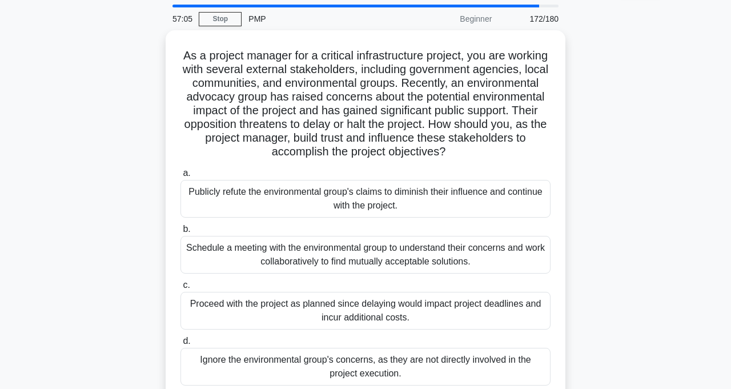
scroll to position [0, 0]
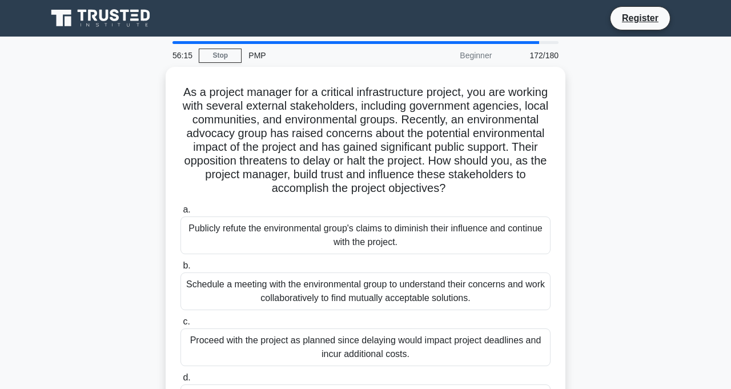
click at [423, 292] on div "Schedule a meeting with the environmental group to understand their concerns an…" at bounding box center [366, 292] width 370 height 38
click at [181, 270] on input "b. Schedule a meeting with the environmental group to understand their concerns…" at bounding box center [181, 265] width 0 height 7
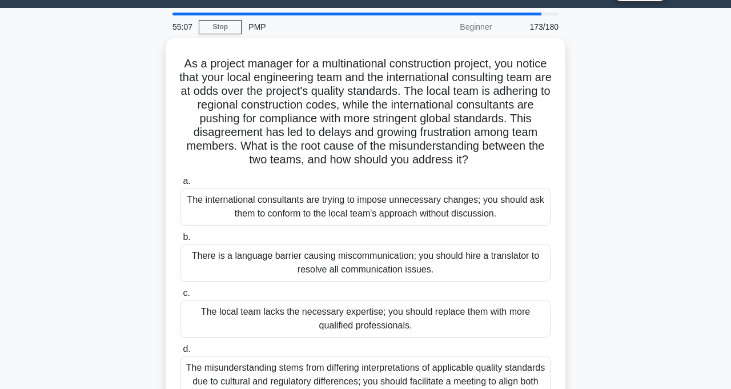
scroll to position [31, 0]
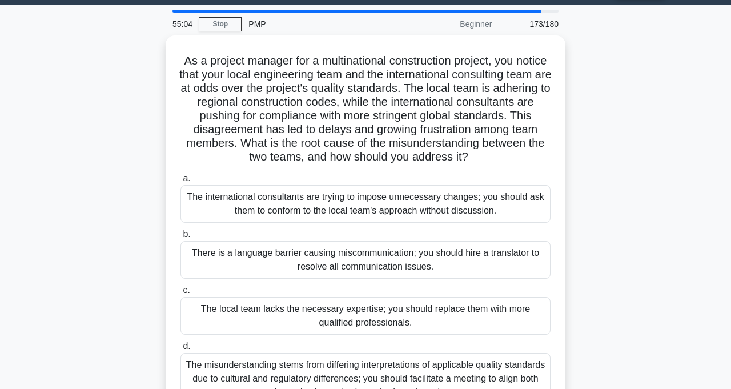
click at [367, 371] on div "The misunderstanding stems from differing interpretations of applicable quality…" at bounding box center [366, 378] width 370 height 51
click at [181, 350] on input "d. The misunderstanding stems from differing interpretations of applicable qual…" at bounding box center [181, 346] width 0 height 7
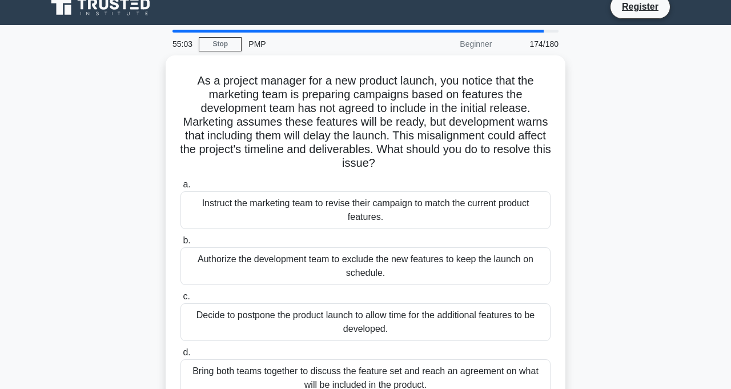
scroll to position [0, 0]
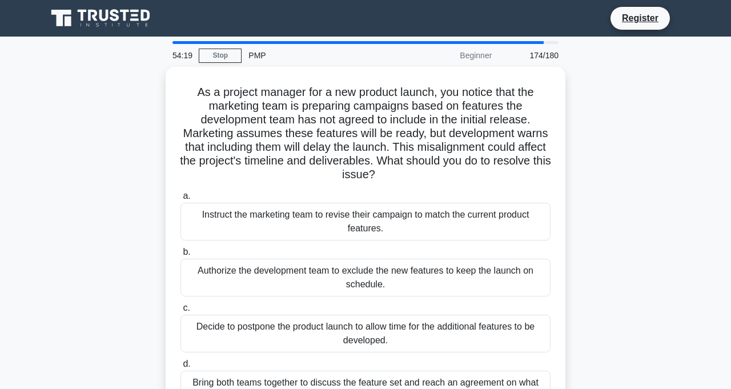
click at [393, 385] on div "Bring both teams together to discuss the feature set and reach an agreement on …" at bounding box center [366, 390] width 370 height 38
click at [181, 368] on input "d. Bring both teams together to discuss the feature set and reach an agreement …" at bounding box center [181, 364] width 0 height 7
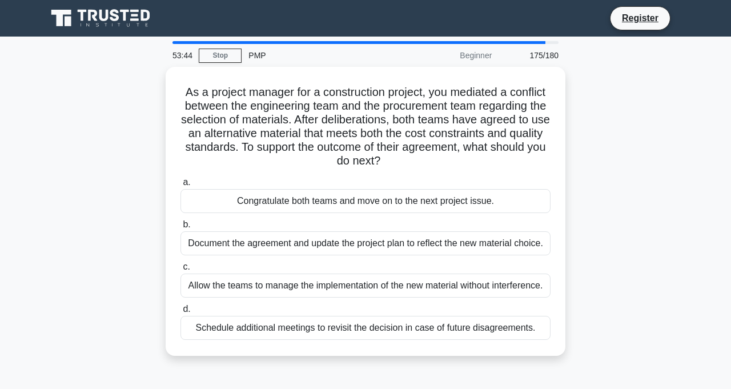
click at [402, 241] on div "Document the agreement and update the project plan to reflect the new material …" at bounding box center [366, 243] width 370 height 24
click at [181, 229] on input "b. Document the agreement and update the project plan to reflect the new materi…" at bounding box center [181, 224] width 0 height 7
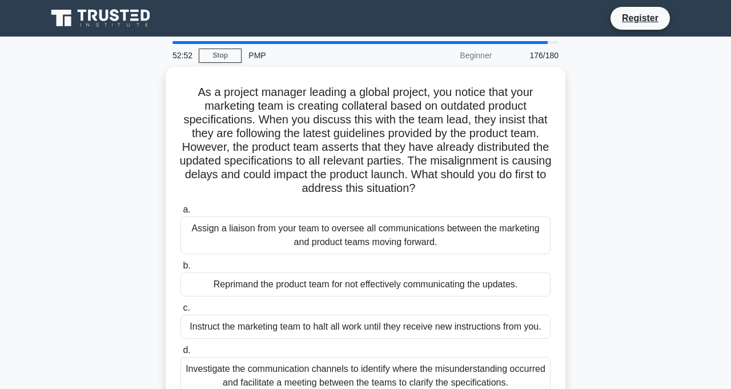
click at [435, 373] on div "Investigate the communication channels to identify where the misunderstanding o…" at bounding box center [366, 376] width 370 height 38
click at [181, 354] on input "d. Investigate the communication channels to identify where the misunderstandin…" at bounding box center [181, 350] width 0 height 7
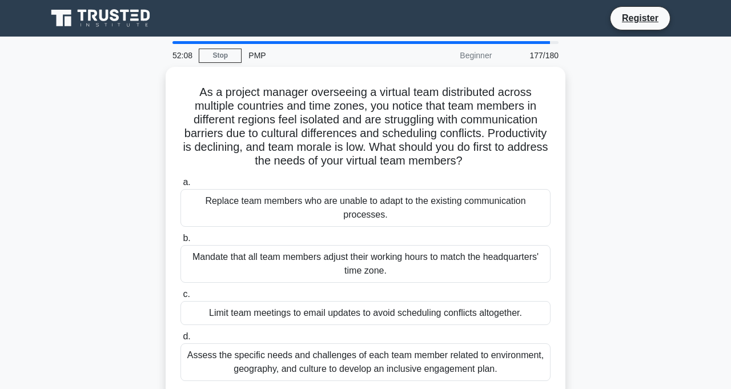
click at [390, 366] on div "Assess the specific needs and challenges of each team member related to environ…" at bounding box center [366, 362] width 370 height 38
click at [181, 341] on input "d. Assess the specific needs and challenges of each team member related to envi…" at bounding box center [181, 336] width 0 height 7
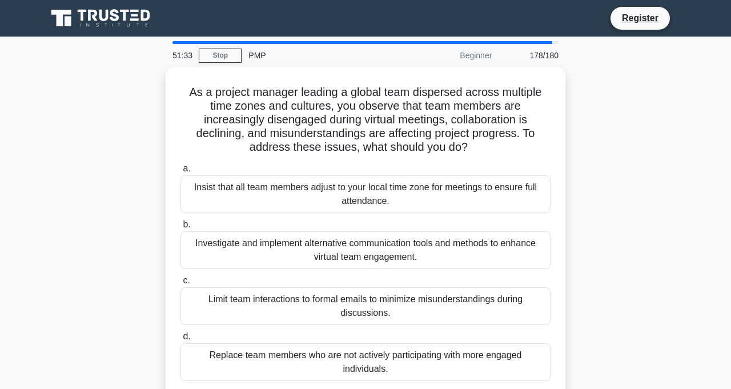
click at [230, 249] on div "Investigate and implement alternative communication tools and methods to enhanc…" at bounding box center [366, 250] width 370 height 38
click at [181, 229] on input "b. Investigate and implement alternative communication tools and methods to enh…" at bounding box center [181, 224] width 0 height 7
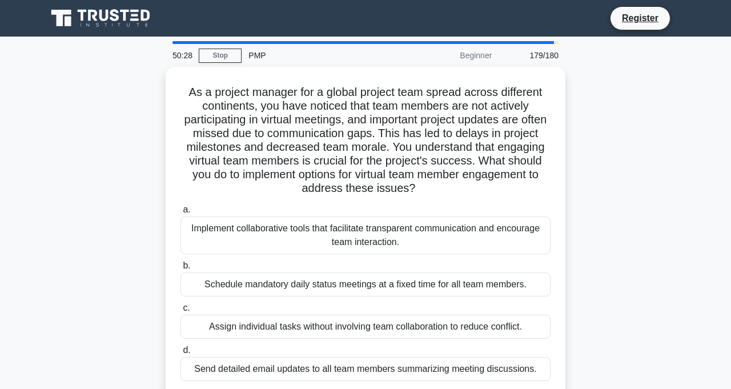
click at [315, 234] on div "Implement collaborative tools that facilitate transparent communication and enc…" at bounding box center [366, 236] width 370 height 38
click at [181, 214] on input "a. Implement collaborative tools that facilitate transparent communication and …" at bounding box center [181, 209] width 0 height 7
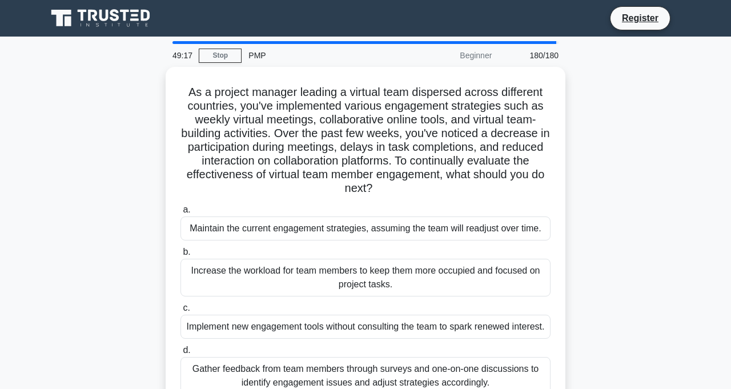
click at [351, 386] on div "Gather feedback from team members through surveys and one-on-one discussions to…" at bounding box center [366, 376] width 370 height 38
click at [181, 354] on input "d. Gather feedback from team members through surveys and one-on-one discussions…" at bounding box center [181, 350] width 0 height 7
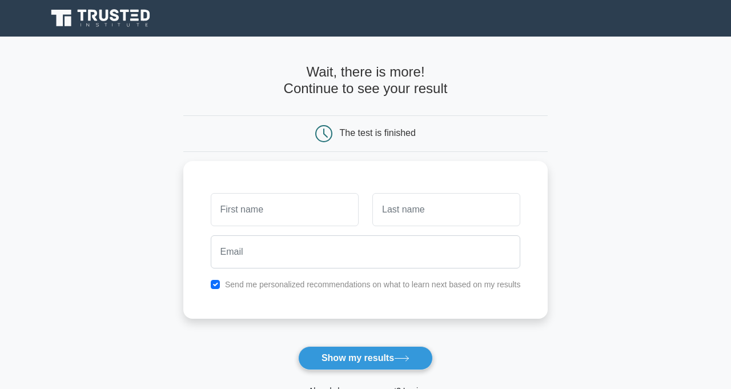
click at [280, 211] on input "text" at bounding box center [285, 209] width 148 height 33
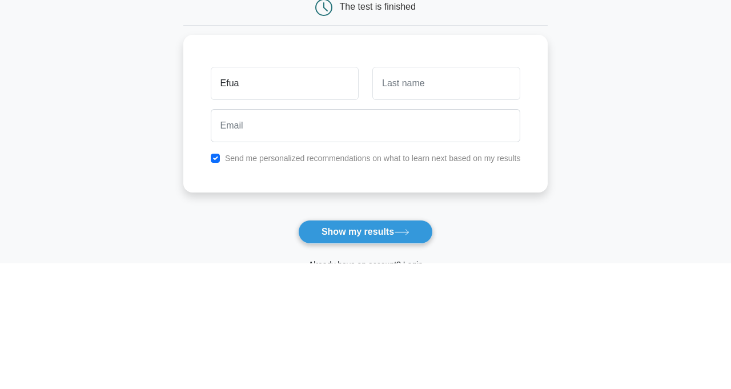
type input "Efua"
click at [437, 201] on input "text" at bounding box center [447, 209] width 148 height 33
type input "Asman"
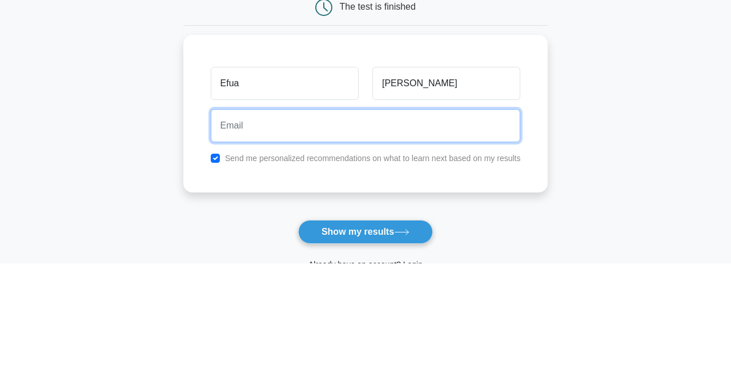
click at [303, 252] on input "email" at bounding box center [366, 251] width 310 height 33
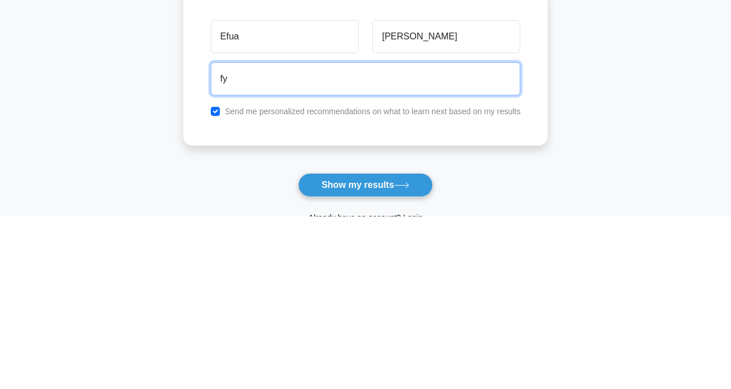
type input "f"
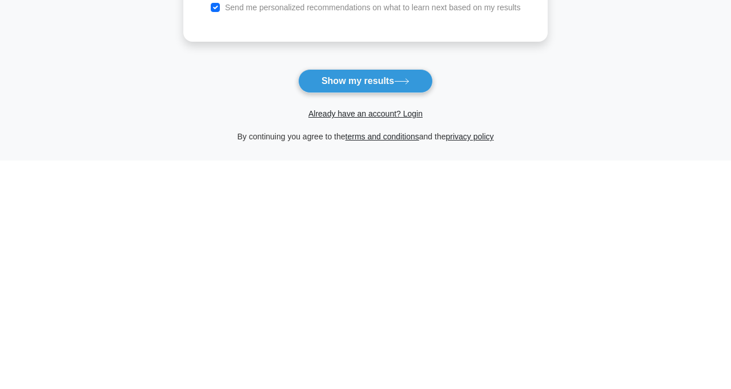
scroll to position [49, 0]
type input "geeasman@gmail.com"
click at [359, 313] on button "Show my results" at bounding box center [365, 310] width 135 height 24
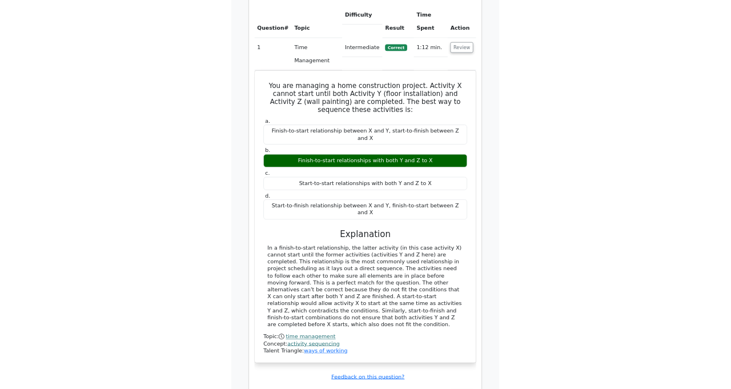
scroll to position [896, 0]
